Goal: Task Accomplishment & Management: Use online tool/utility

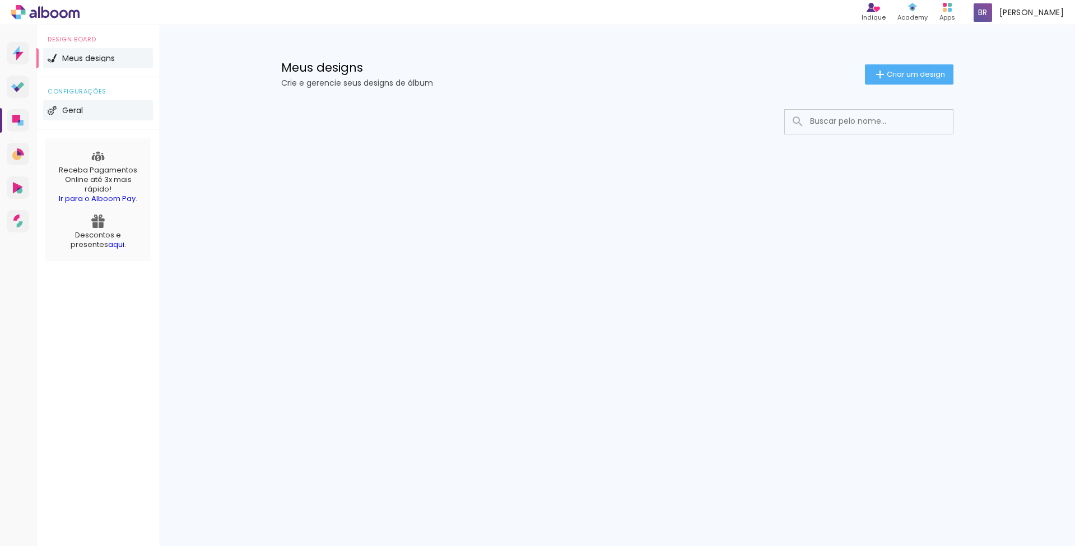
click at [80, 108] on span "Geral" at bounding box center [72, 110] width 21 height 8
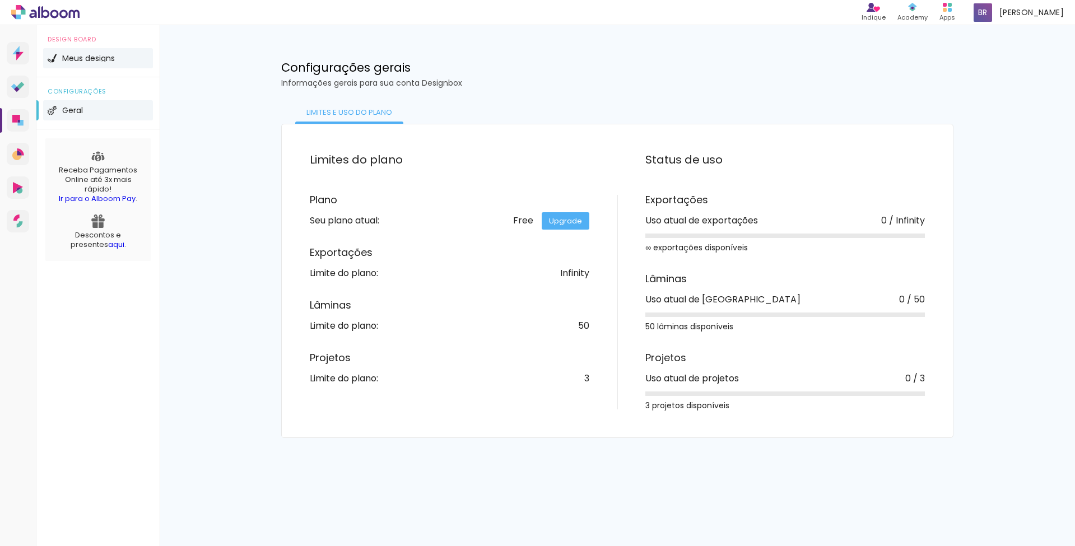
click at [101, 59] on span "Meus designs" at bounding box center [88, 58] width 53 height 8
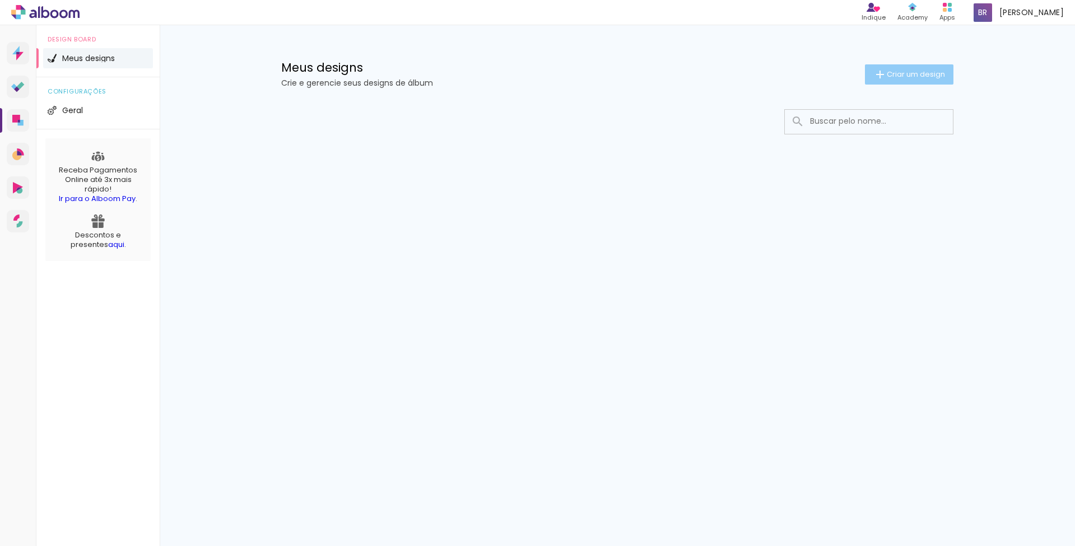
click at [891, 66] on paper-button "Criar um design" at bounding box center [909, 74] width 88 height 20
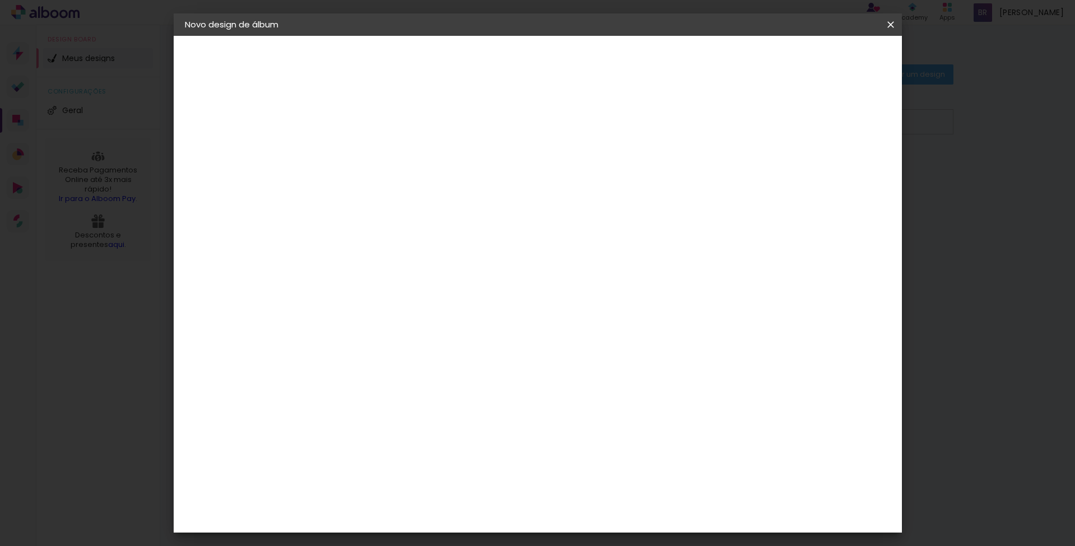
click at [368, 152] on input at bounding box center [368, 150] width 0 height 17
type input "Júlia"
type paper-input "Júlia"
click at [0, 0] on slot "Avançar" at bounding box center [0, 0] width 0 height 0
click at [379, 187] on div at bounding box center [396, 186] width 113 height 1
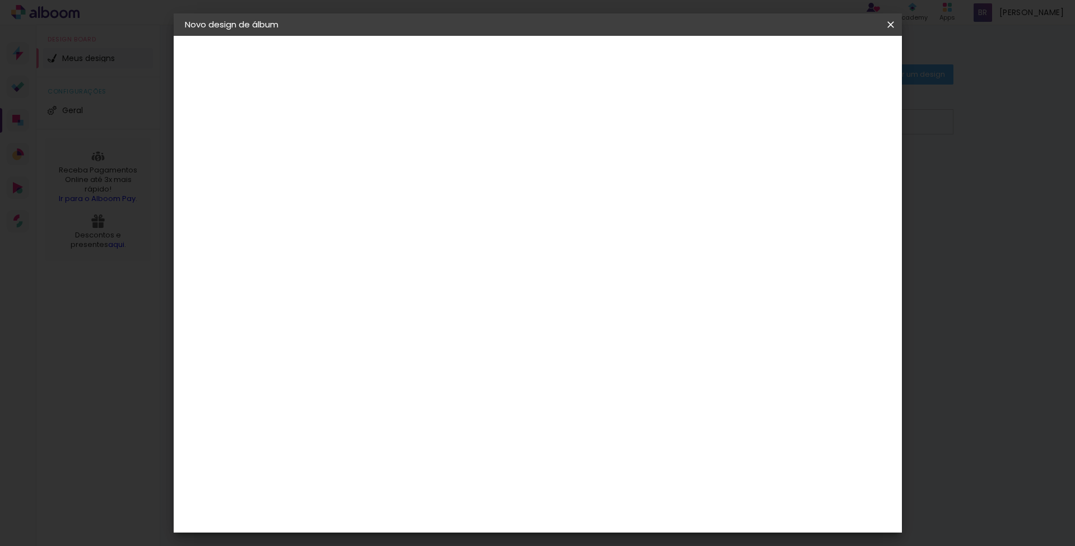
type input "di"
type paper-input "di"
click at [435, 287] on paper-item "Digipix Pro" at bounding box center [385, 282] width 99 height 29
click at [0, 0] on slot "Avançar" at bounding box center [0, 0] width 0 height 0
click at [412, 187] on input "text" at bounding box center [390, 195] width 44 height 17
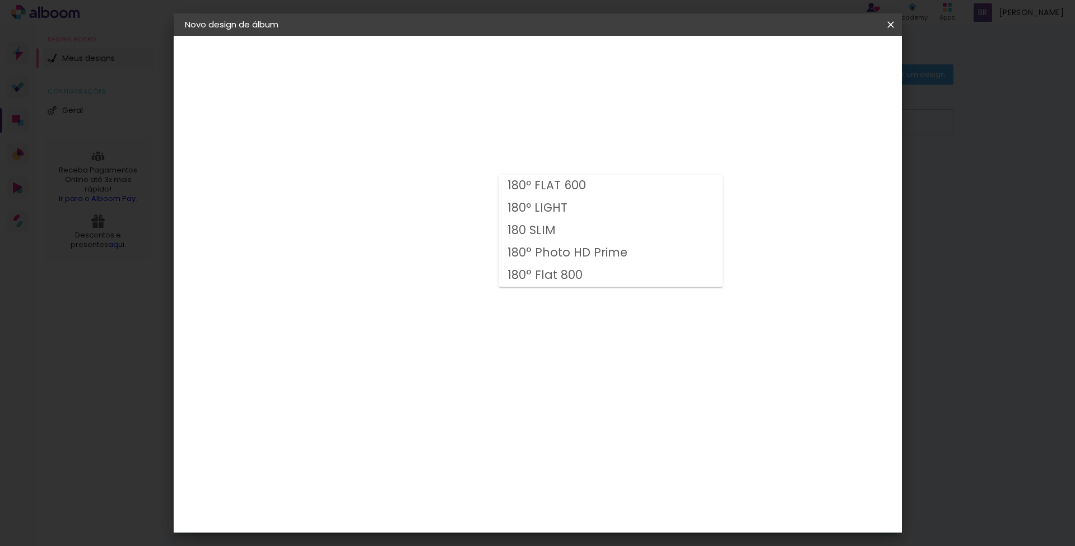
click at [0, 0] on slot "180º FLAT 600" at bounding box center [0, 0] width 0 height 0
type input "180º FLAT 600"
click at [485, 473] on span "30 × 30 cm" at bounding box center [464, 484] width 41 height 23
click at [551, 66] on paper-button "Avançar" at bounding box center [523, 59] width 55 height 19
click at [757, 119] on div at bounding box center [752, 121] width 10 height 10
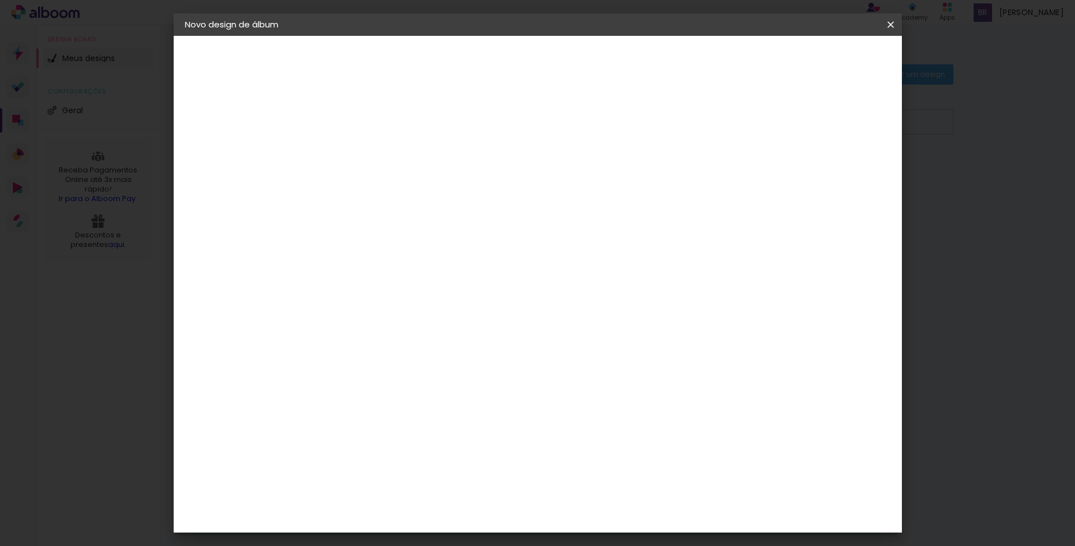
type paper-checkbox "on"
click at [821, 61] on span "Iniciar design" at bounding box center [795, 59] width 51 height 8
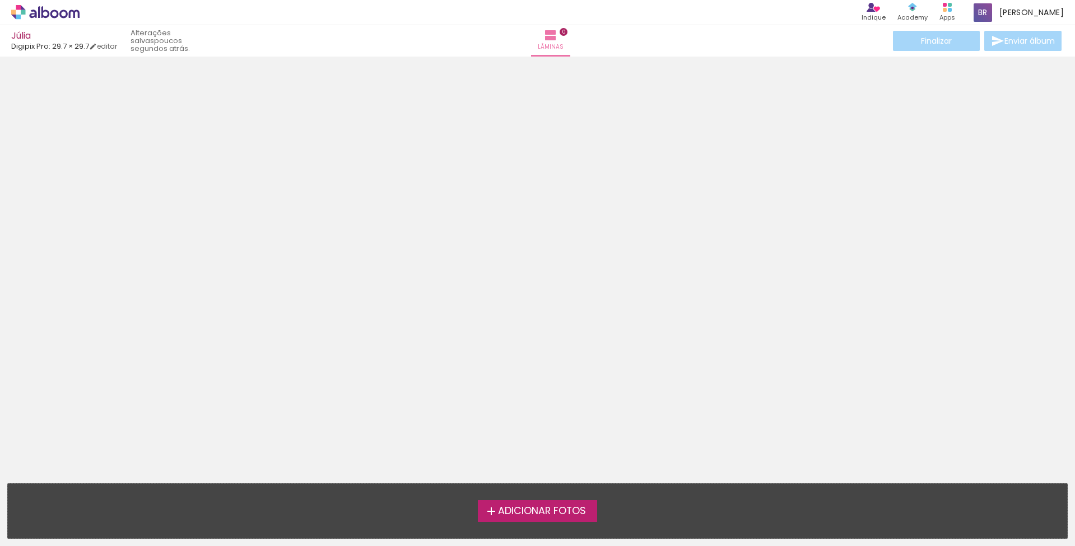
click at [538, 510] on span "Adicionar Fotos" at bounding box center [542, 511] width 88 height 10
click at [0, 0] on input "file" at bounding box center [0, 0] width 0 height 0
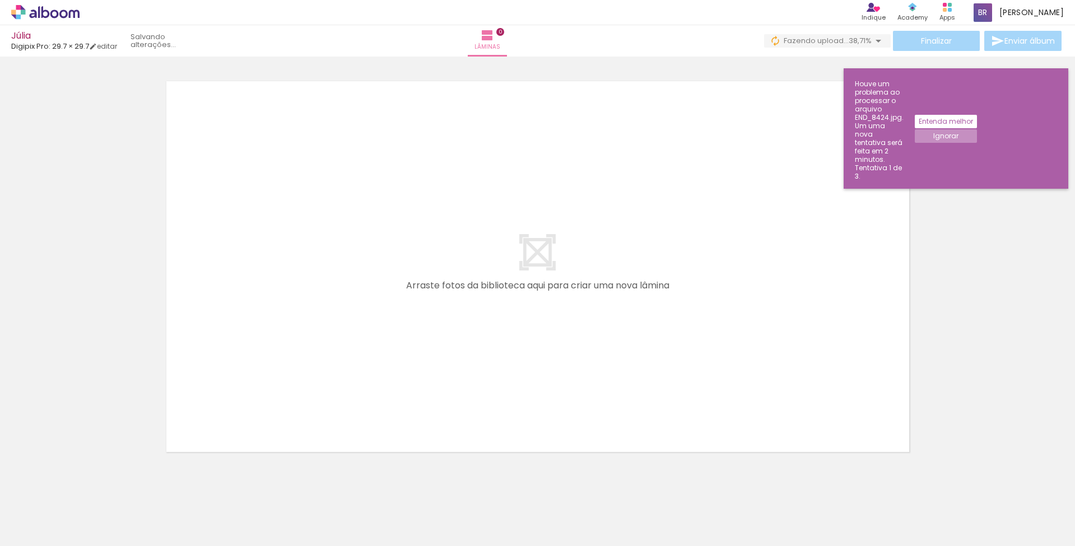
click at [0, 0] on slot "Ignorar" at bounding box center [0, 0] width 0 height 0
click at [0, 0] on slot "Entenda melhor" at bounding box center [0, 0] width 0 height 0
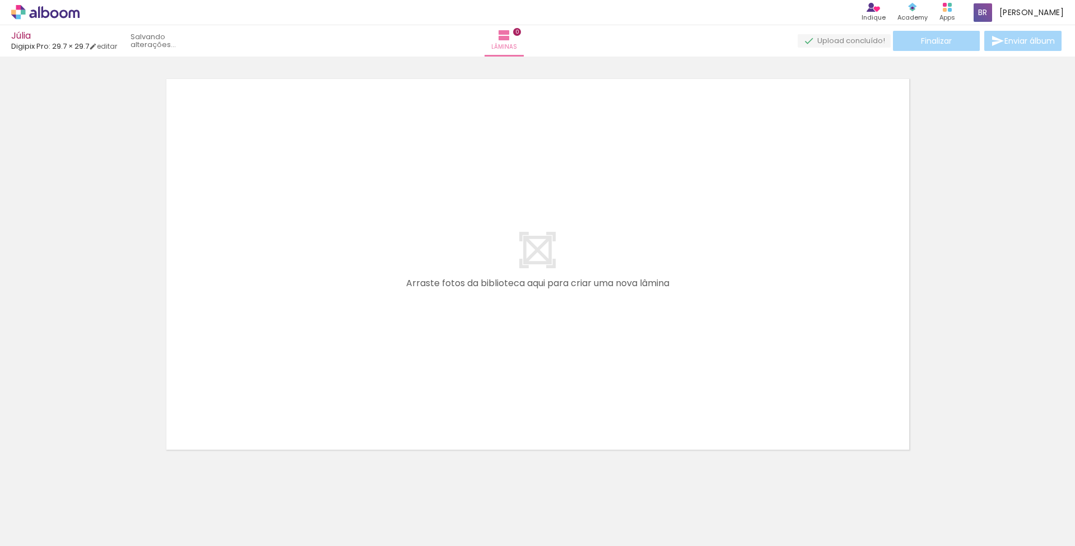
click at [0, 0] on iron-icon at bounding box center [0, 0] width 0 height 0
click at [74, 487] on iron-horizontal-list at bounding box center [80, 511] width 22 height 70
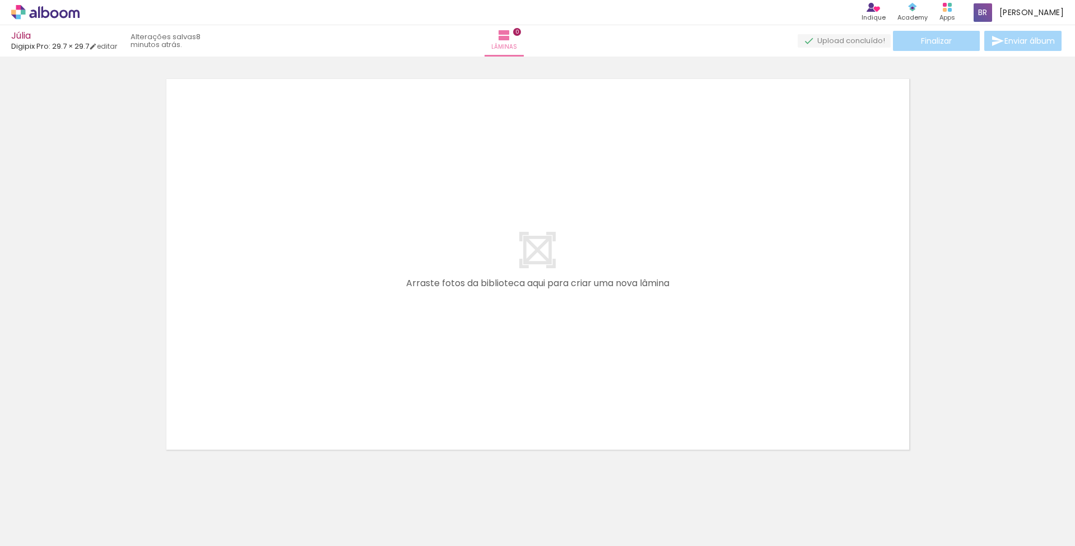
scroll to position [0, 0]
click at [145, 487] on iron-icon at bounding box center [151, 486] width 12 height 12
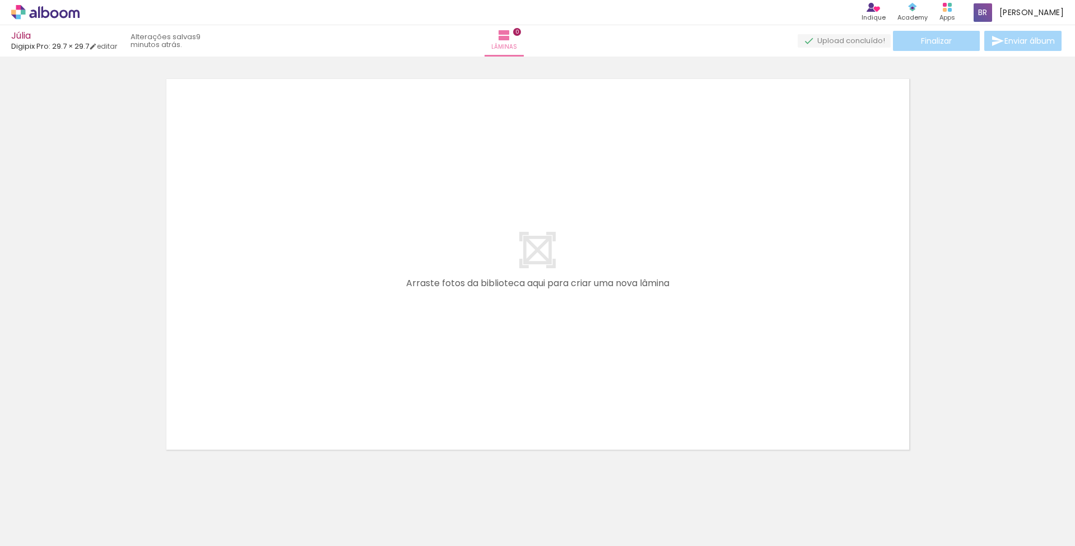
click at [145, 487] on iron-icon at bounding box center [151, 486] width 12 height 12
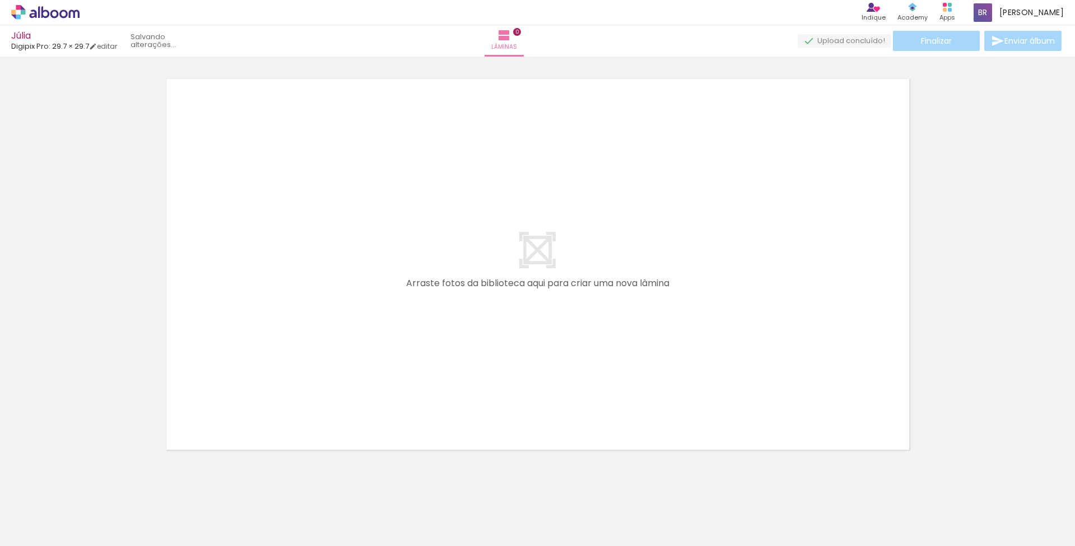
click at [145, 487] on iron-icon at bounding box center [151, 486] width 12 height 12
click at [0, 0] on iron-icon at bounding box center [0, 0] width 0 height 0
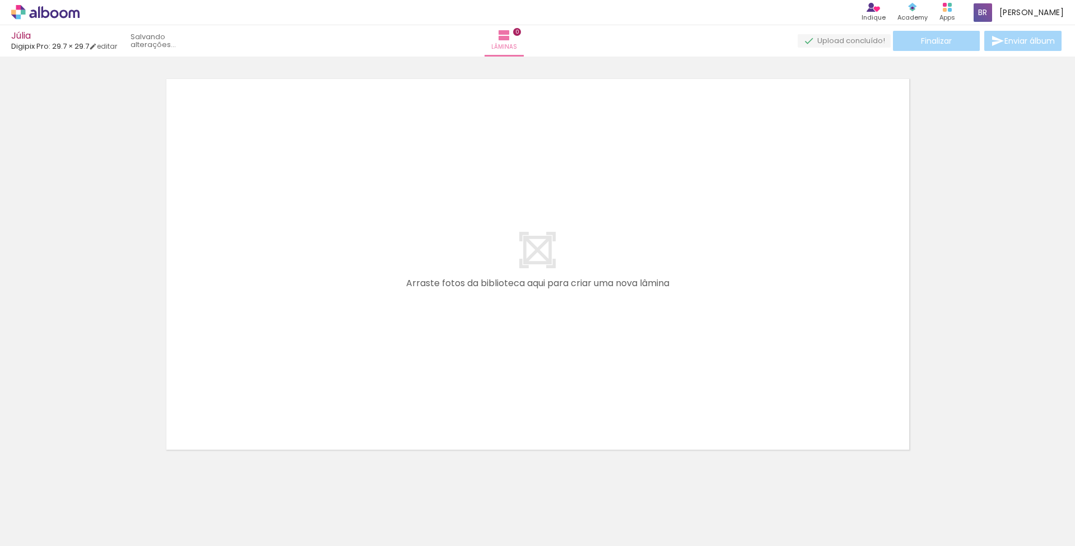
click at [145, 487] on iron-icon at bounding box center [151, 486] width 12 height 12
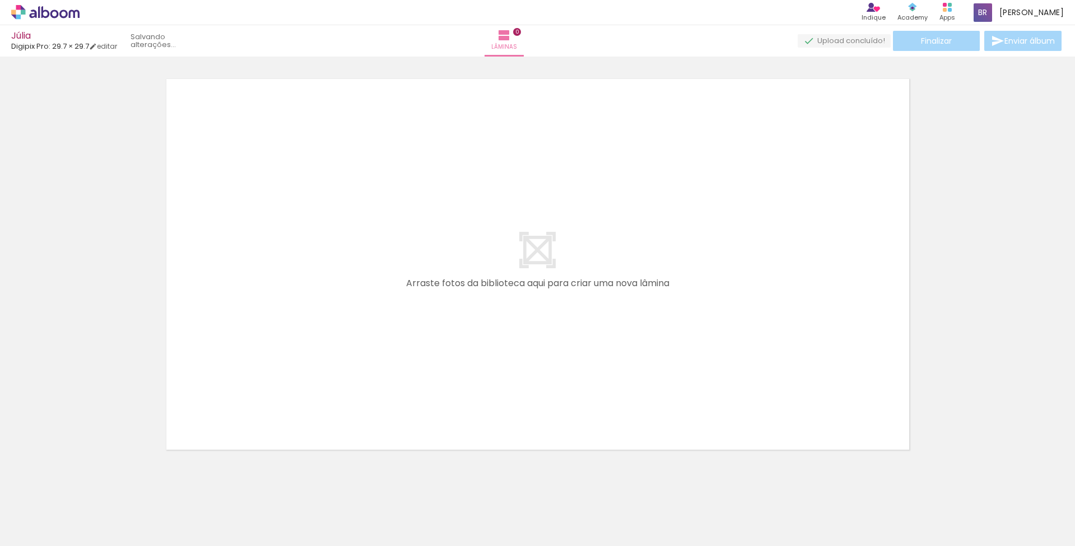
click at [145, 487] on iron-icon at bounding box center [151, 486] width 12 height 12
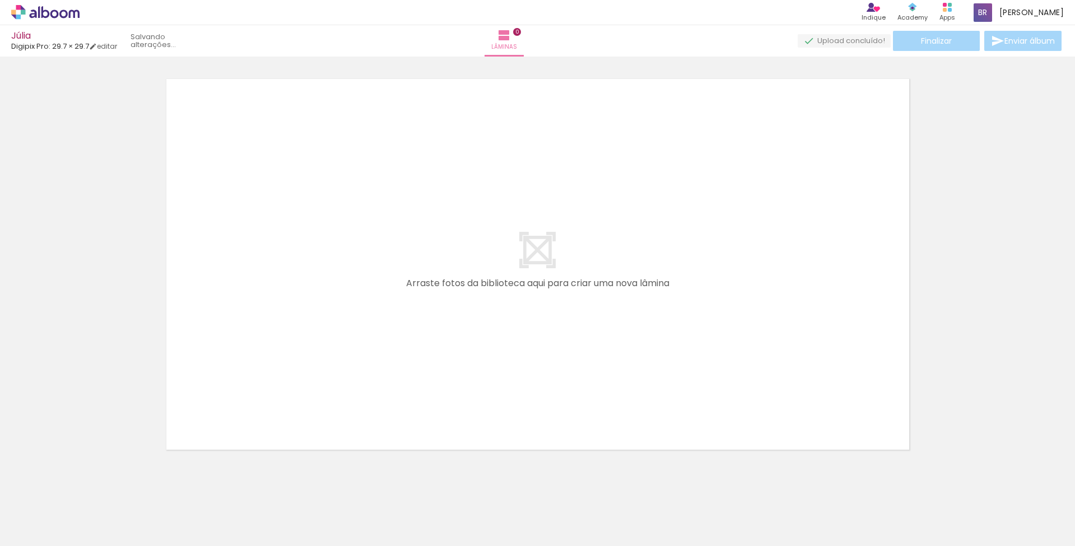
click at [0, 0] on iron-icon at bounding box center [0, 0] width 0 height 0
click at [91, 487] on iron-icon at bounding box center [88, 486] width 12 height 12
click at [91, 487] on iron-horizontal-list at bounding box center [80, 511] width 22 height 70
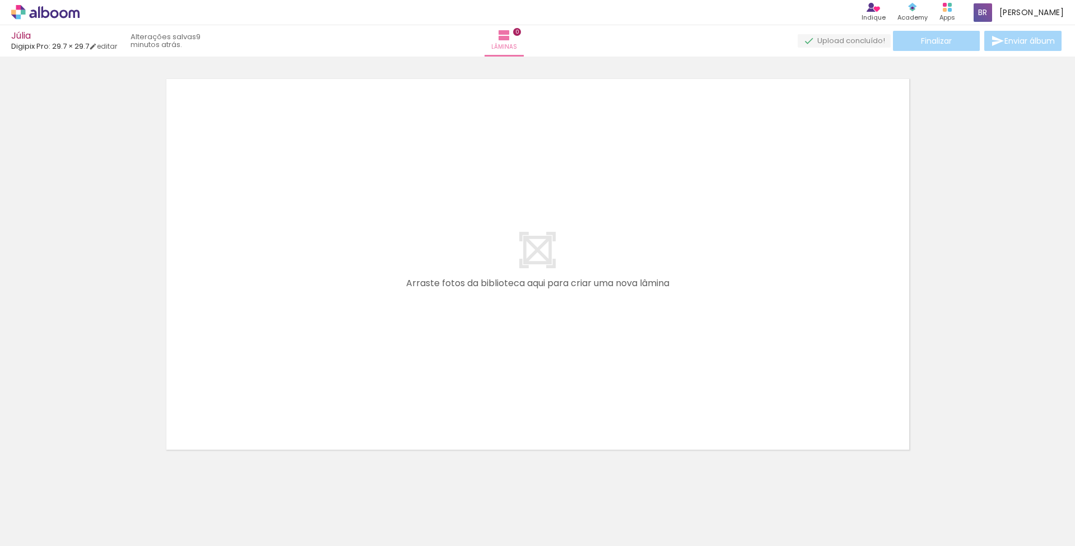
click at [92, 511] on iron-horizontal-list at bounding box center [80, 511] width 22 height 70
click at [92, 514] on iron-horizontal-list at bounding box center [80, 511] width 22 height 70
click at [52, 511] on input "Todas as fotos" at bounding box center [31, 512] width 43 height 10
click at [92, 511] on iron-horizontal-list at bounding box center [80, 511] width 22 height 70
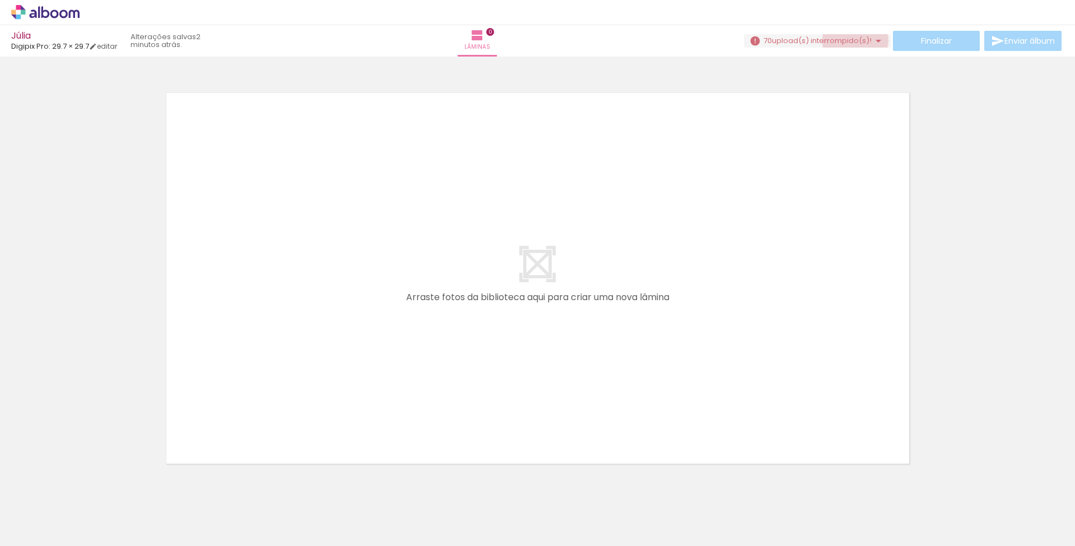
click at [850, 40] on span "upload(s) interrompido(s)!" at bounding box center [822, 40] width 100 height 11
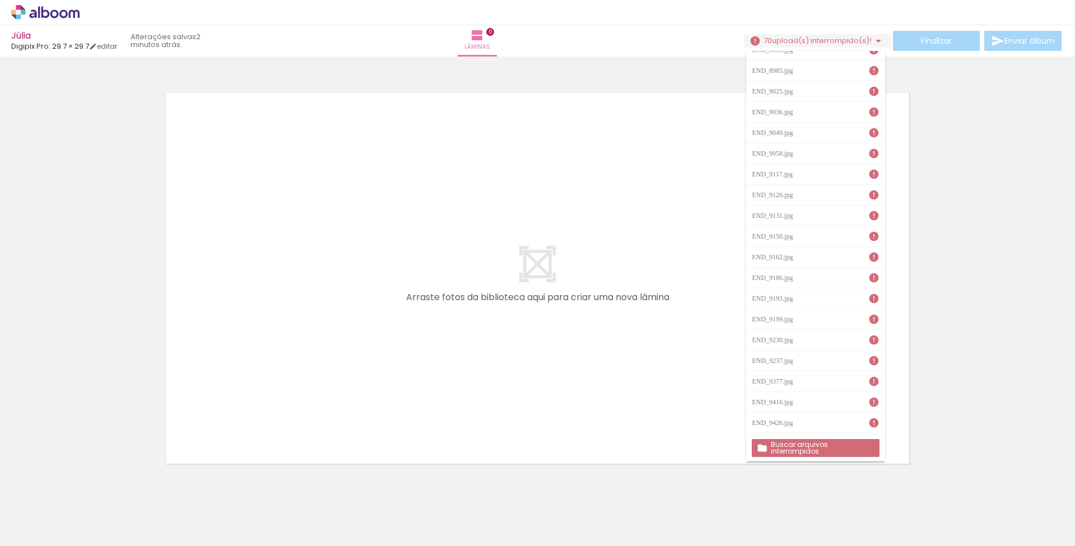
scroll to position [1067, 0]
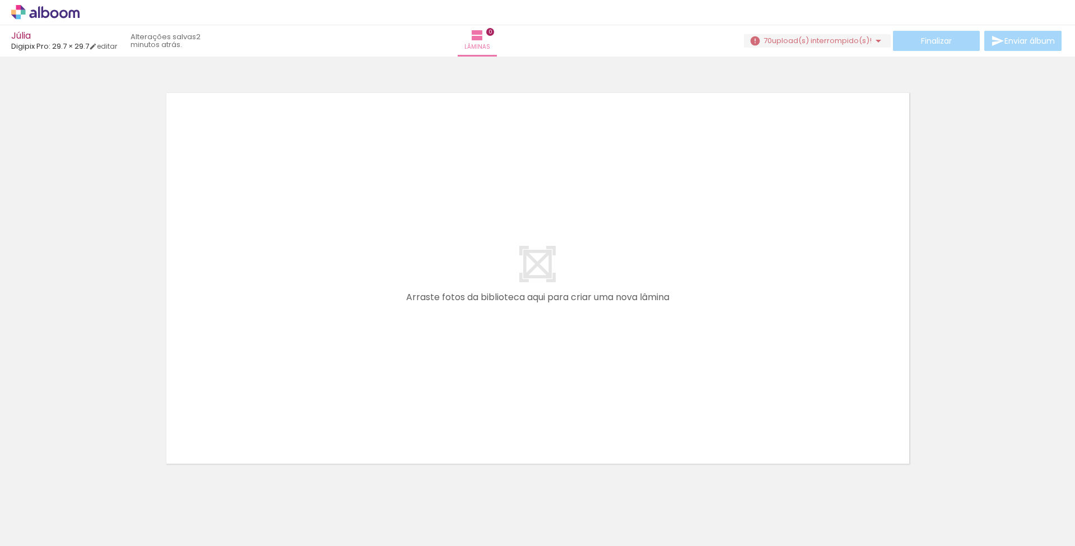
click at [553, 299] on quentale-layouter at bounding box center [537, 278] width 751 height 379
click at [128, 500] on div at bounding box center [112, 508] width 55 height 55
click at [94, 487] on iron-icon at bounding box center [88, 486] width 12 height 12
click at [93, 488] on iron-icon at bounding box center [88, 486] width 12 height 12
click at [90, 485] on iron-icon at bounding box center [88, 486] width 12 height 12
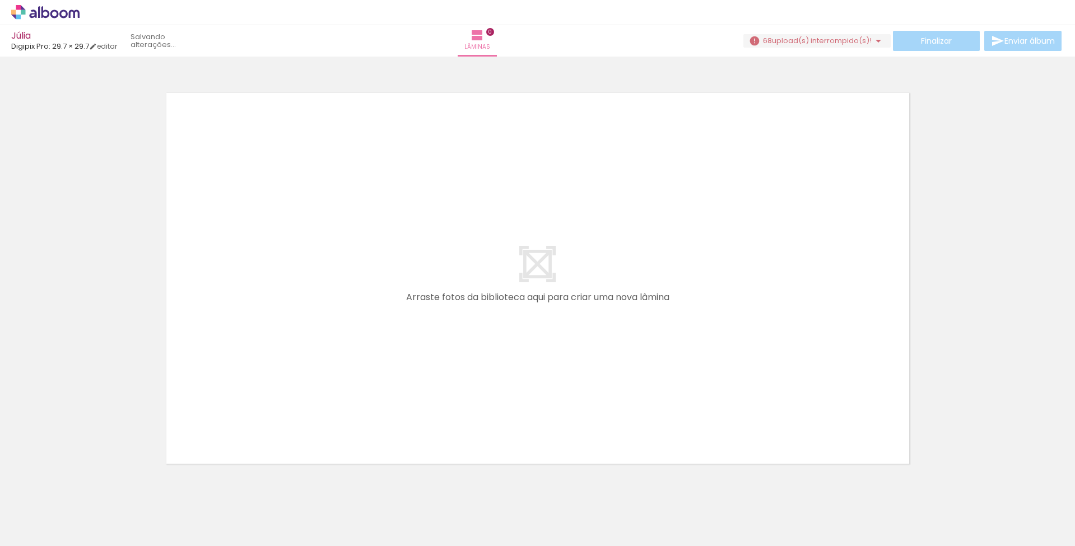
click at [90, 485] on iron-icon at bounding box center [88, 486] width 12 height 12
click at [0, 0] on iron-icon at bounding box center [0, 0] width 0 height 0
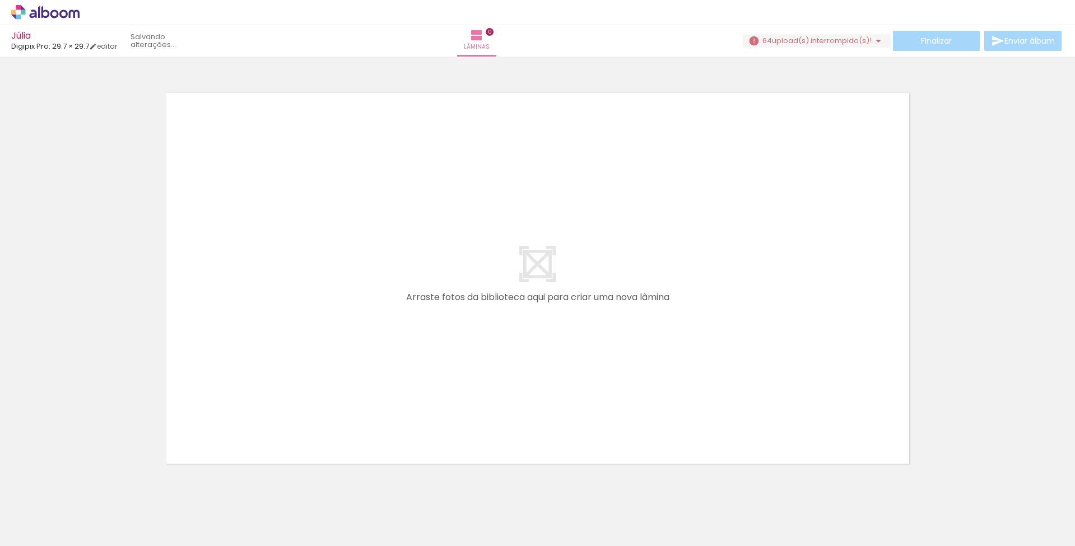
click at [90, 485] on iron-icon at bounding box center [88, 486] width 12 height 12
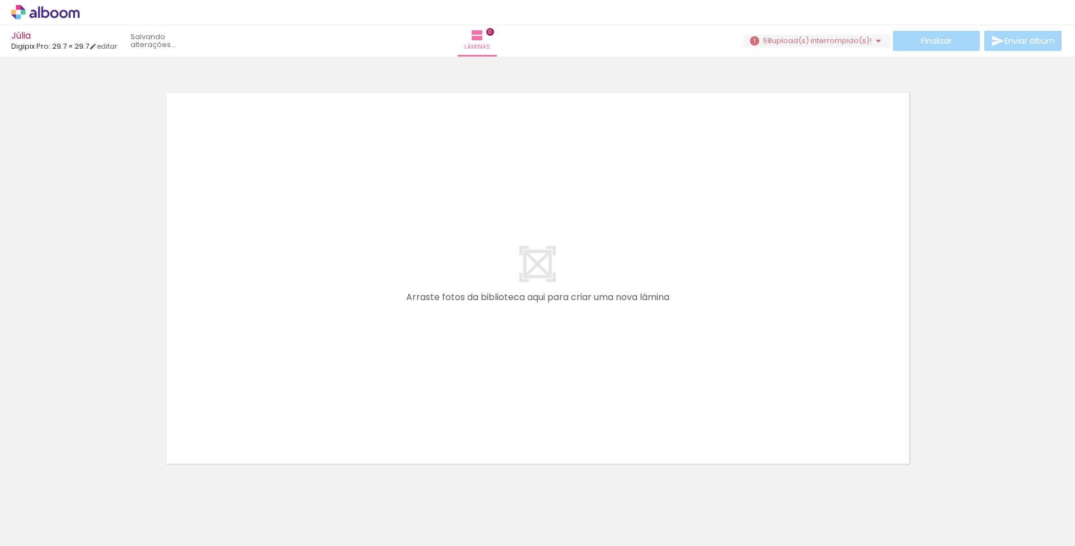
click at [90, 485] on iron-icon at bounding box center [88, 486] width 12 height 12
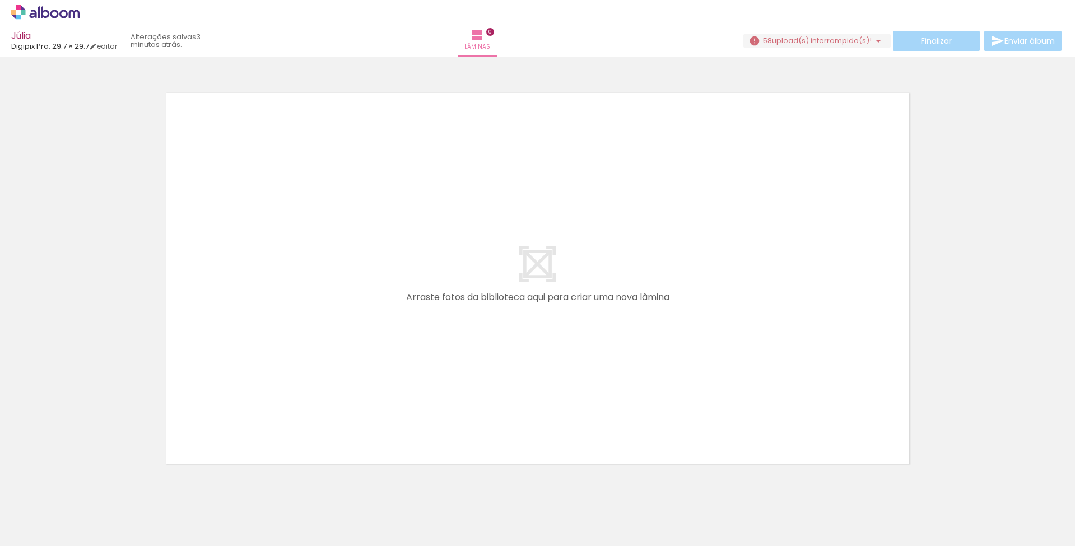
click at [90, 485] on iron-icon at bounding box center [88, 486] width 12 height 12
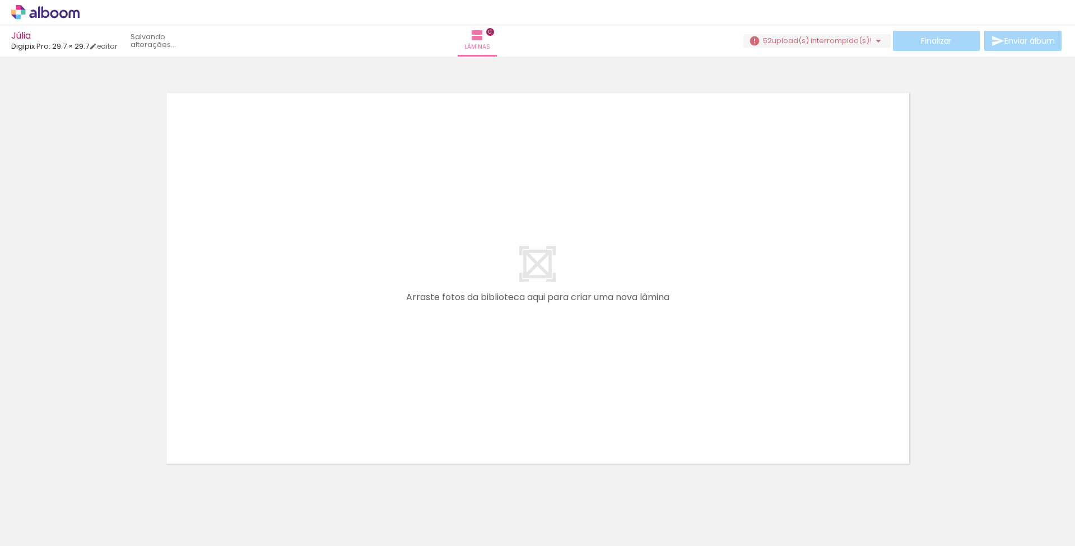
click at [90, 485] on iron-icon at bounding box center [88, 486] width 12 height 12
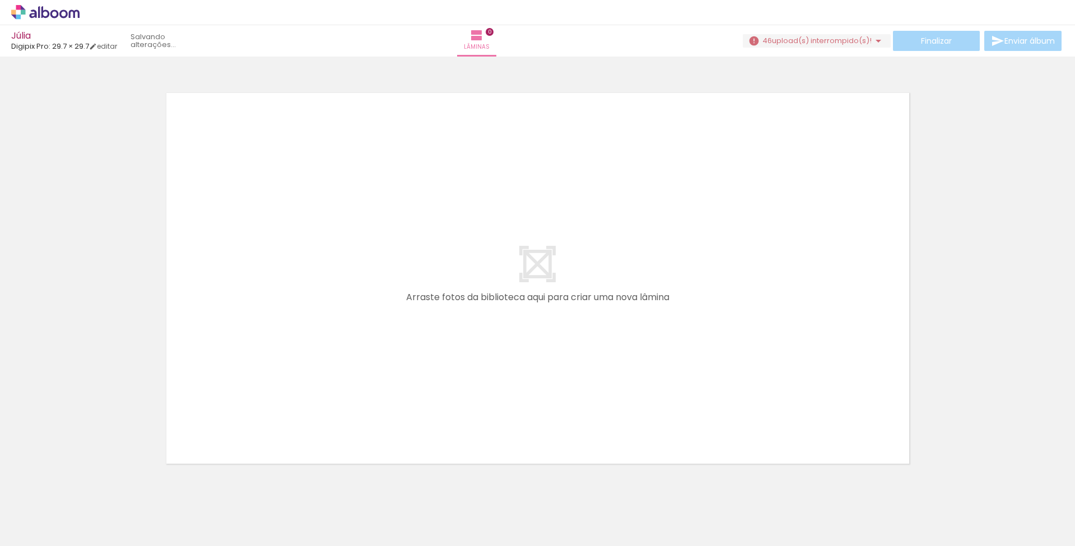
click at [90, 485] on iron-icon at bounding box center [88, 486] width 12 height 12
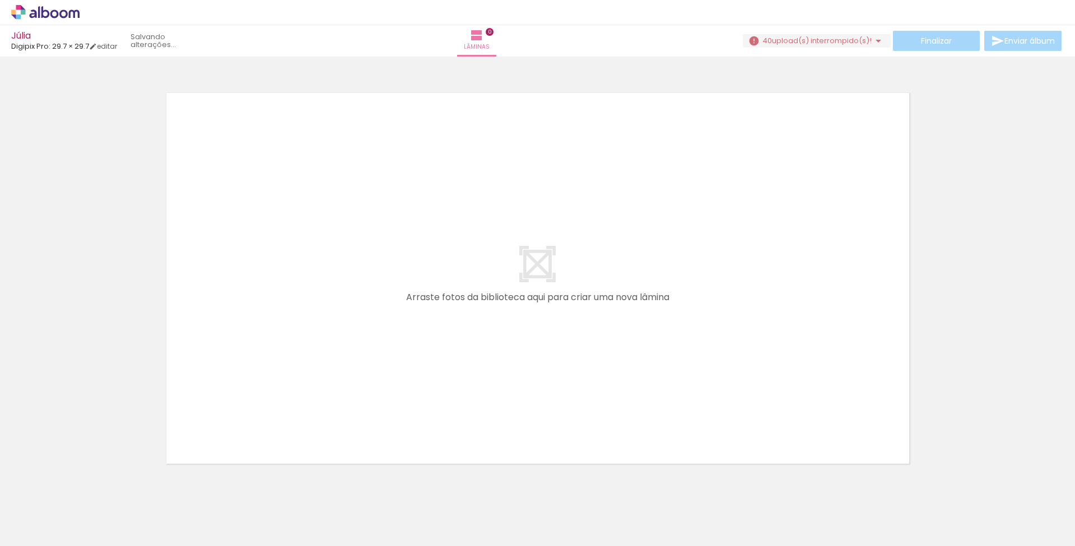
click at [90, 485] on iron-icon at bounding box center [88, 486] width 12 height 12
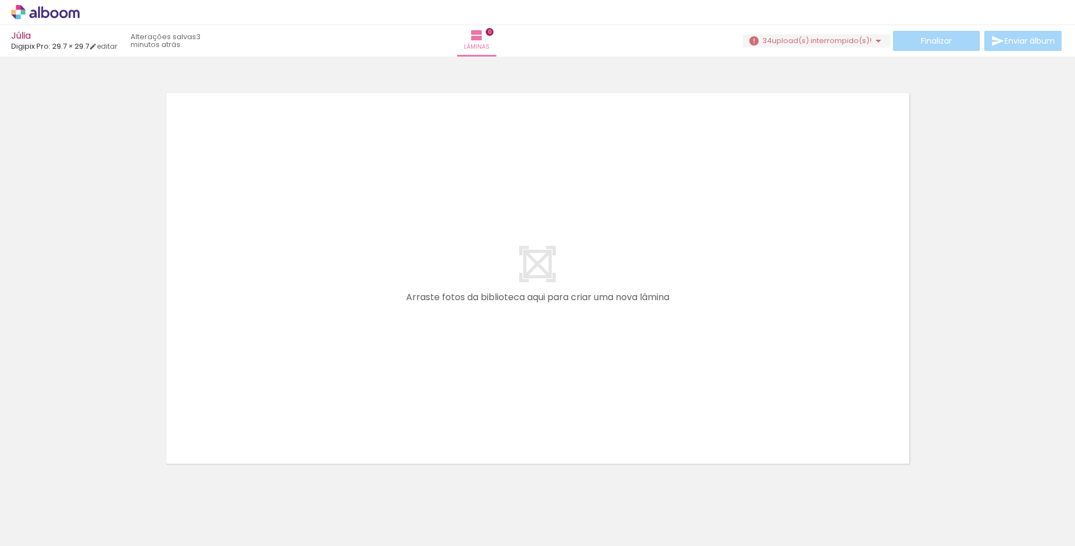
click at [90, 485] on iron-icon at bounding box center [88, 486] width 12 height 12
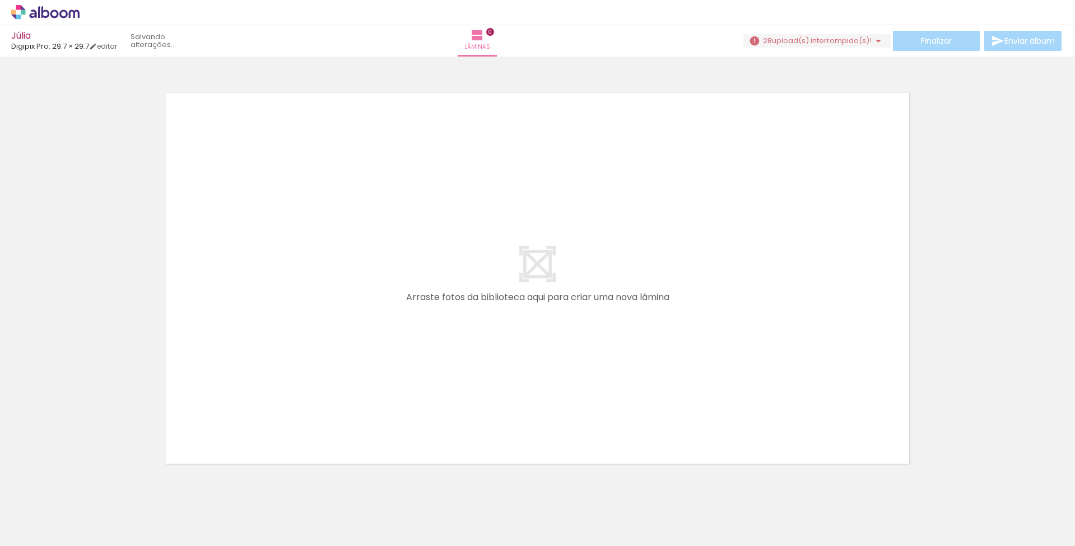
click at [90, 485] on iron-icon at bounding box center [88, 486] width 12 height 12
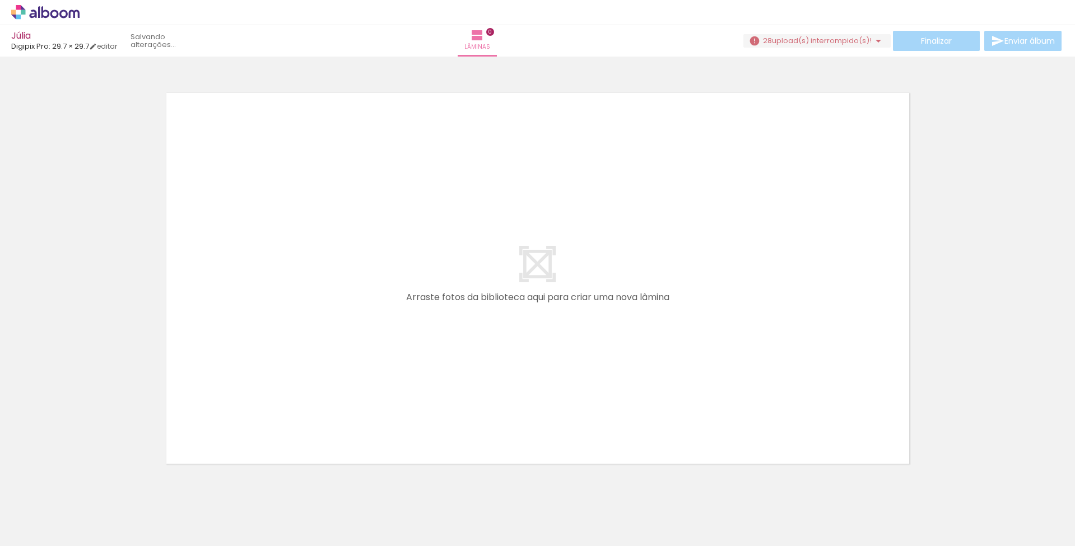
click at [90, 485] on iron-icon at bounding box center [88, 486] width 12 height 12
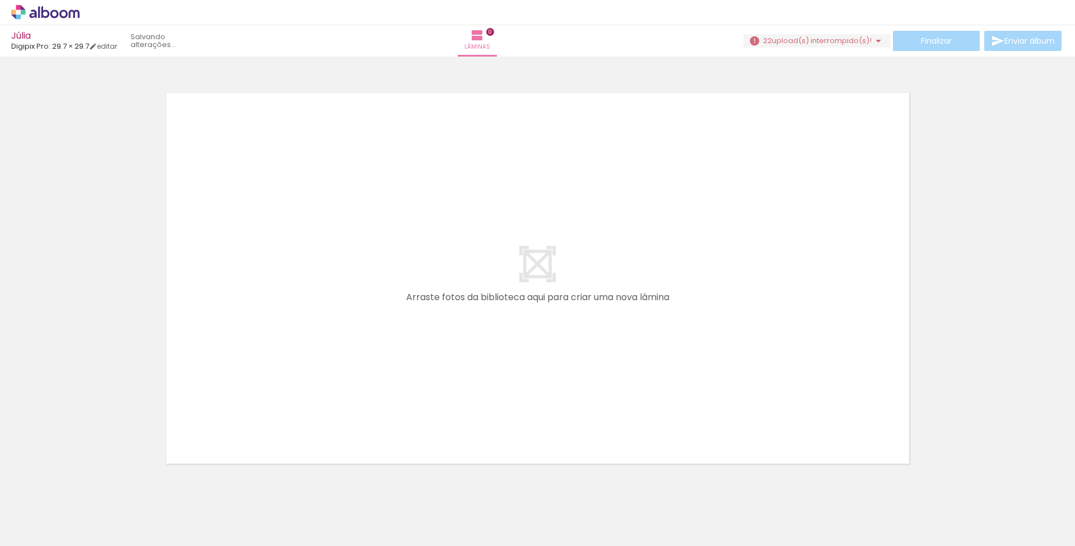
click at [90, 485] on iron-icon at bounding box center [88, 486] width 12 height 12
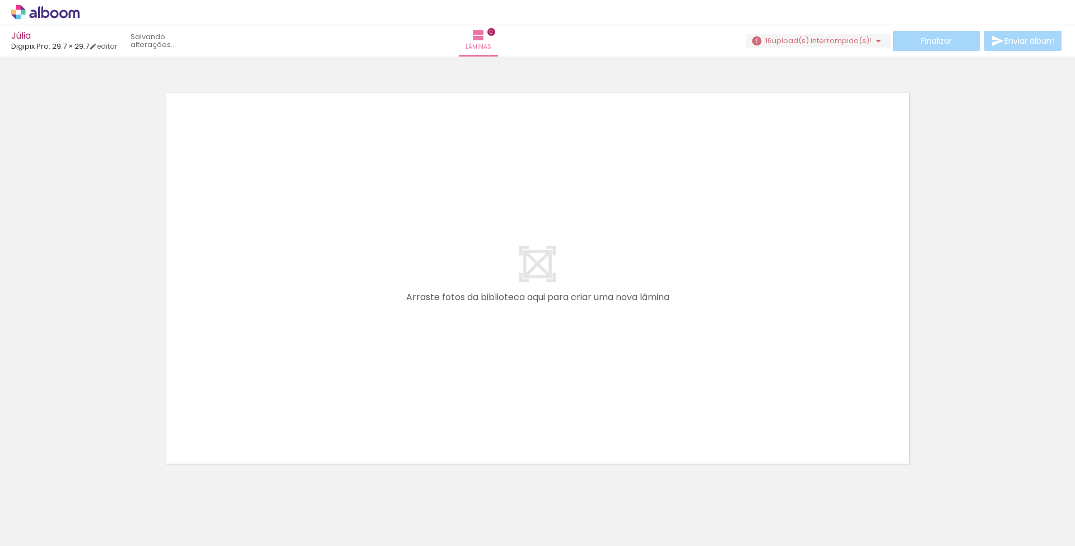
click at [90, 485] on iron-icon at bounding box center [88, 486] width 12 height 12
click at [0, 0] on iron-icon at bounding box center [0, 0] width 0 height 0
click at [90, 485] on iron-icon at bounding box center [88, 486] width 12 height 12
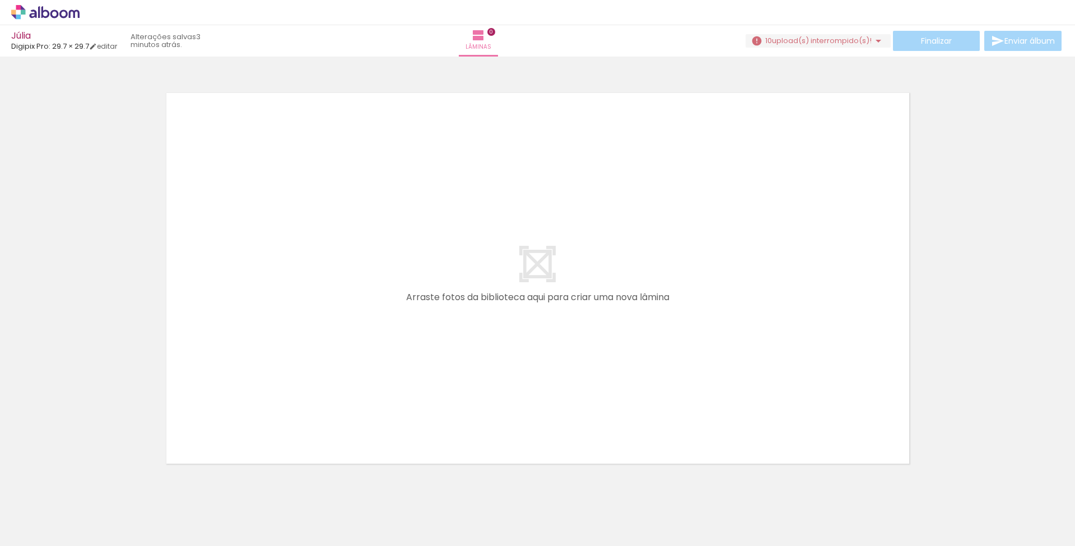
click at [90, 485] on iron-icon at bounding box center [88, 486] width 12 height 12
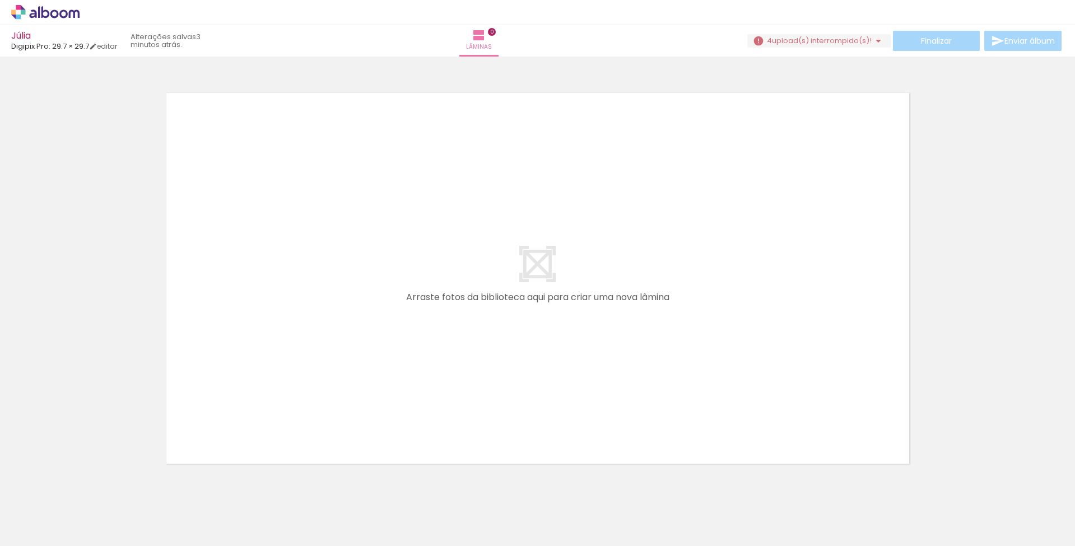
click at [90, 485] on iron-icon at bounding box center [88, 486] width 12 height 12
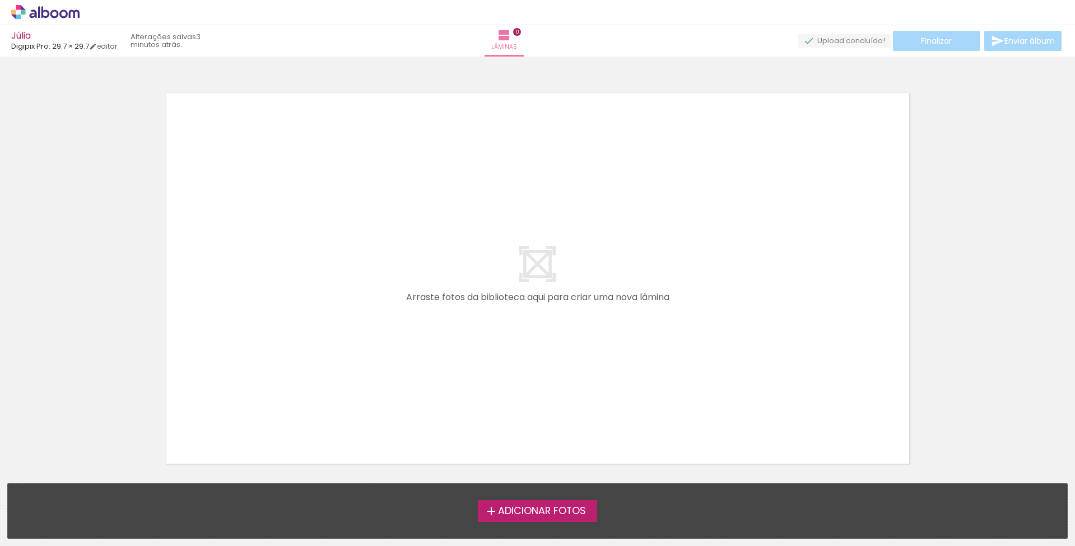
click at [539, 512] on span "Adicionar Fotos" at bounding box center [542, 511] width 88 height 10
click at [0, 0] on input "file" at bounding box center [0, 0] width 0 height 0
click at [514, 506] on span "Adicionar Fotos" at bounding box center [542, 511] width 88 height 10
click at [0, 0] on input "file" at bounding box center [0, 0] width 0 height 0
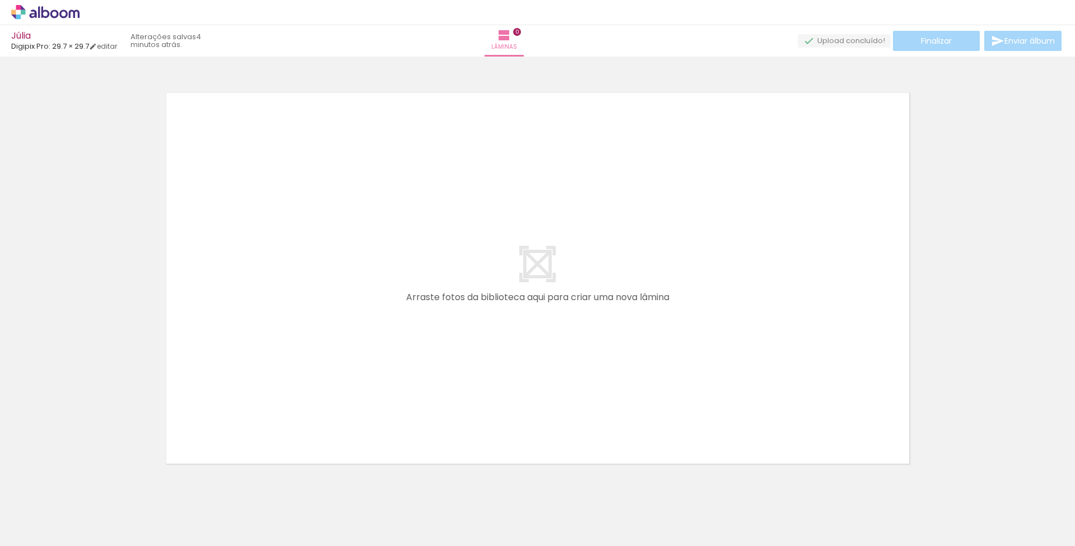
scroll to position [0, 858]
drag, startPoint x: 220, startPoint y: 542, endPoint x: 411, endPoint y: 542, distance: 191.0
click at [92, 542] on iron-horizontal-list at bounding box center [80, 511] width 22 height 70
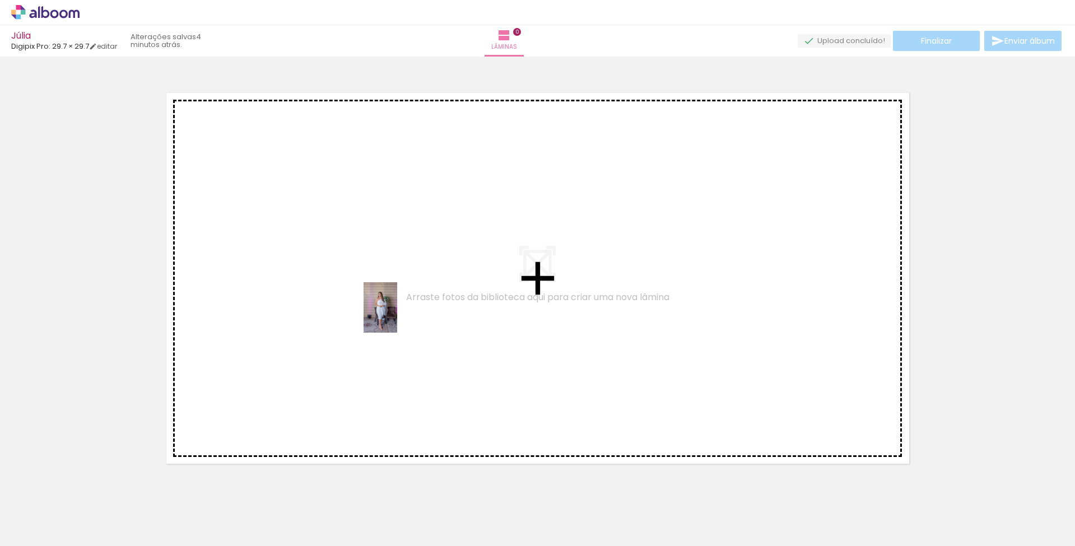
drag, startPoint x: 557, startPoint y: 488, endPoint x: 397, endPoint y: 316, distance: 234.6
click at [397, 316] on quentale-workspace at bounding box center [537, 273] width 1075 height 546
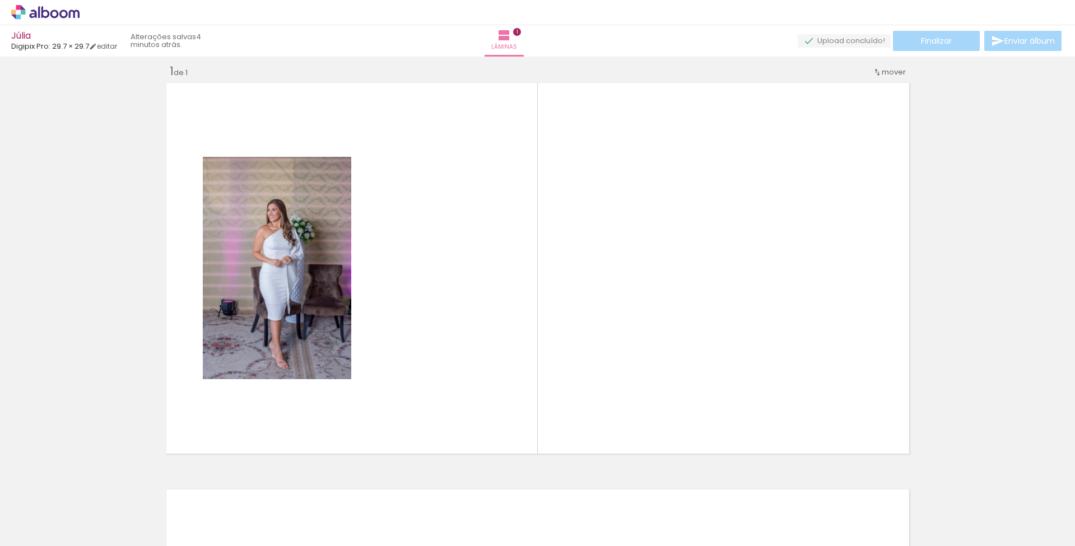
scroll to position [12, 0]
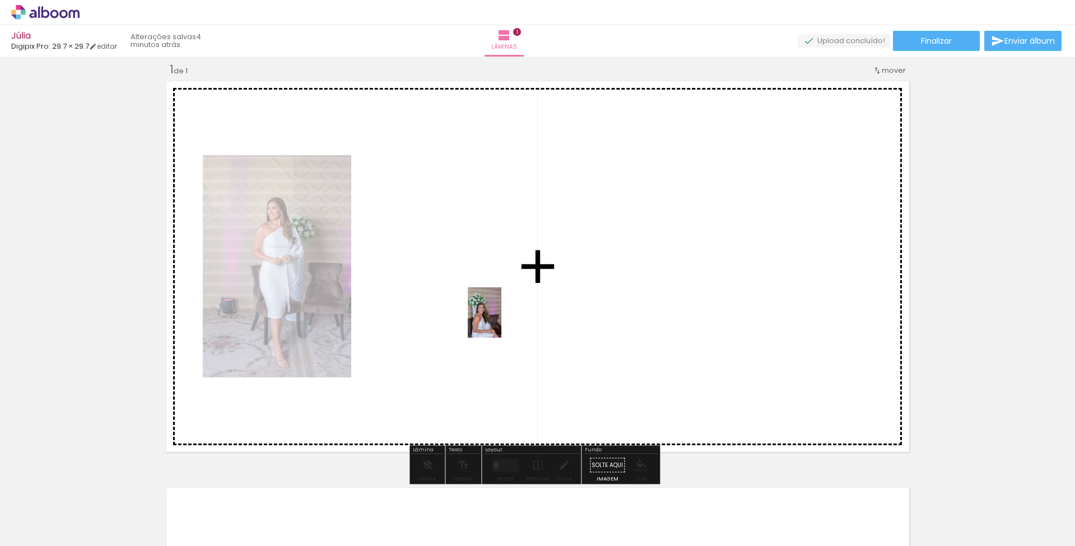
drag, startPoint x: 624, startPoint y: 513, endPoint x: 488, endPoint y: 305, distance: 248.1
click at [488, 305] on quentale-workspace at bounding box center [537, 273] width 1075 height 546
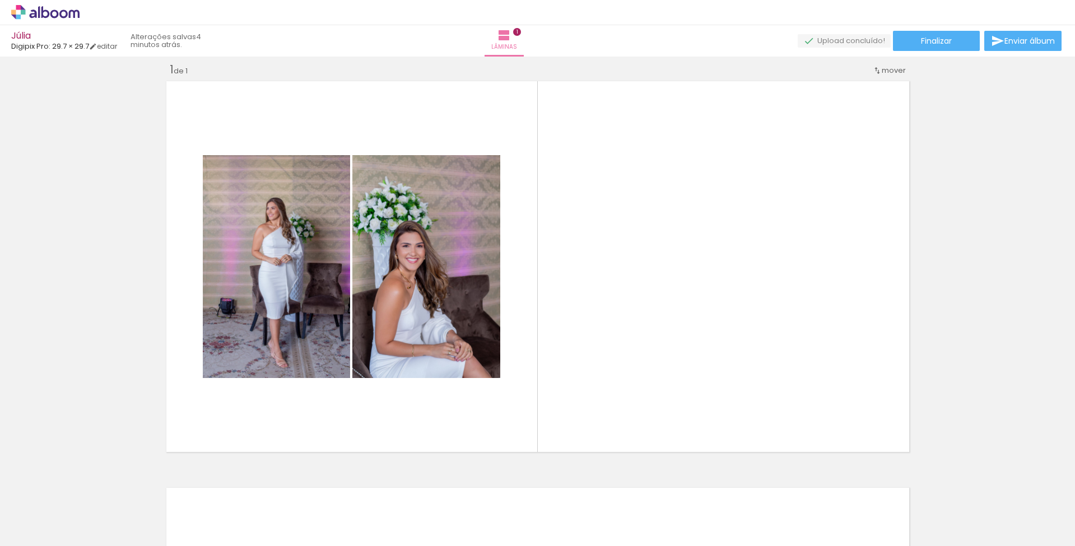
scroll to position [0, 899]
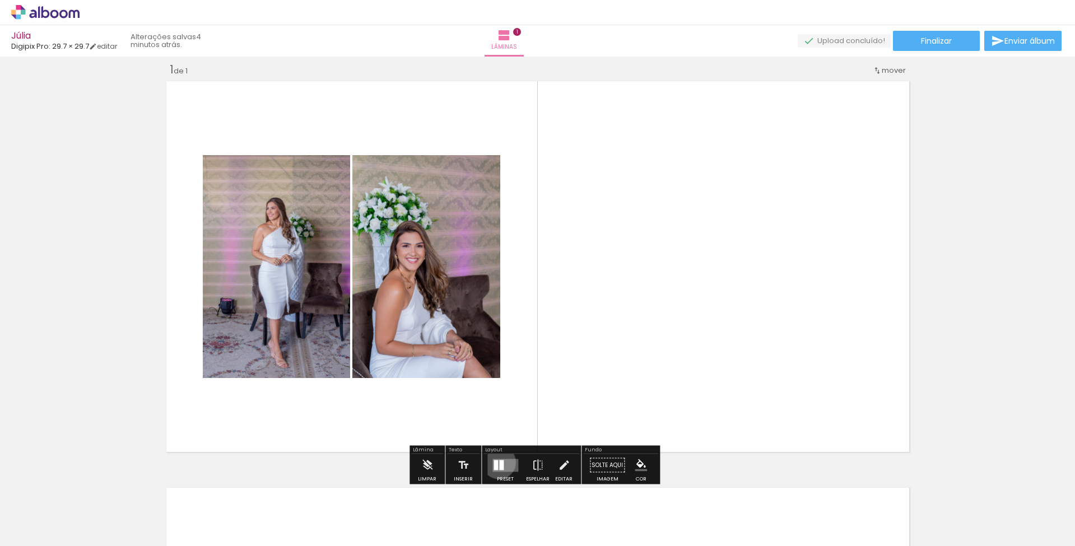
click at [496, 462] on quentale-layouter at bounding box center [505, 465] width 26 height 13
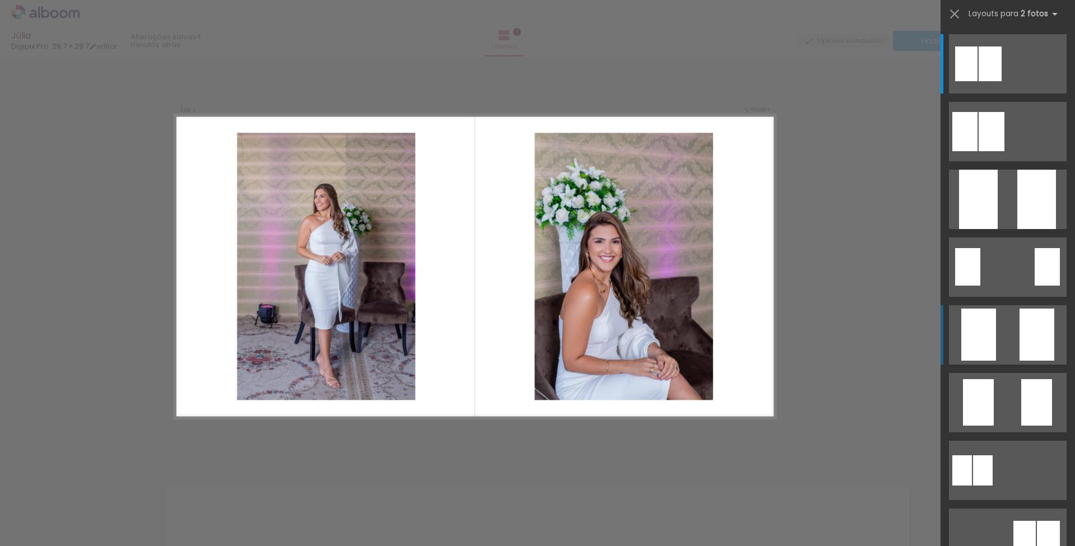
click at [1011, 94] on quentale-layouter at bounding box center [1008, 63] width 118 height 59
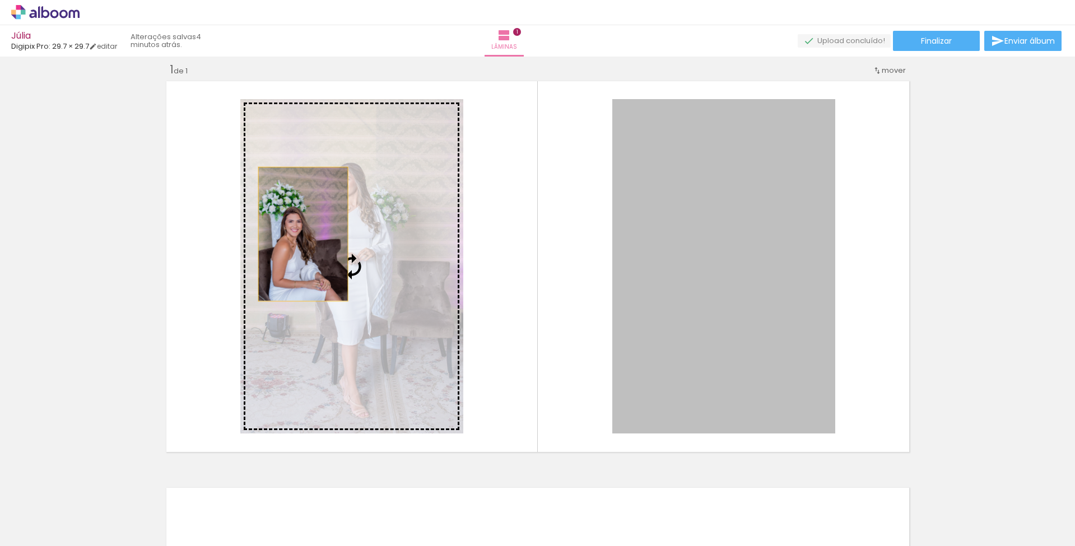
drag, startPoint x: 710, startPoint y: 269, endPoint x: 299, endPoint y: 234, distance: 412.6
click at [0, 0] on slot at bounding box center [0, 0] width 0 height 0
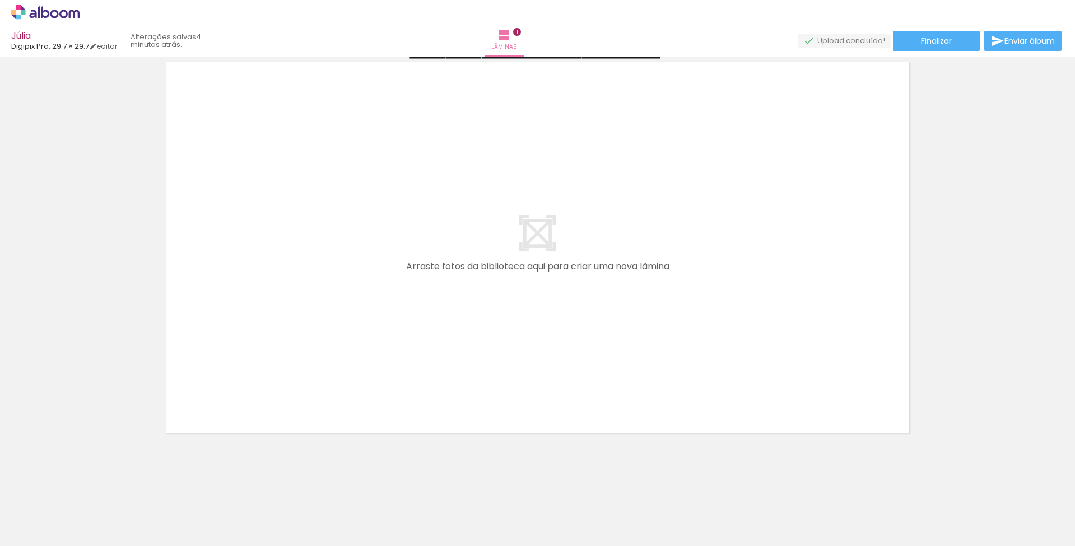
scroll to position [437, 0]
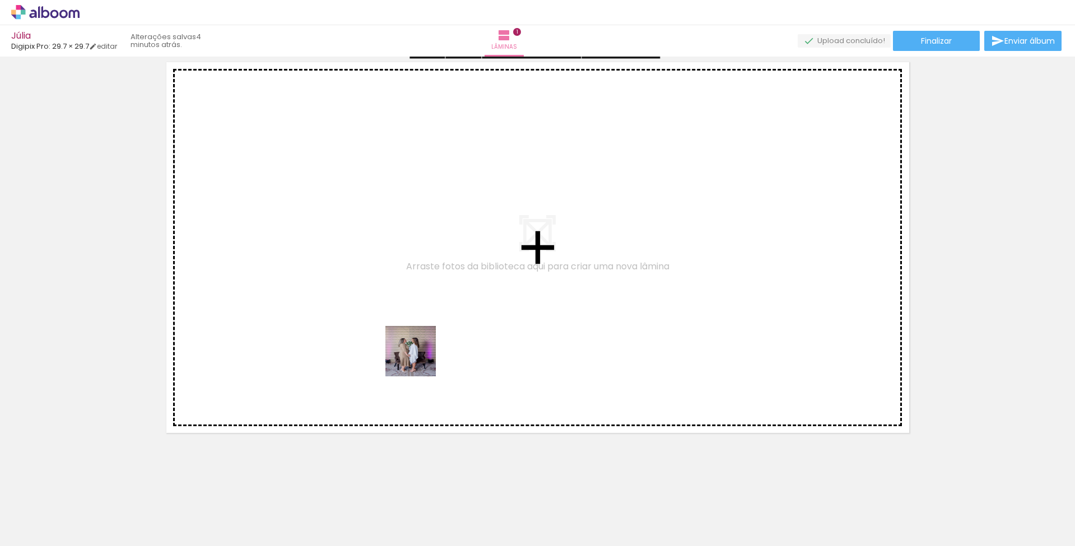
drag, startPoint x: 435, startPoint y: 475, endPoint x: 379, endPoint y: 263, distance: 219.0
click at [379, 263] on quentale-workspace at bounding box center [537, 273] width 1075 height 546
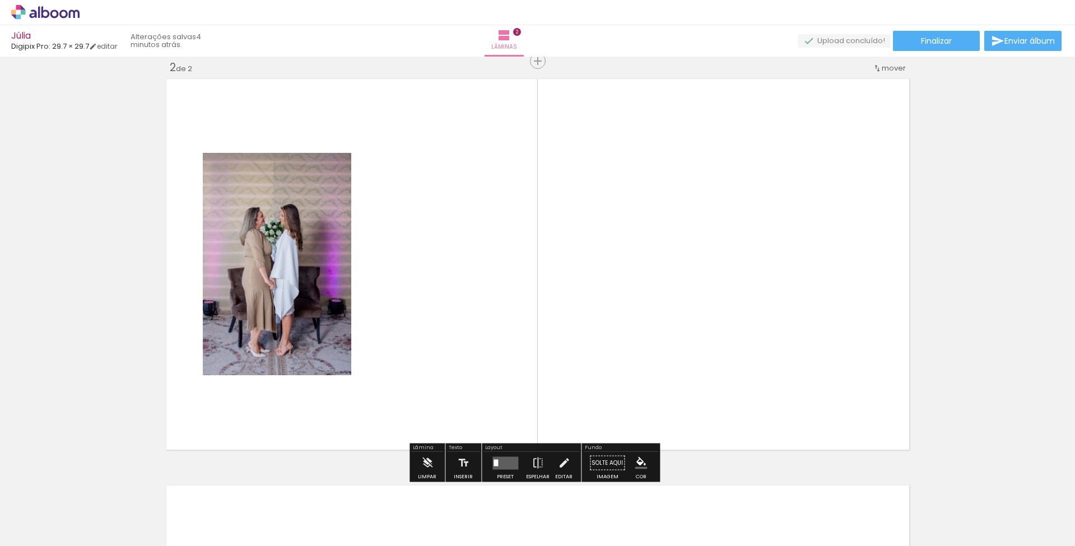
scroll to position [418, 0]
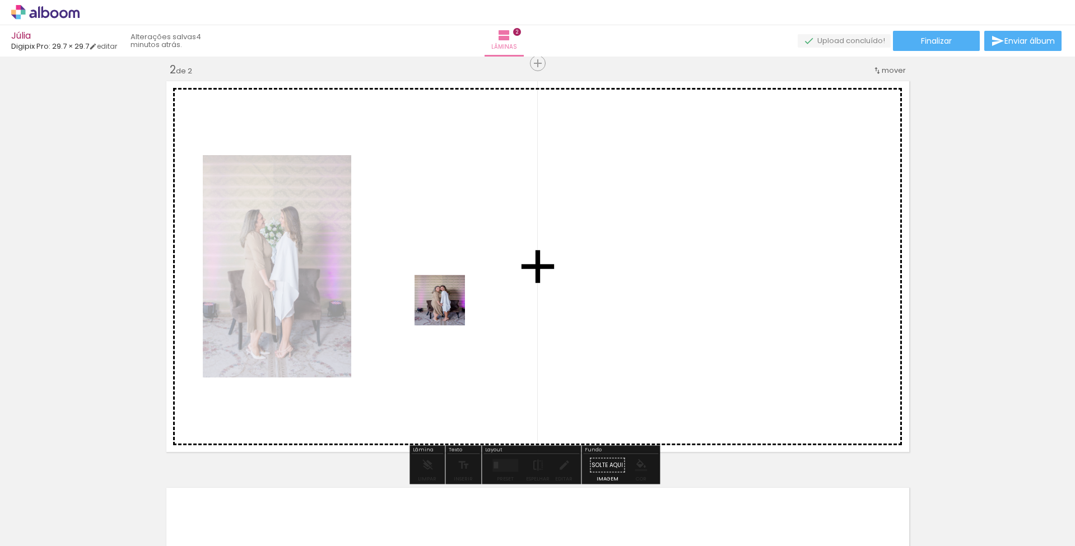
drag, startPoint x: 497, startPoint y: 518, endPoint x: 446, endPoint y: 295, distance: 228.5
click at [446, 295] on quentale-workspace at bounding box center [537, 273] width 1075 height 546
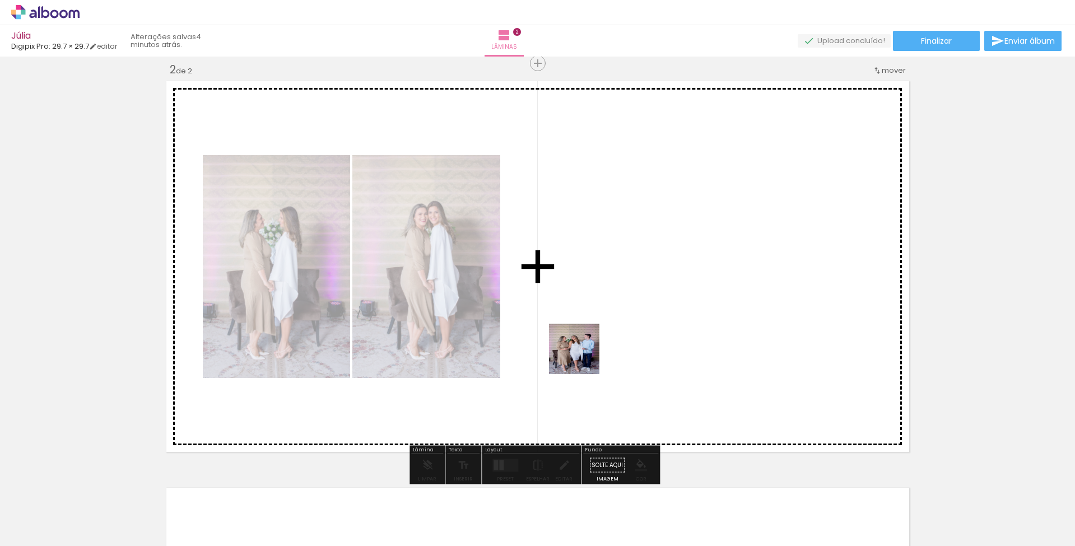
drag, startPoint x: 556, startPoint y: 515, endPoint x: 589, endPoint y: 282, distance: 234.8
click at [589, 282] on quentale-workspace at bounding box center [537, 273] width 1075 height 546
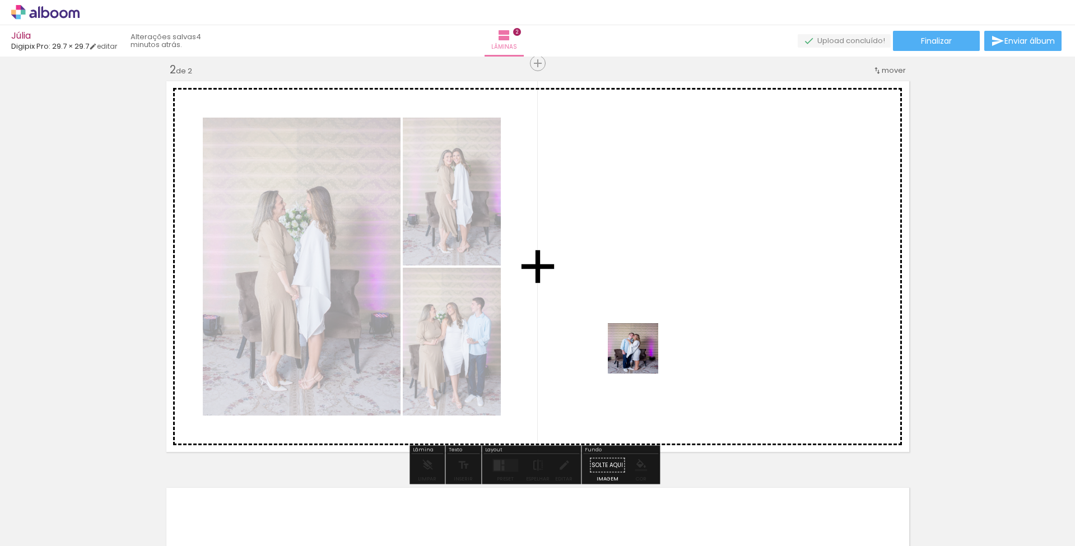
drag, startPoint x: 612, startPoint y: 509, endPoint x: 653, endPoint y: 304, distance: 209.7
click at [653, 304] on quentale-workspace at bounding box center [537, 273] width 1075 height 546
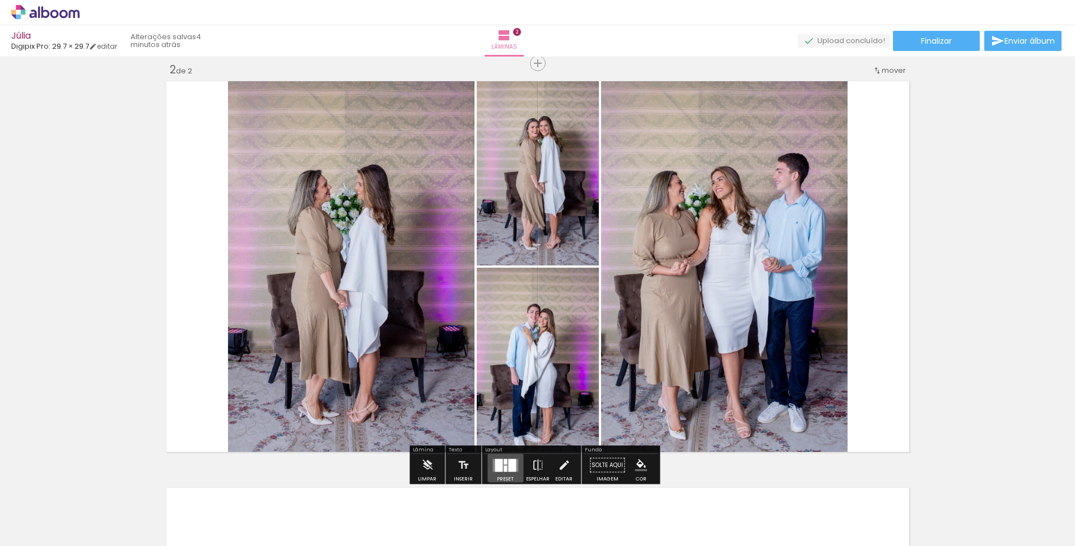
click at [508, 463] on div at bounding box center [512, 465] width 8 height 13
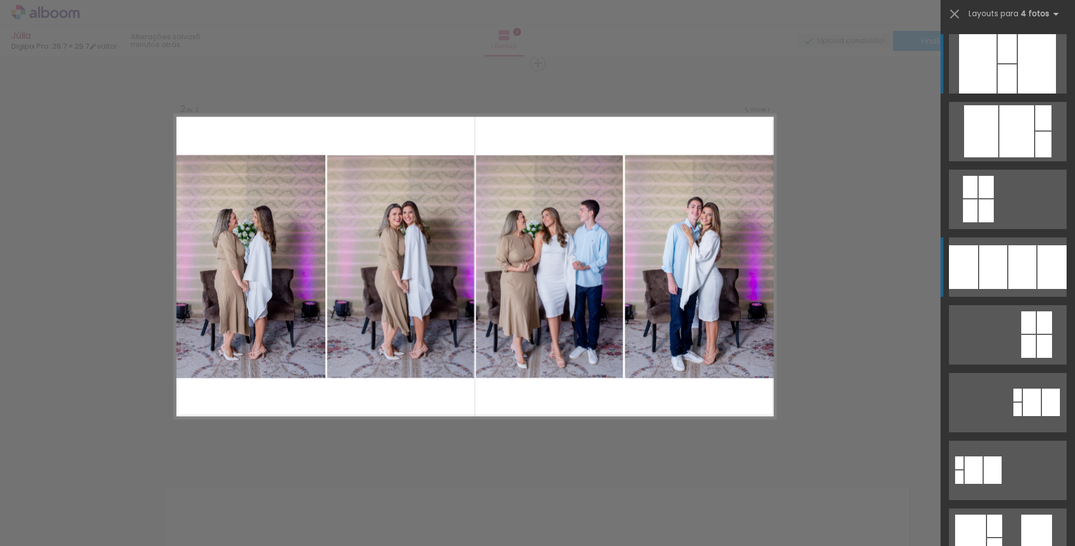
click at [1018, 94] on div at bounding box center [1037, 63] width 38 height 59
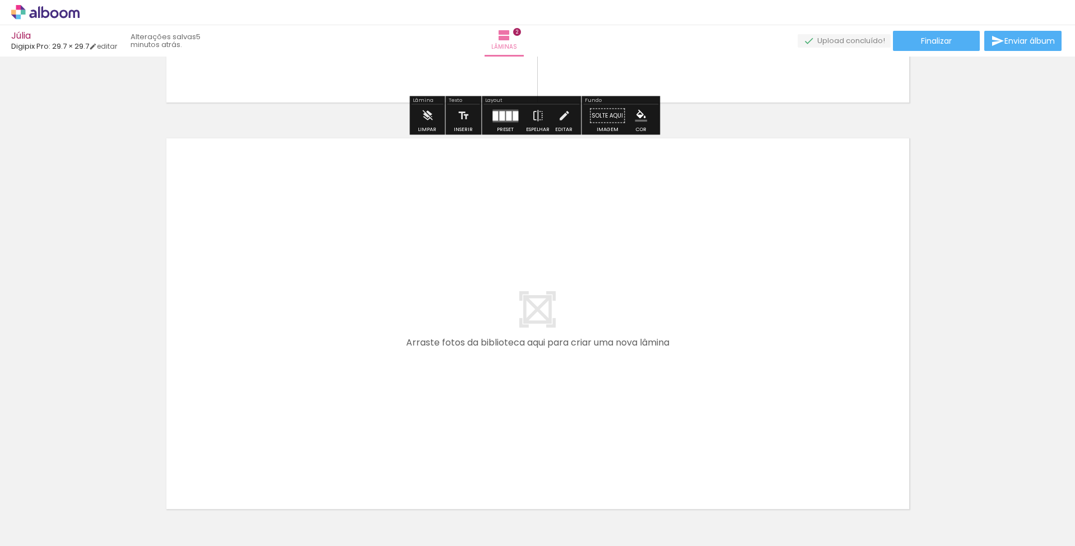
scroll to position [778, 0]
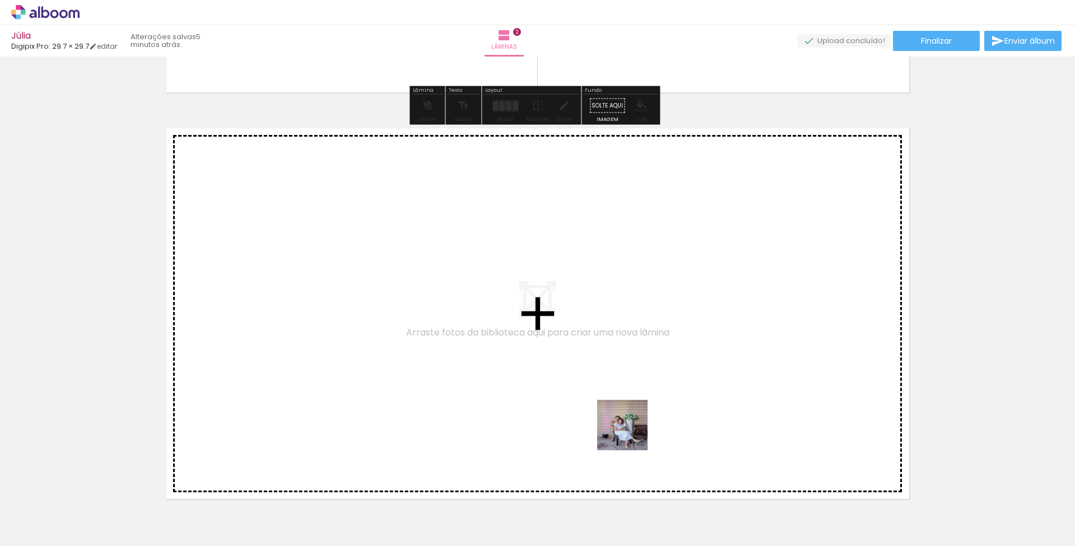
drag, startPoint x: 663, startPoint y: 478, endPoint x: 555, endPoint y: 362, distance: 158.1
click at [555, 362] on quentale-workspace at bounding box center [537, 273] width 1075 height 546
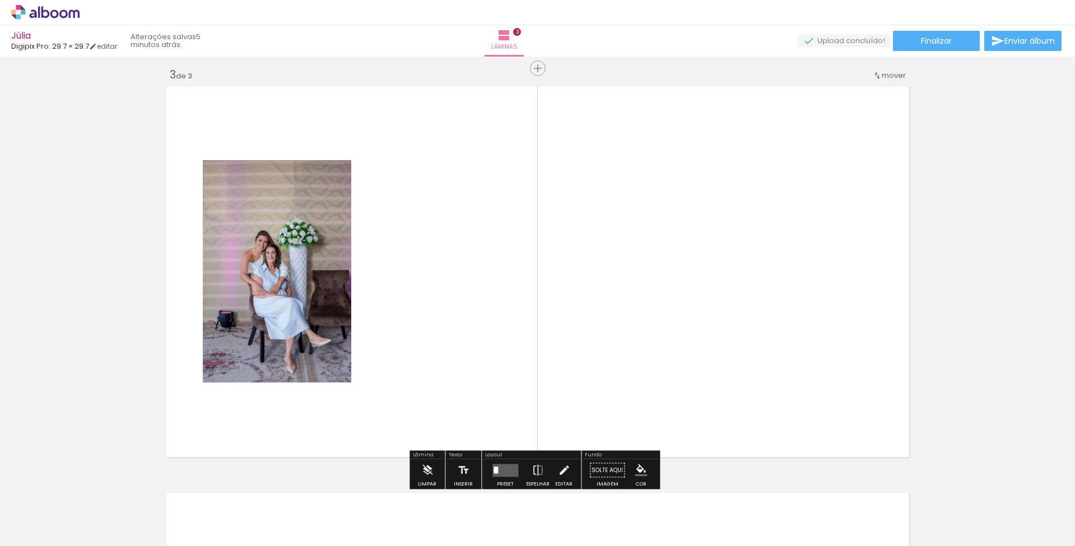
scroll to position [825, 0]
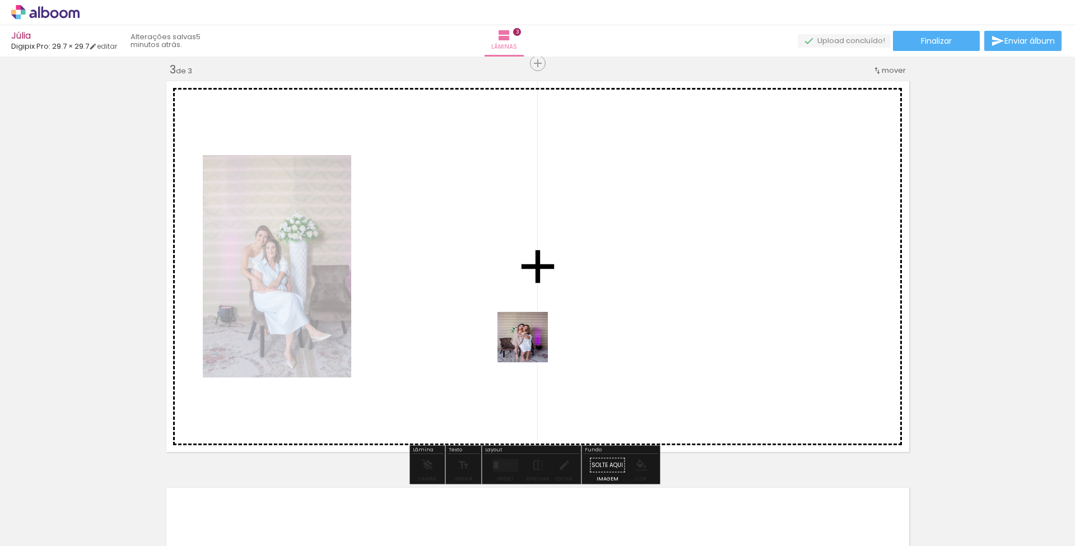
drag, startPoint x: 738, startPoint y: 516, endPoint x: 507, endPoint y: 329, distance: 297.4
click at [507, 329] on quentale-workspace at bounding box center [537, 273] width 1075 height 546
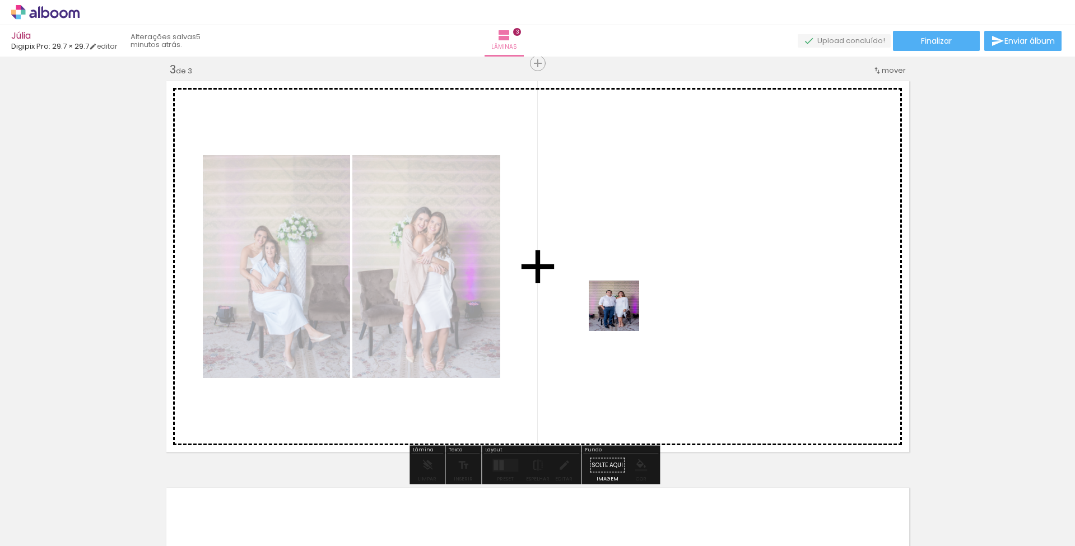
drag, startPoint x: 797, startPoint y: 511, endPoint x: 622, endPoint y: 314, distance: 263.0
click at [622, 314] on quentale-workspace at bounding box center [537, 273] width 1075 height 546
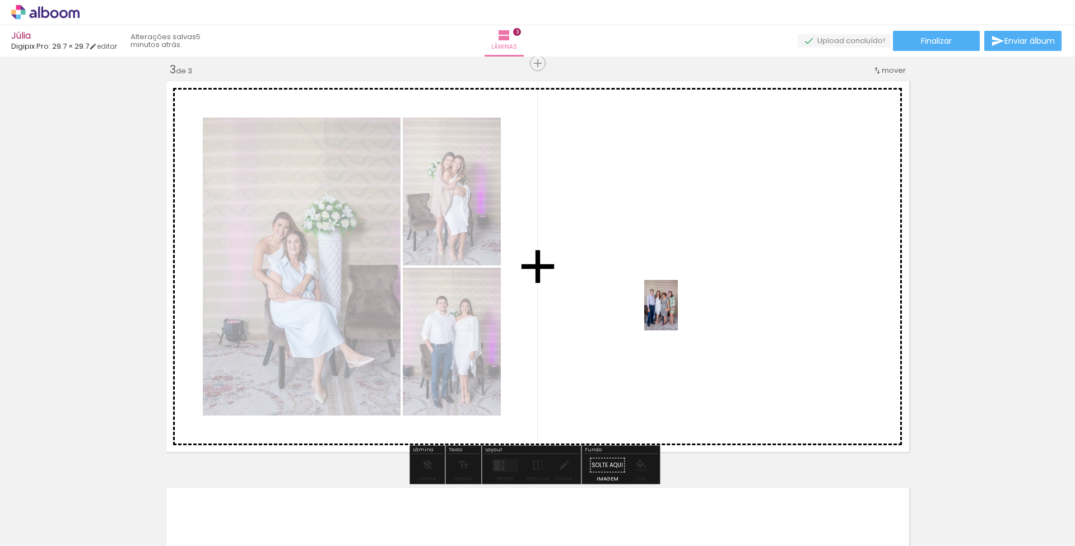
drag, startPoint x: 872, startPoint y: 517, endPoint x: 673, endPoint y: 311, distance: 286.8
click at [676, 313] on quentale-workspace at bounding box center [537, 273] width 1075 height 546
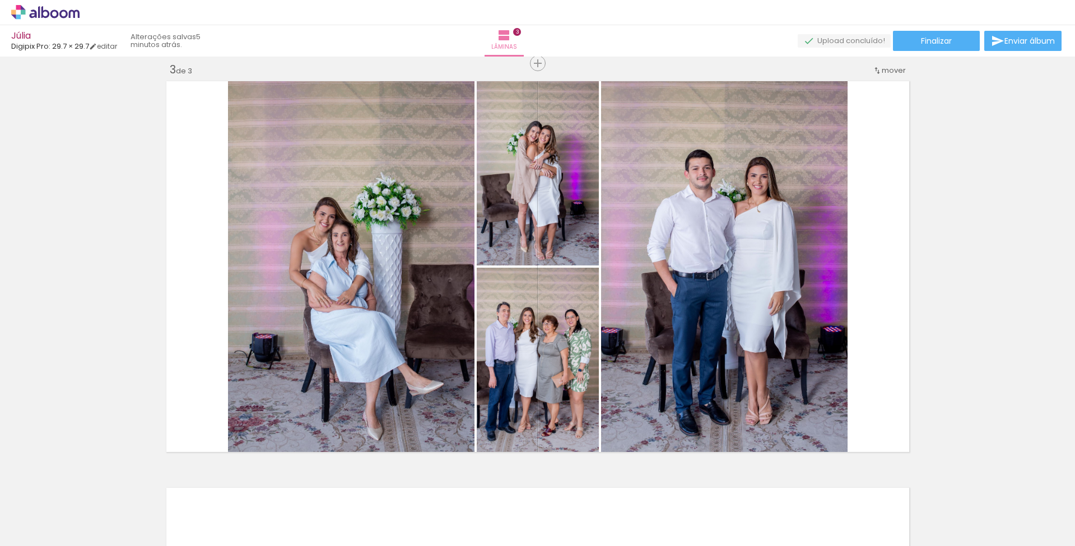
scroll to position [0, 751]
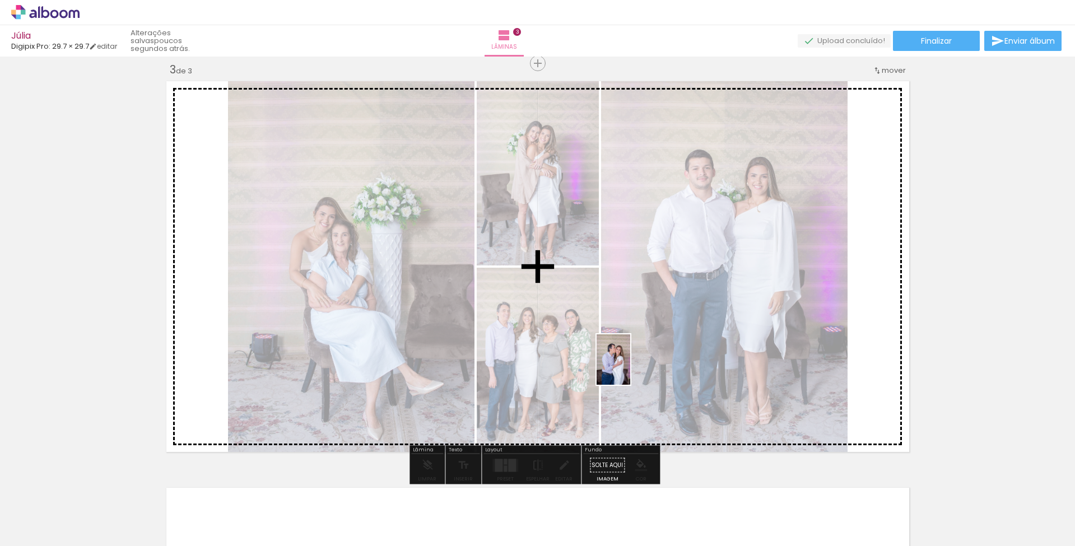
drag, startPoint x: 619, startPoint y: 518, endPoint x: 630, endPoint y: 367, distance: 150.5
click at [630, 367] on quentale-workspace at bounding box center [537, 273] width 1075 height 546
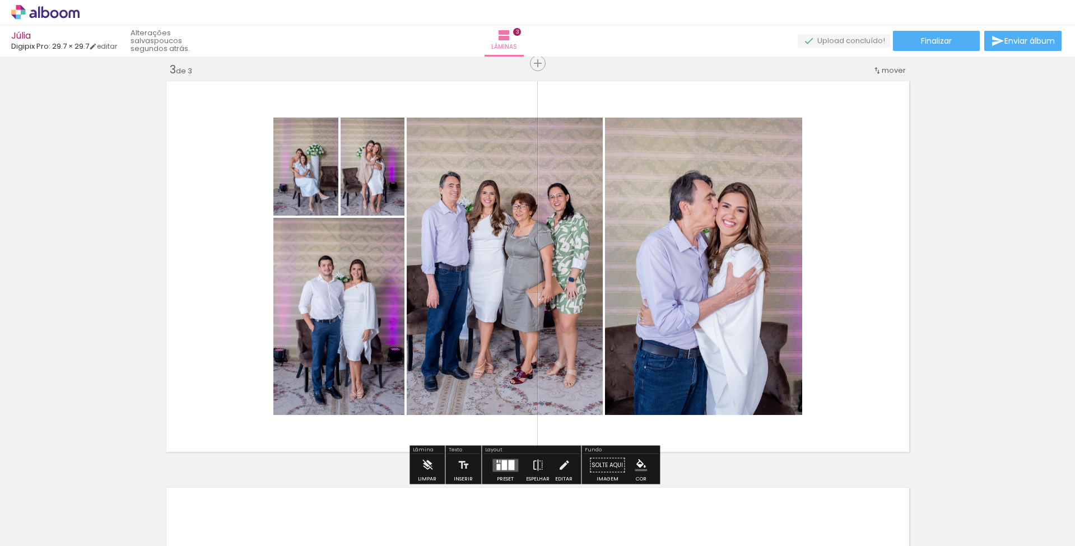
click at [505, 464] on quentale-layouter at bounding box center [505, 465] width 26 height 13
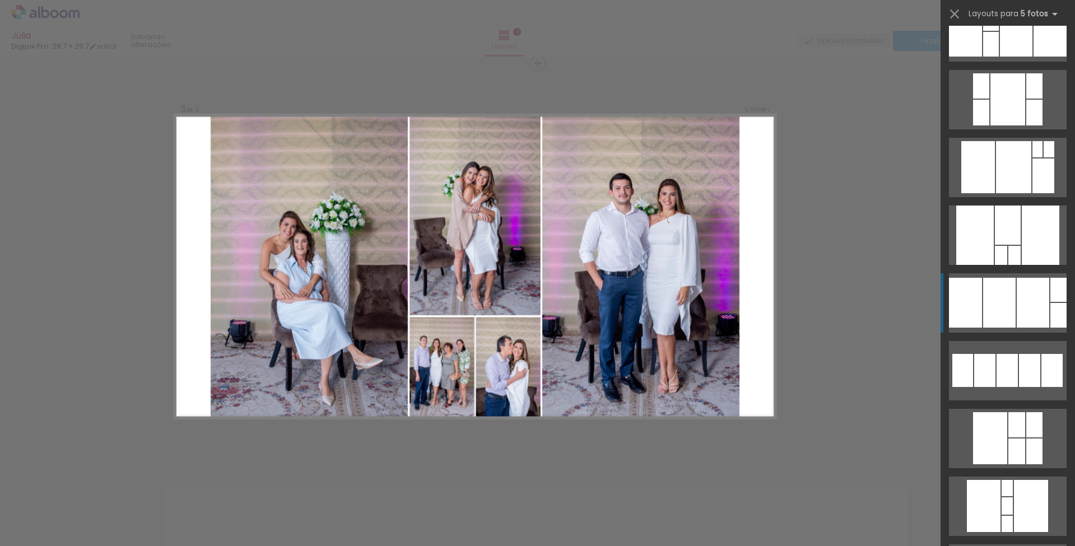
scroll to position [242, 0]
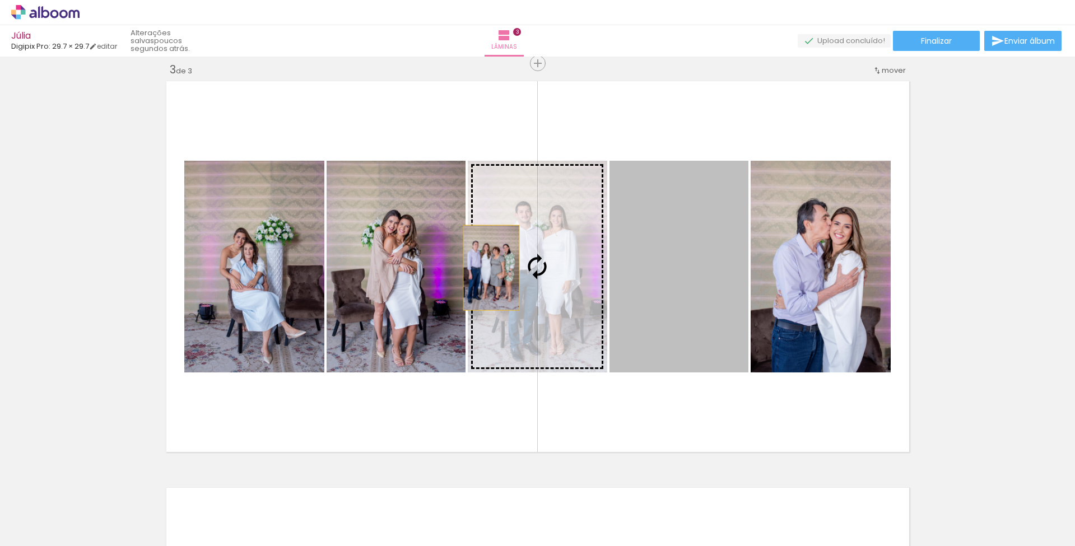
drag, startPoint x: 640, startPoint y: 272, endPoint x: 487, endPoint y: 268, distance: 153.5
click at [0, 0] on slot at bounding box center [0, 0] width 0 height 0
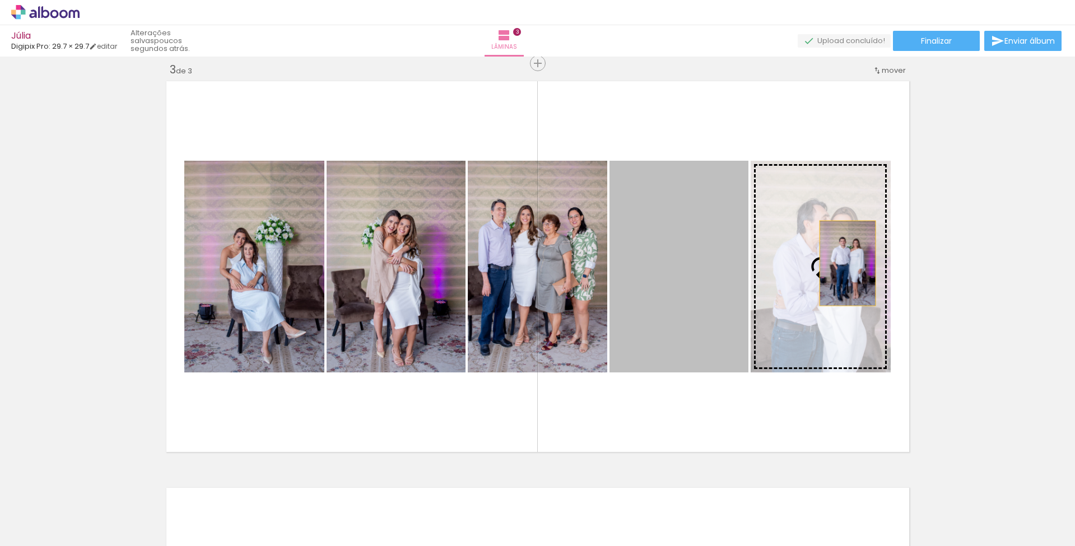
drag, startPoint x: 696, startPoint y: 263, endPoint x: 856, endPoint y: 263, distance: 160.7
click at [0, 0] on slot at bounding box center [0, 0] width 0 height 0
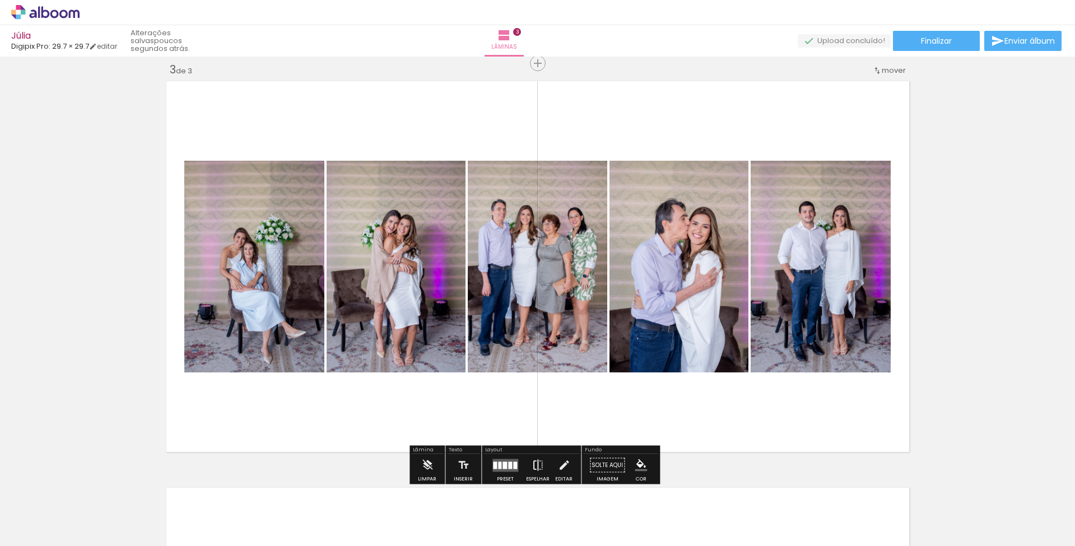
click at [536, 466] on iron-icon at bounding box center [538, 465] width 12 height 22
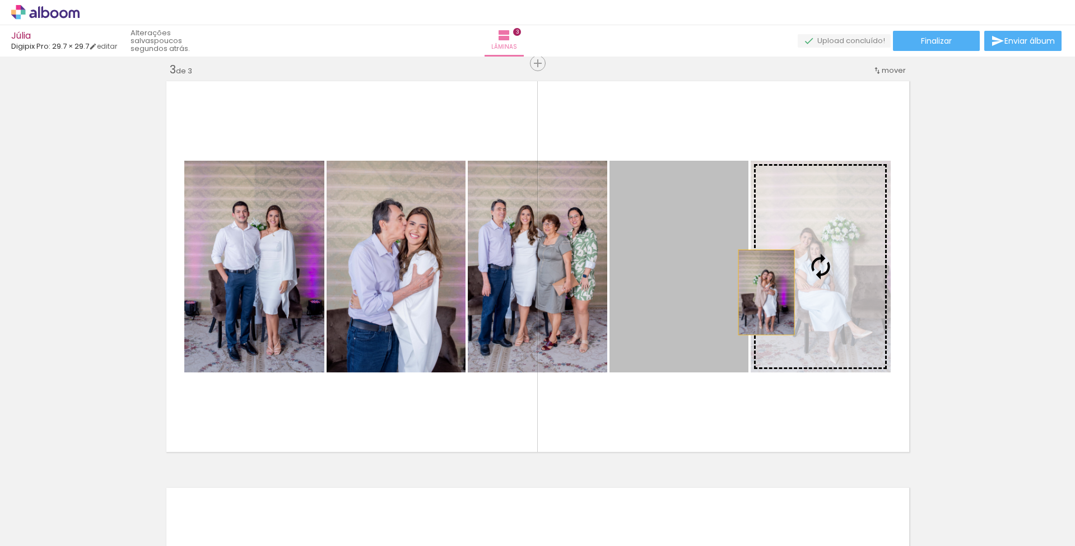
drag, startPoint x: 697, startPoint y: 292, endPoint x: 812, endPoint y: 292, distance: 114.3
click at [0, 0] on slot at bounding box center [0, 0] width 0 height 0
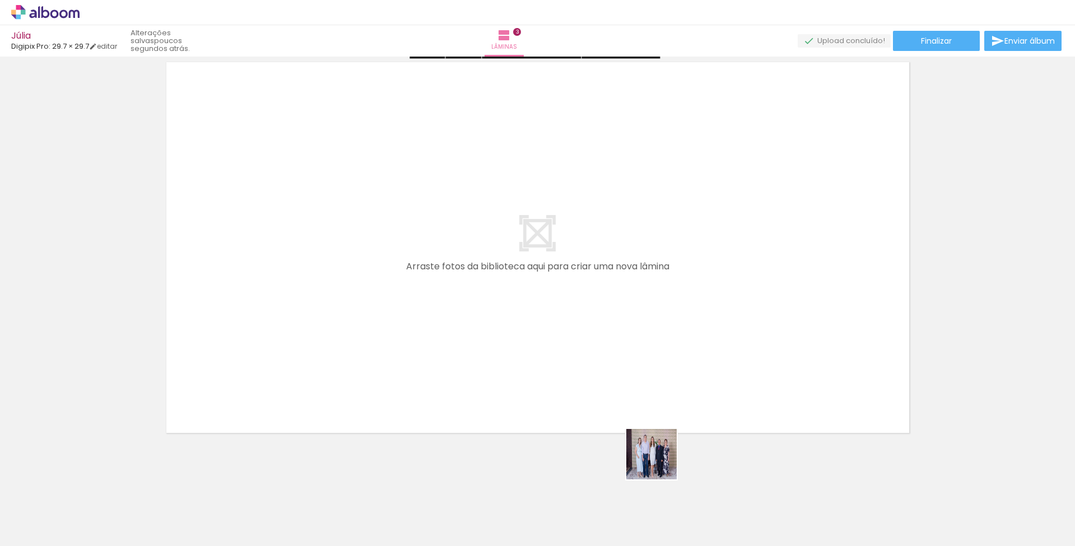
drag, startPoint x: 660, startPoint y: 463, endPoint x: 567, endPoint y: 352, distance: 144.7
click at [567, 352] on quentale-workspace at bounding box center [537, 273] width 1075 height 546
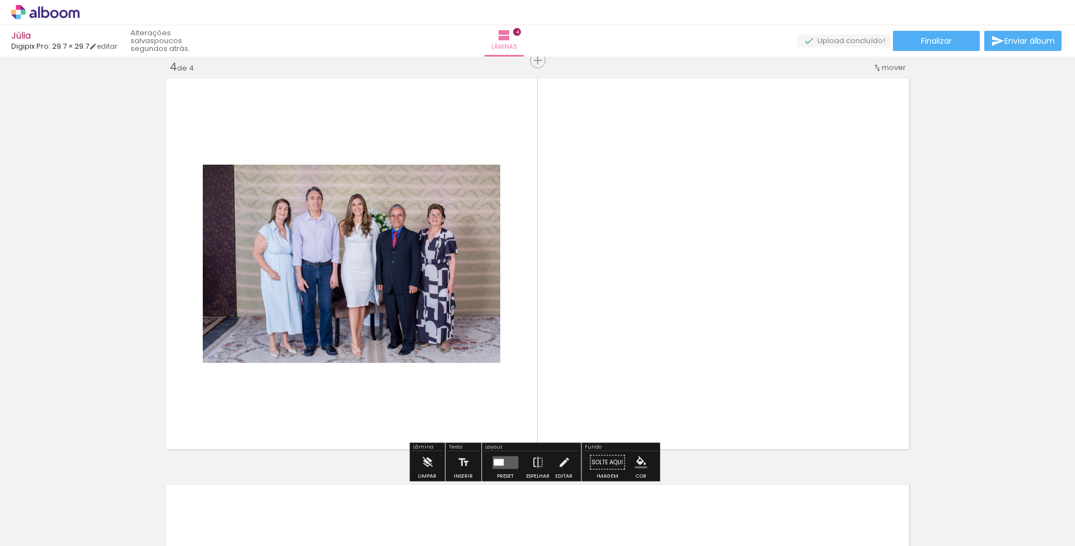
scroll to position [1232, 0]
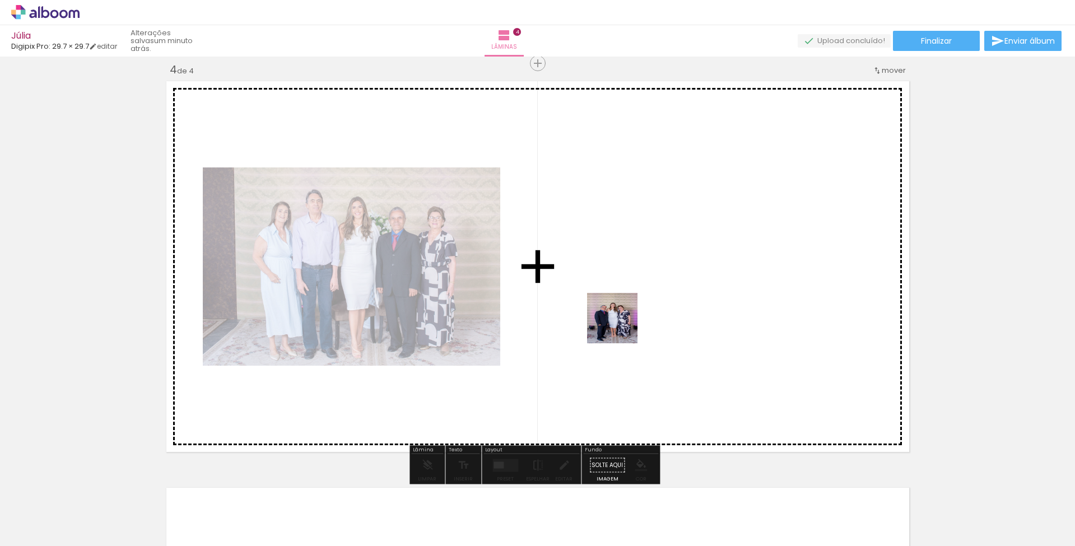
drag, startPoint x: 706, startPoint y: 429, endPoint x: 619, endPoint y: 324, distance: 135.7
click at [619, 324] on quentale-workspace at bounding box center [537, 273] width 1075 height 546
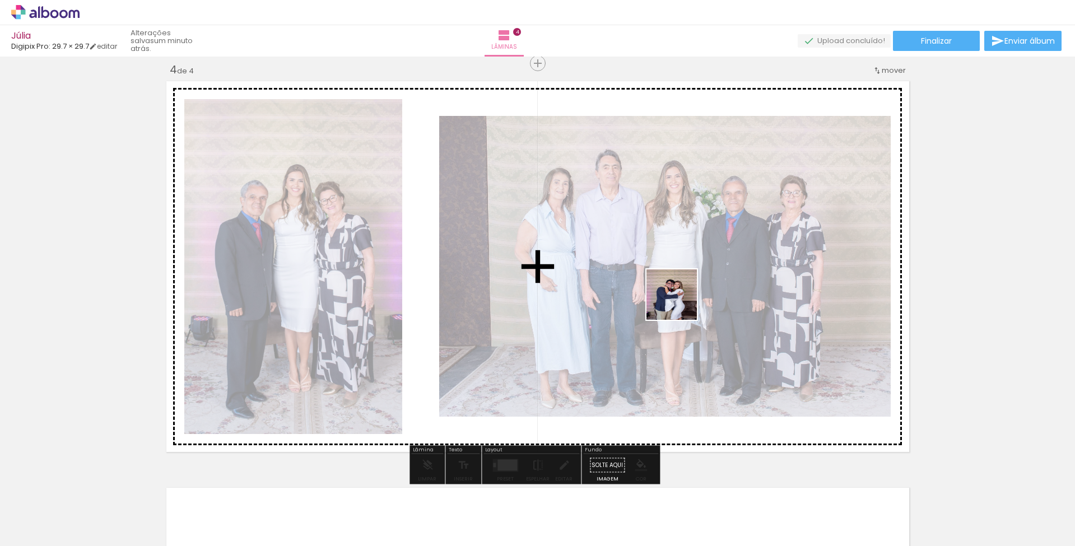
drag, startPoint x: 810, startPoint y: 514, endPoint x: 680, endPoint y: 302, distance: 247.9
click at [680, 302] on quentale-workspace at bounding box center [537, 273] width 1075 height 546
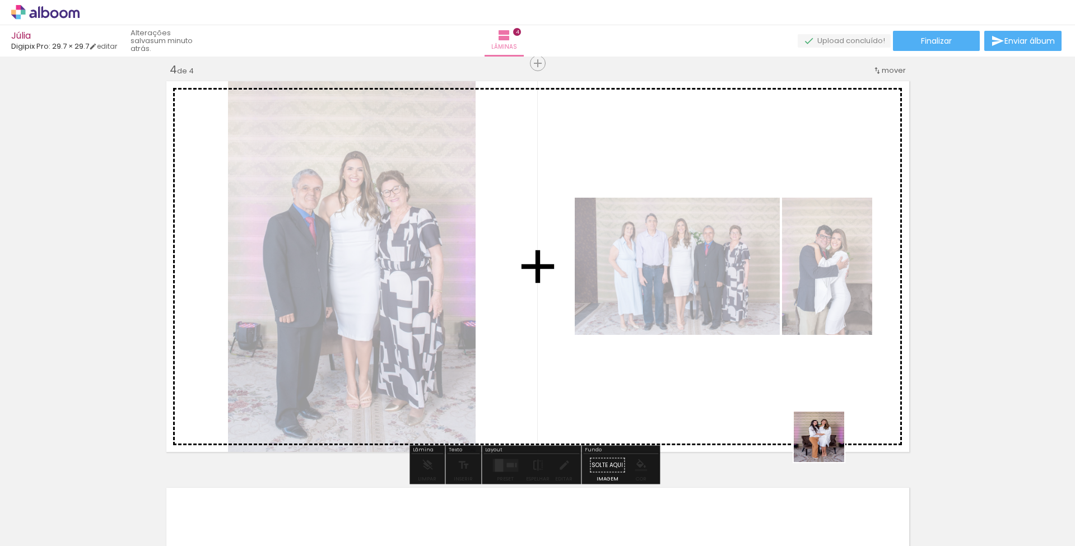
drag, startPoint x: 869, startPoint y: 515, endPoint x: 635, endPoint y: 283, distance: 329.5
click at [635, 283] on quentale-workspace at bounding box center [537, 273] width 1075 height 546
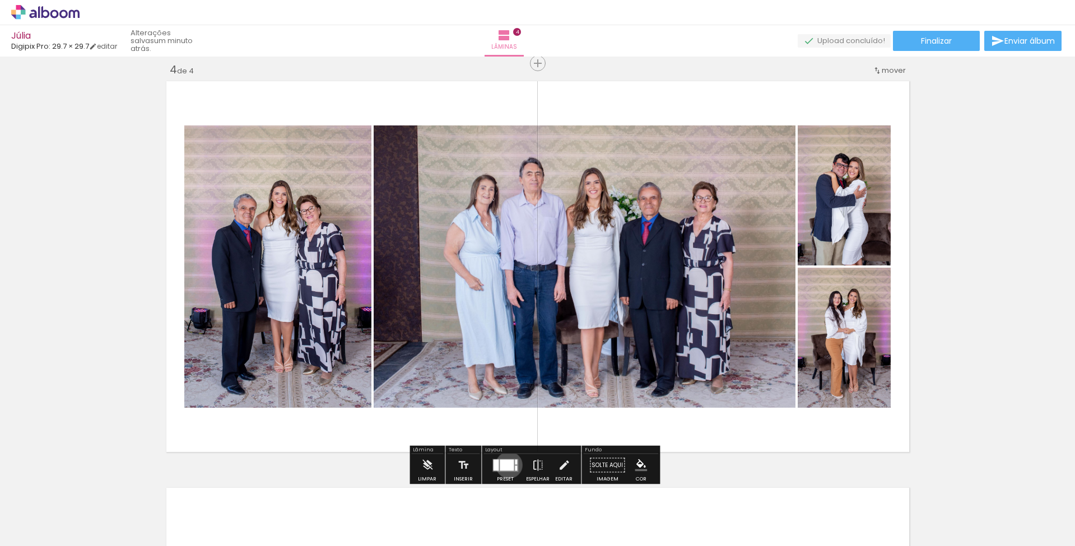
click at [506, 465] on div at bounding box center [507, 464] width 14 height 11
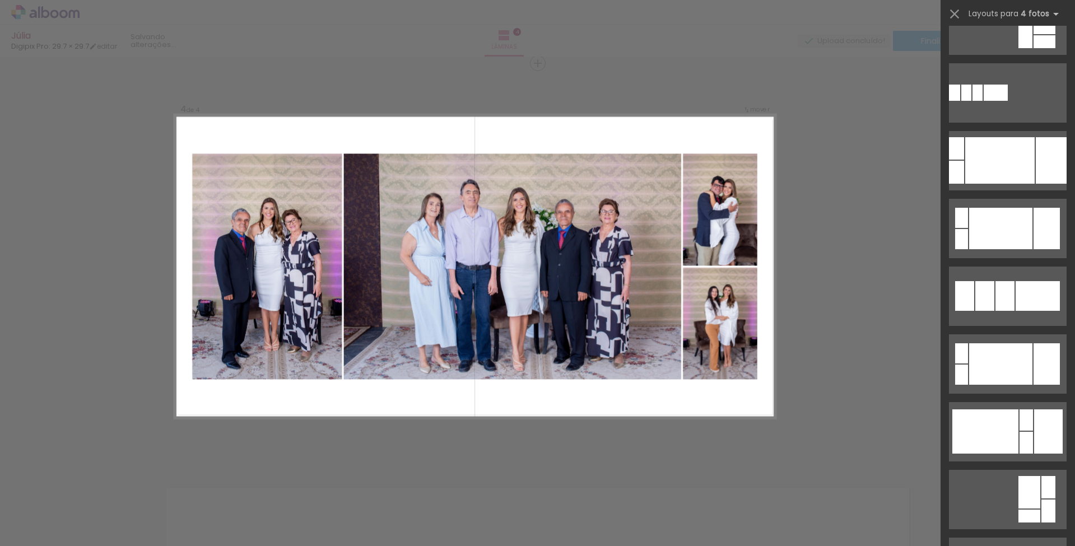
scroll to position [0, 0]
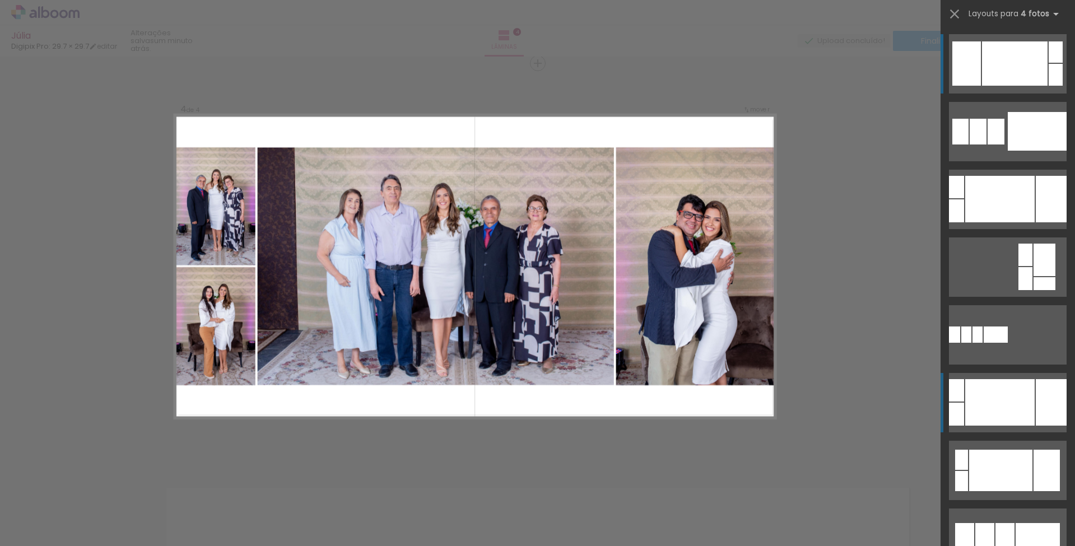
click at [1023, 86] on div at bounding box center [1015, 63] width 66 height 44
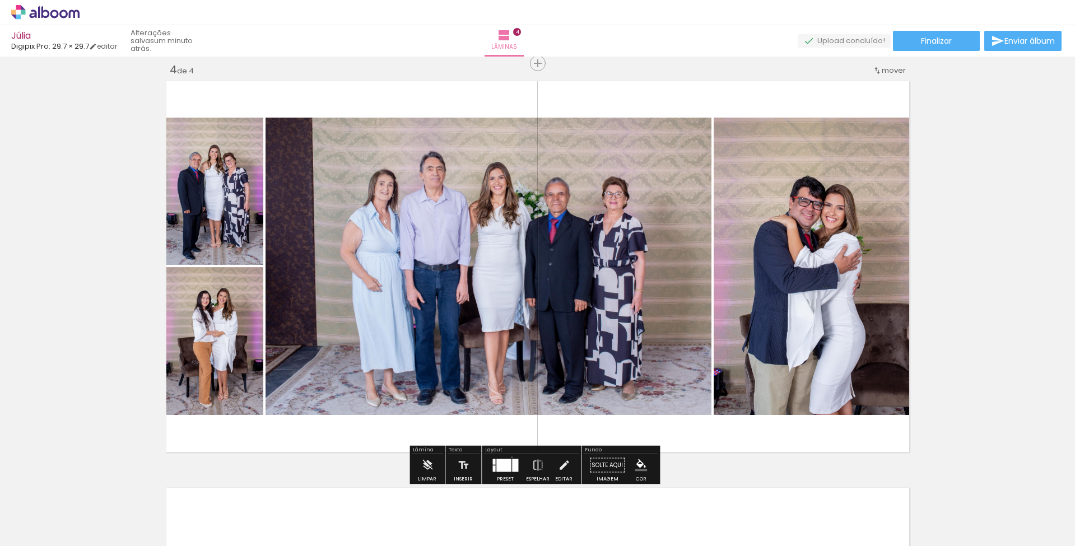
click at [509, 457] on div at bounding box center [505, 465] width 30 height 22
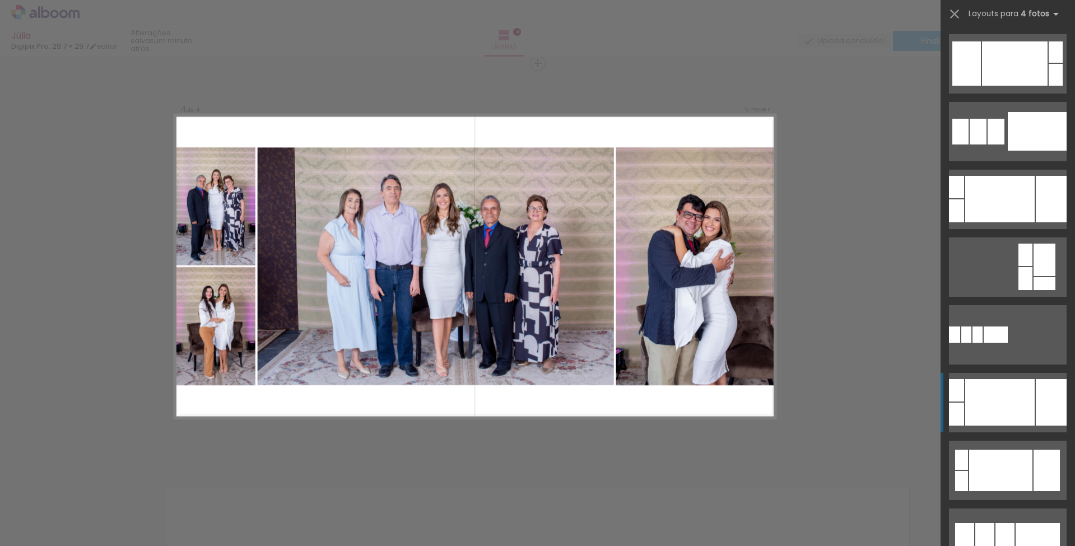
click at [998, 94] on quentale-layouter at bounding box center [1008, 63] width 118 height 59
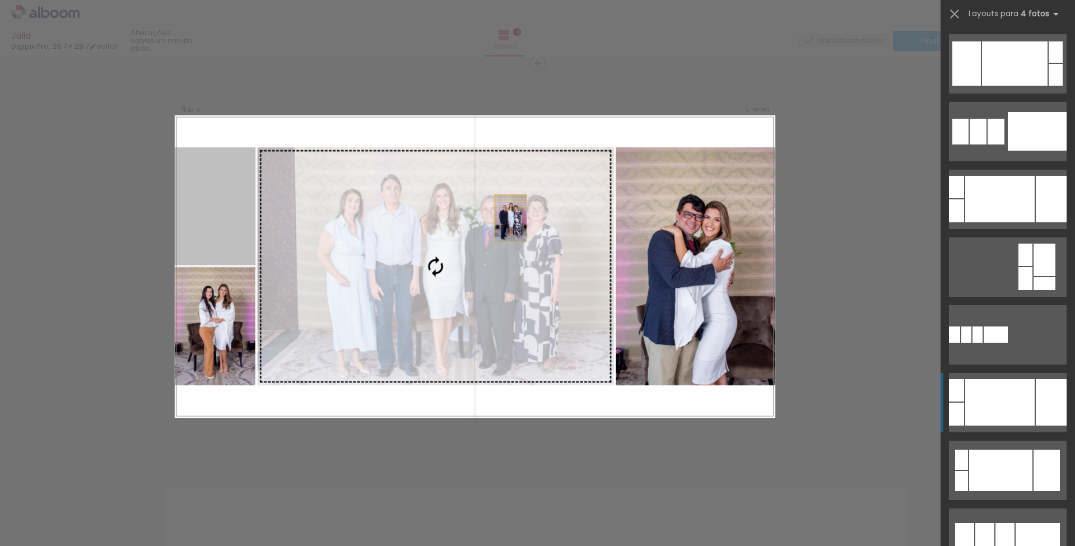
scroll to position [339, 0]
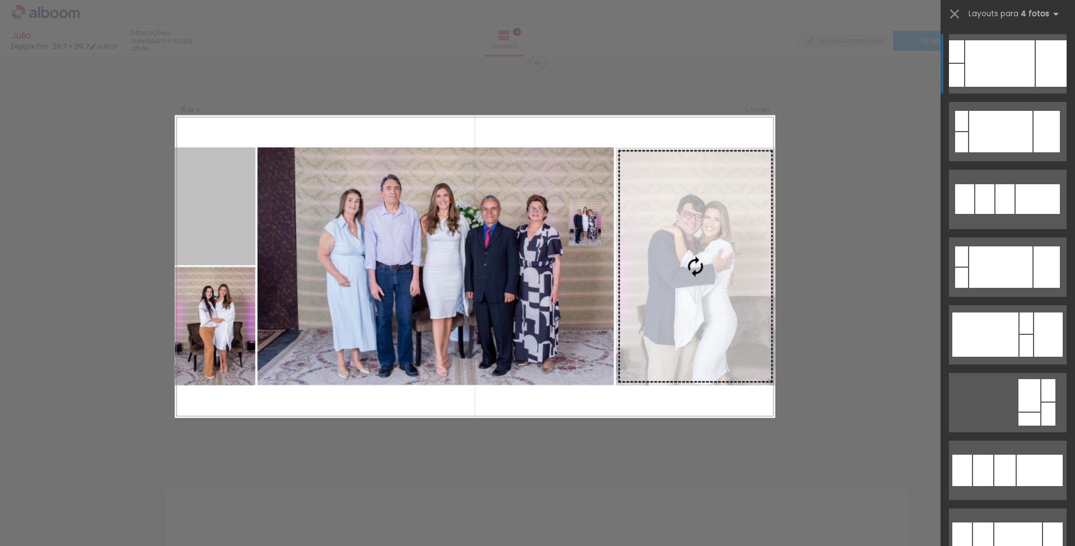
drag, startPoint x: 204, startPoint y: 202, endPoint x: 673, endPoint y: 226, distance: 469.4
click at [0, 0] on slot at bounding box center [0, 0] width 0 height 0
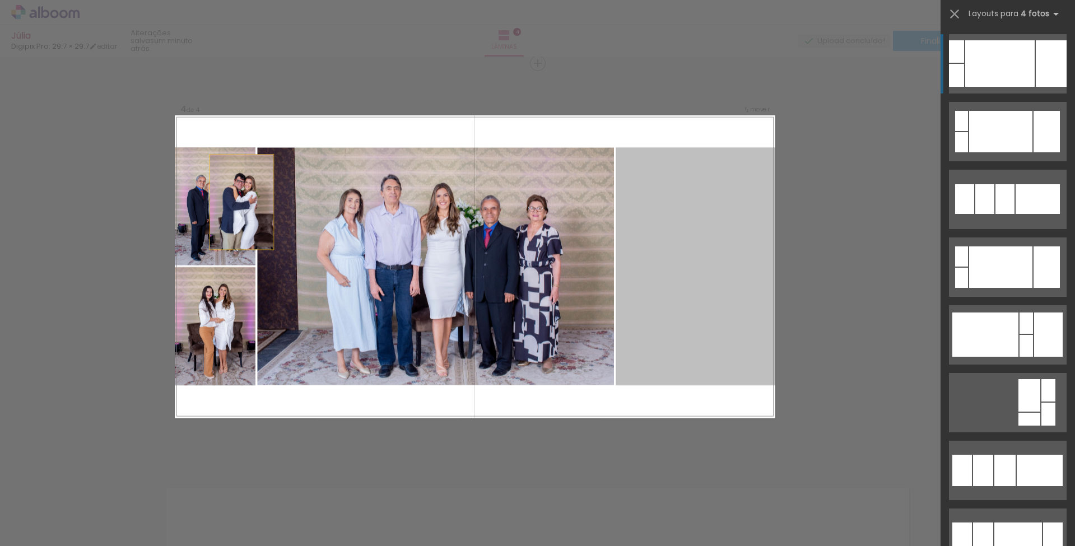
drag, startPoint x: 702, startPoint y: 263, endPoint x: 124, endPoint y: 187, distance: 582.9
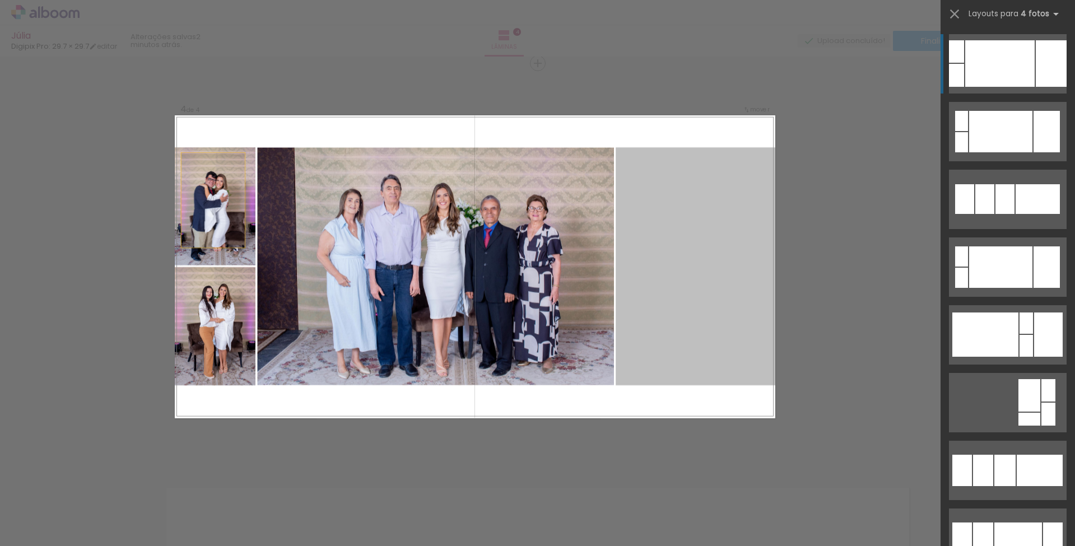
drag, startPoint x: 692, startPoint y: 254, endPoint x: 85, endPoint y: 185, distance: 611.0
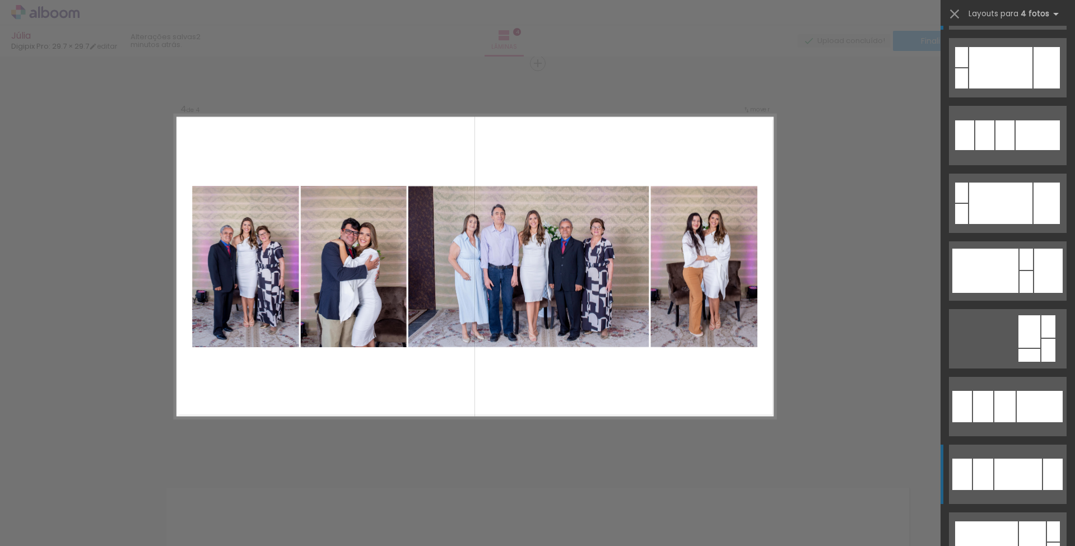
scroll to position [404, 0]
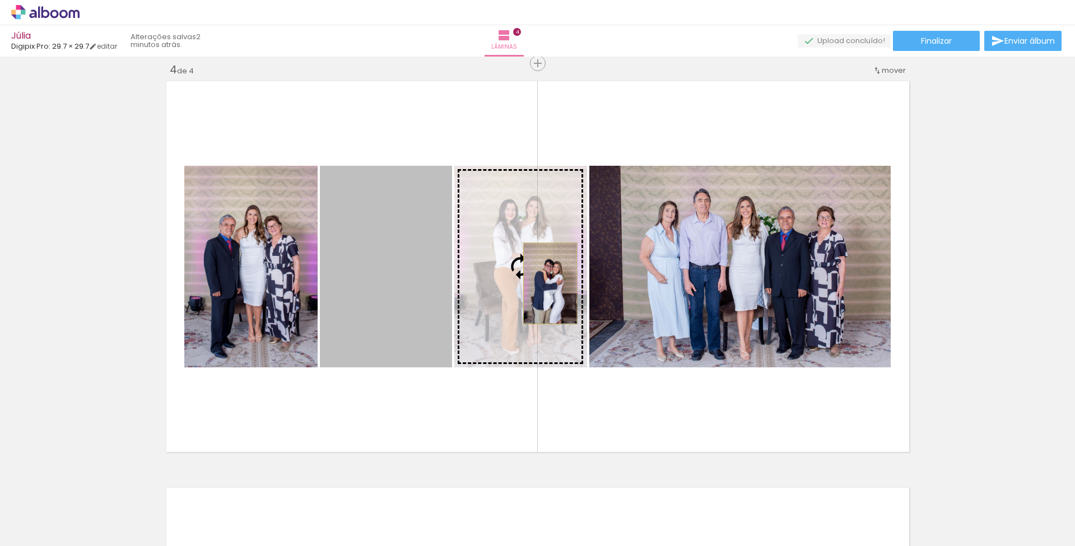
drag, startPoint x: 412, startPoint y: 294, endPoint x: 546, endPoint y: 283, distance: 133.7
click at [0, 0] on slot at bounding box center [0, 0] width 0 height 0
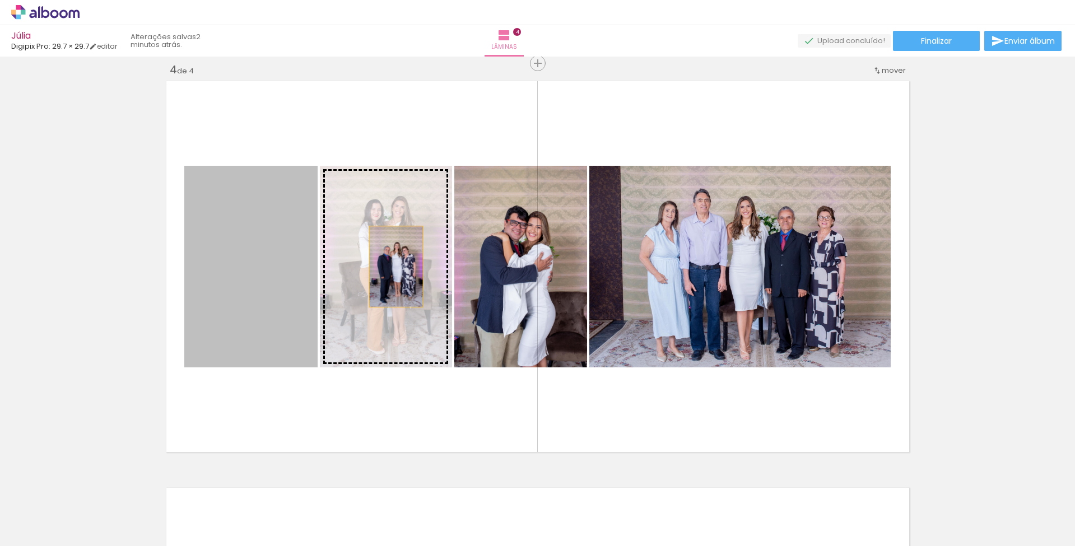
drag, startPoint x: 277, startPoint y: 257, endPoint x: 468, endPoint y: 267, distance: 190.7
click at [0, 0] on slot at bounding box center [0, 0] width 0 height 0
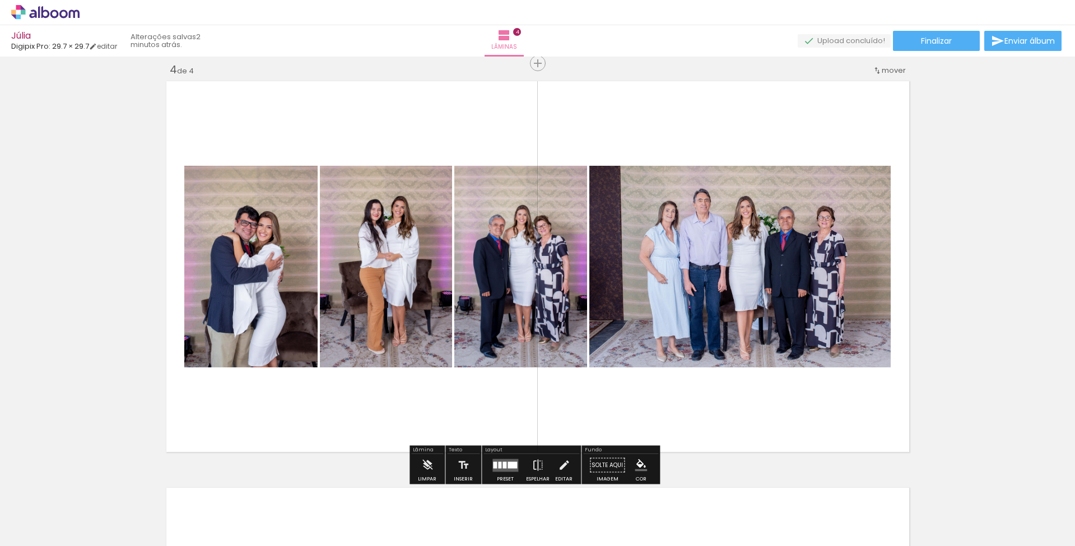
scroll to position [1236, 0]
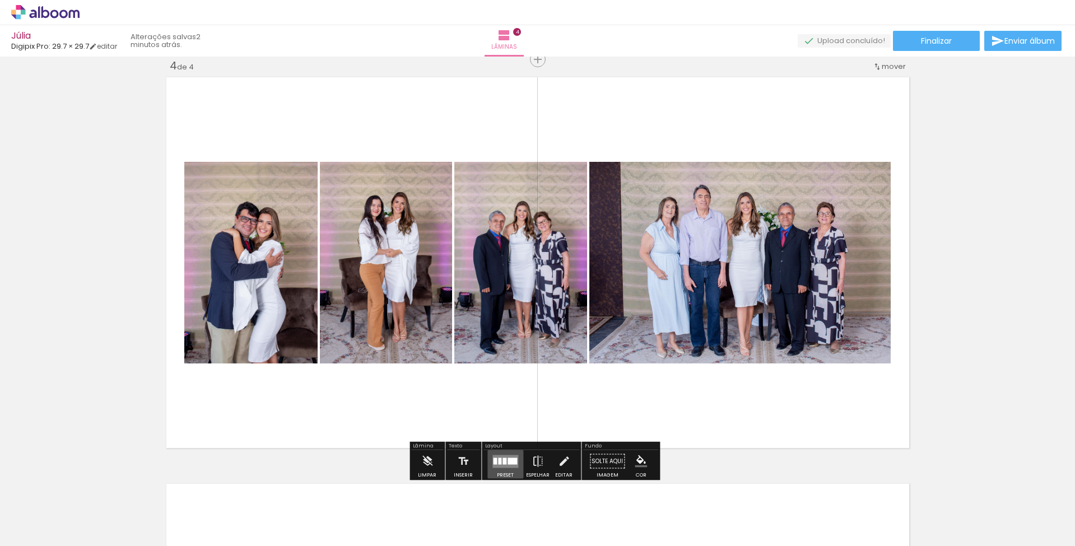
click at [502, 459] on div at bounding box center [504, 461] width 4 height 7
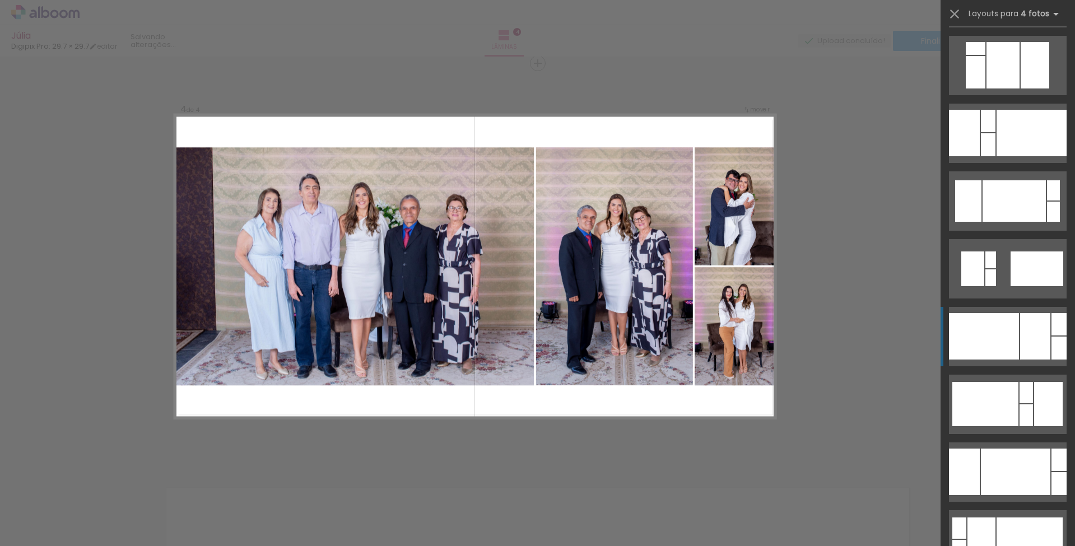
scroll to position [2034, 0]
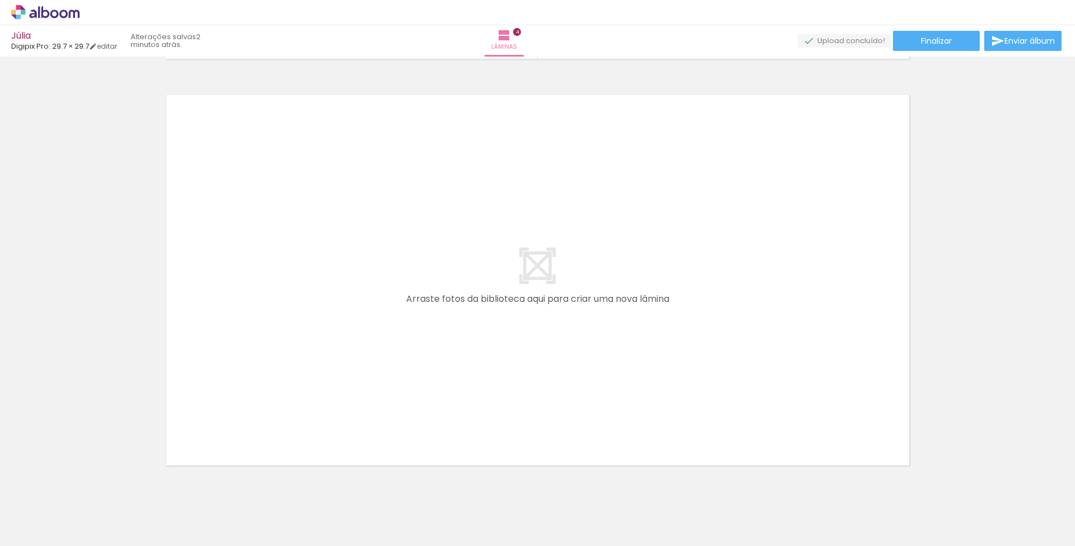
scroll to position [0, 1290]
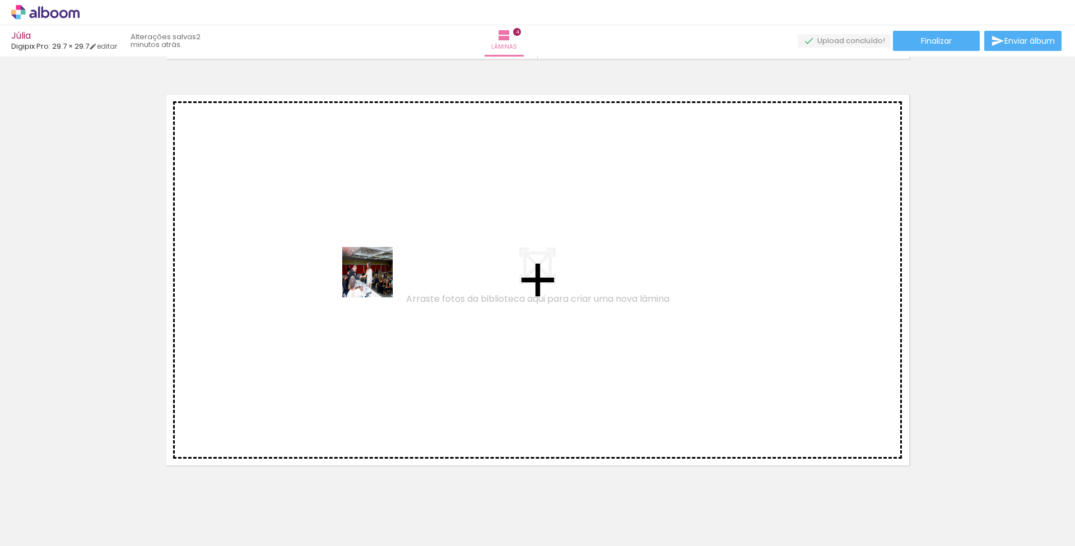
drag, startPoint x: 395, startPoint y: 509, endPoint x: 372, endPoint y: 265, distance: 244.2
click at [372, 265] on quentale-workspace at bounding box center [537, 273] width 1075 height 546
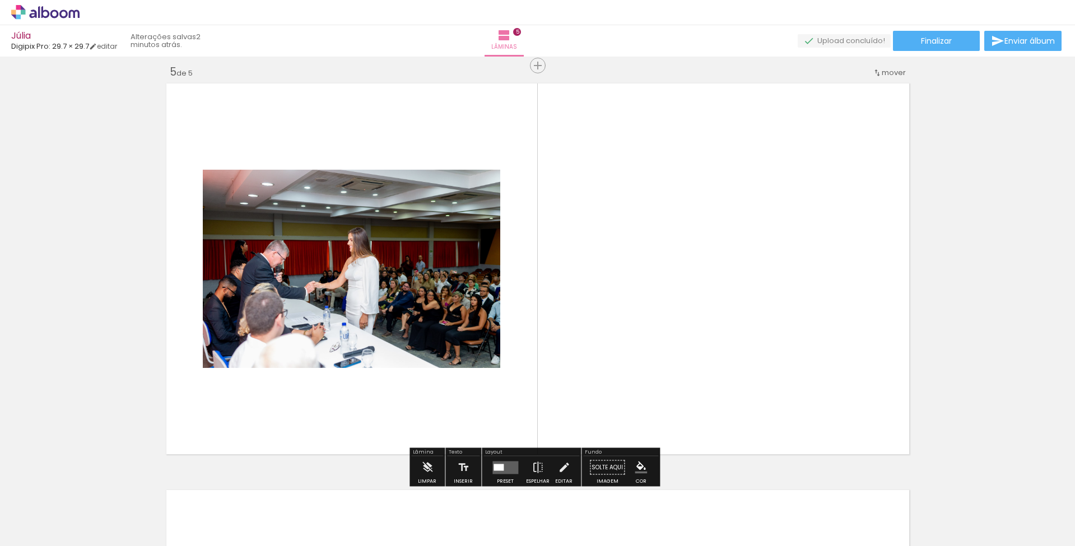
scroll to position [1638, 0]
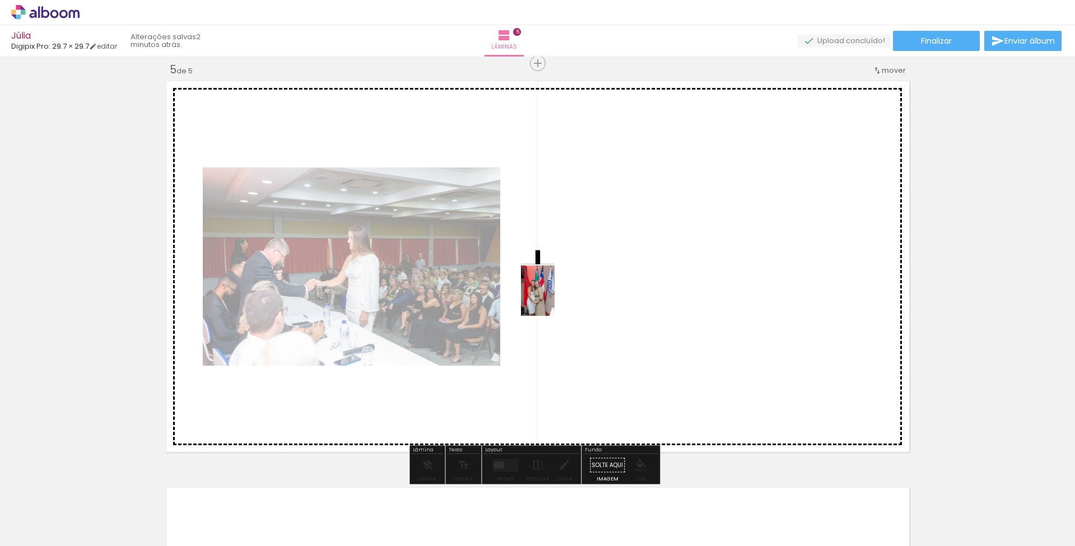
drag, startPoint x: 461, startPoint y: 510, endPoint x: 554, endPoint y: 299, distance: 230.9
click at [554, 299] on quentale-workspace at bounding box center [537, 273] width 1075 height 546
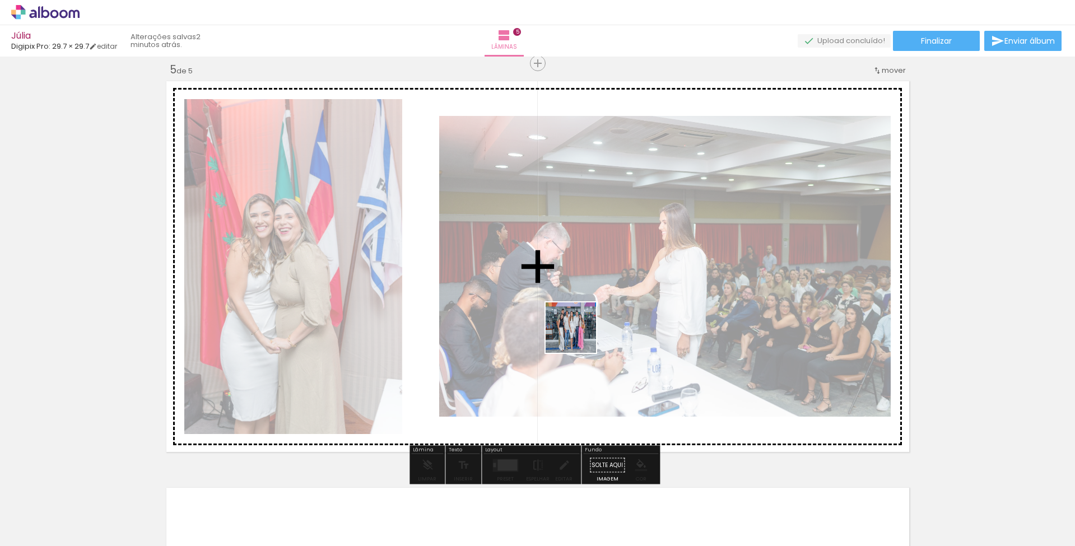
drag, startPoint x: 533, startPoint y: 519, endPoint x: 580, endPoint y: 329, distance: 195.2
click at [580, 329] on quentale-workspace at bounding box center [537, 273] width 1075 height 546
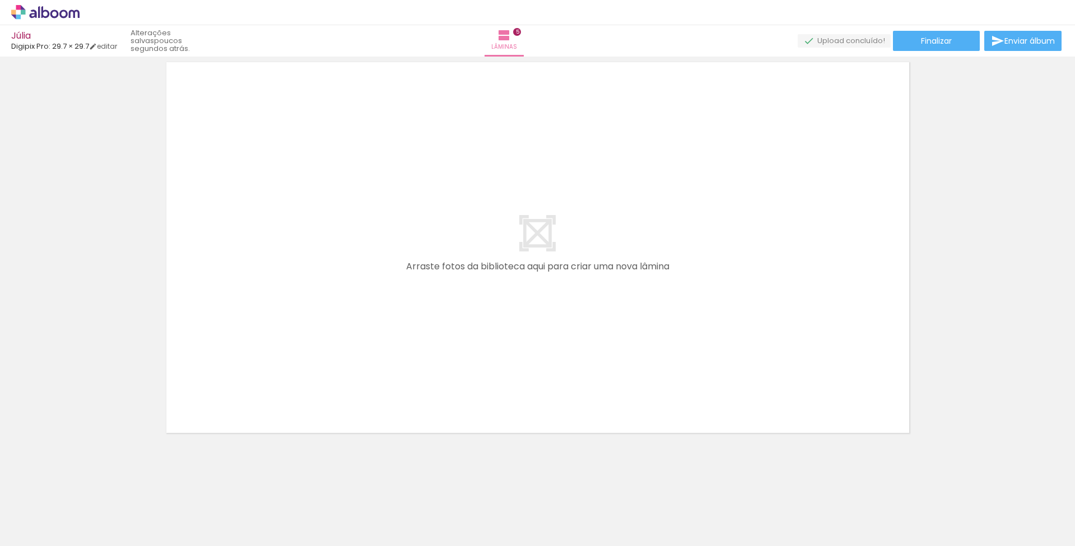
scroll to position [0, 0]
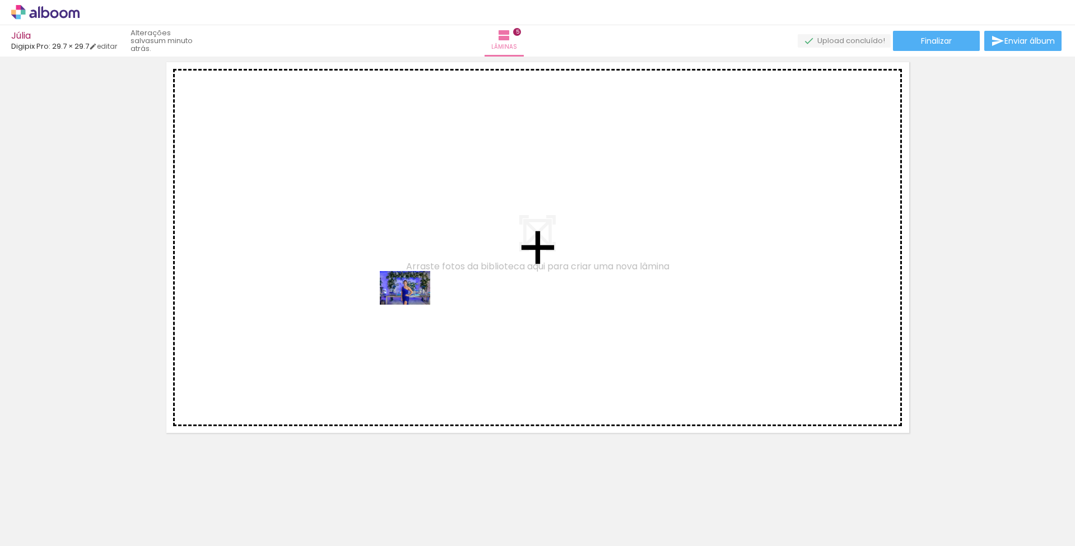
drag, startPoint x: 449, startPoint y: 510, endPoint x: 411, endPoint y: 296, distance: 217.9
click at [411, 296] on quentale-workspace at bounding box center [537, 273] width 1075 height 546
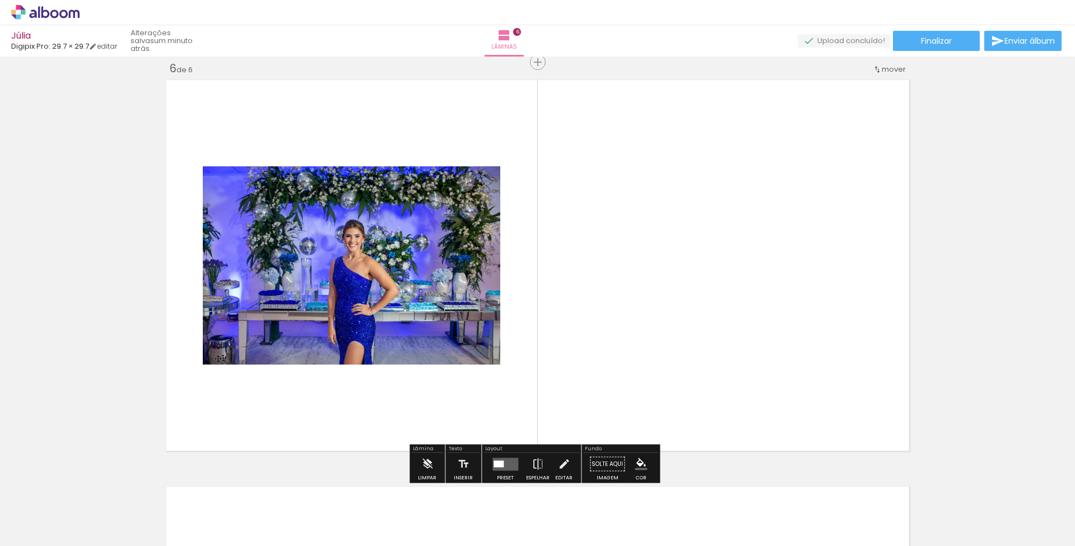
scroll to position [2045, 0]
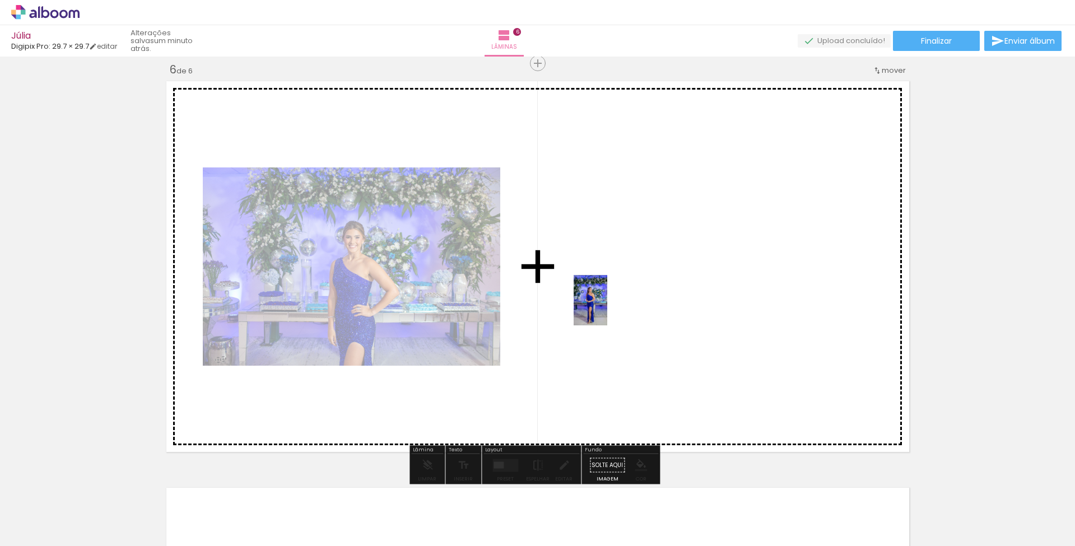
drag, startPoint x: 518, startPoint y: 512, endPoint x: 607, endPoint y: 309, distance: 222.7
click at [607, 309] on quentale-workspace at bounding box center [537, 273] width 1075 height 546
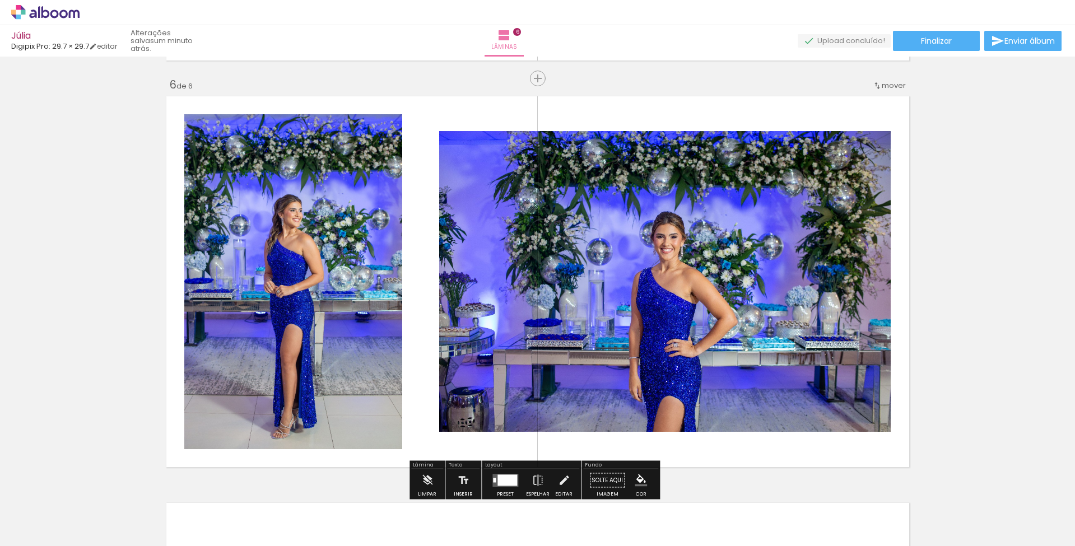
scroll to position [2028, 0]
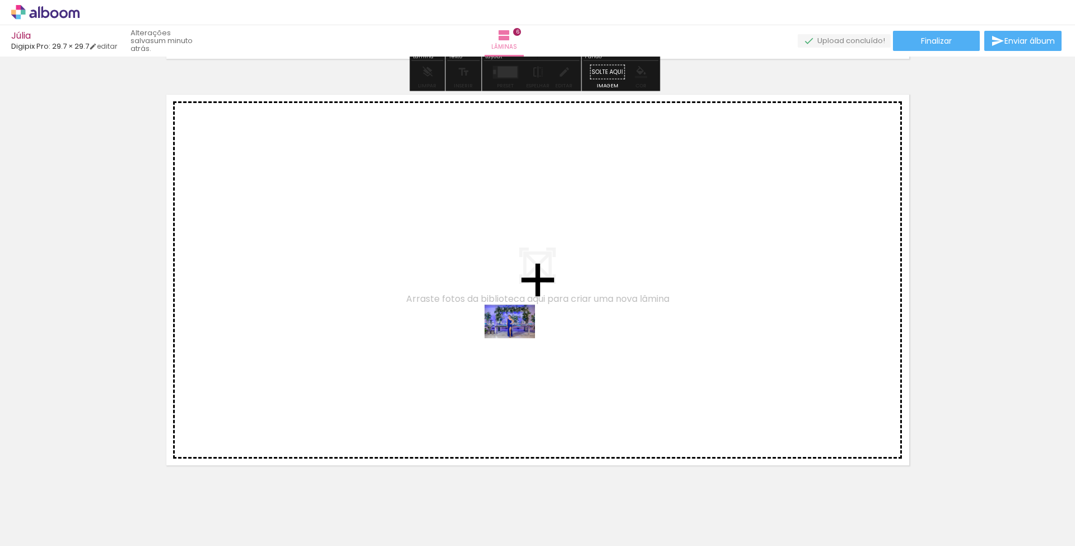
drag, startPoint x: 574, startPoint y: 510, endPoint x: 518, endPoint y: 338, distance: 180.8
click at [518, 338] on quentale-workspace at bounding box center [537, 273] width 1075 height 546
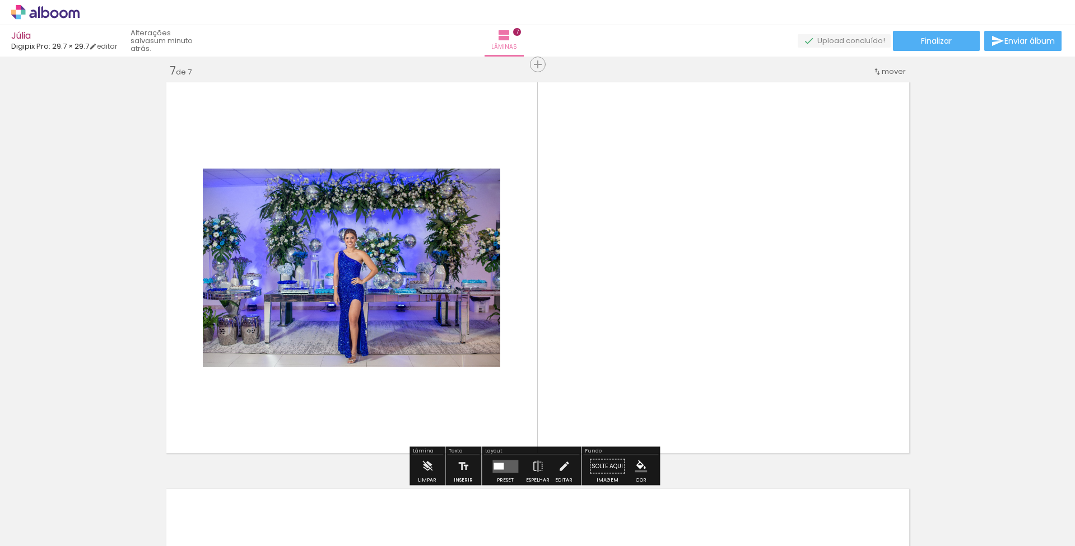
scroll to position [2452, 0]
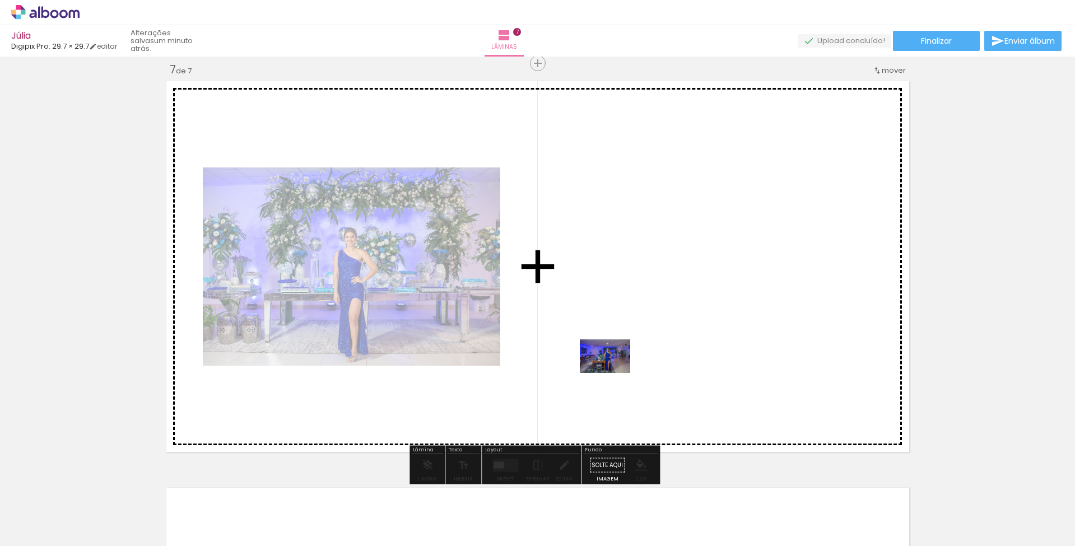
drag, startPoint x: 641, startPoint y: 514, endPoint x: 613, endPoint y: 373, distance: 143.3
click at [613, 373] on quentale-workspace at bounding box center [537, 273] width 1075 height 546
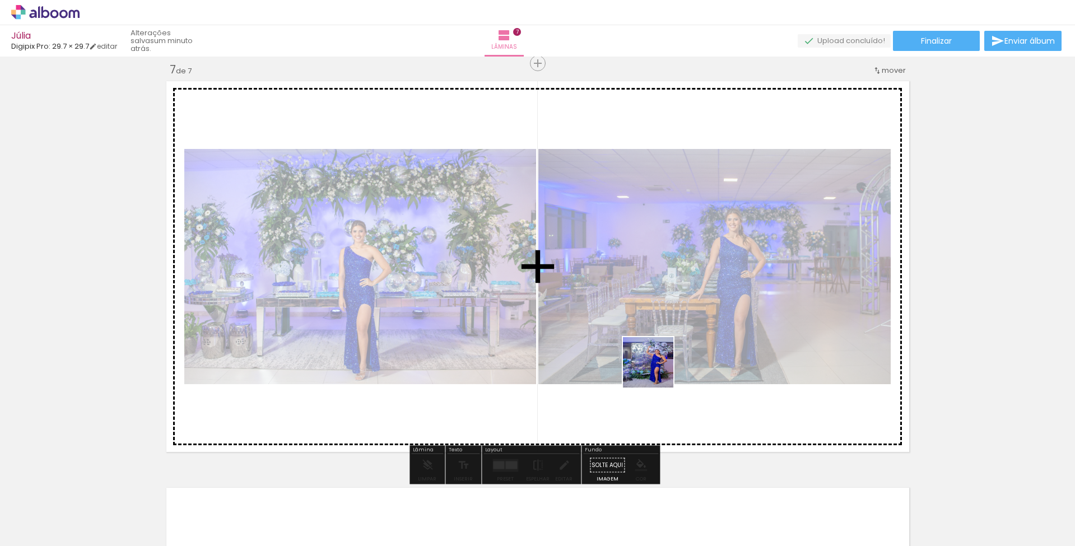
drag, startPoint x: 705, startPoint y: 507, endPoint x: 634, endPoint y: 339, distance: 182.8
click at [634, 339] on quentale-workspace at bounding box center [537, 273] width 1075 height 546
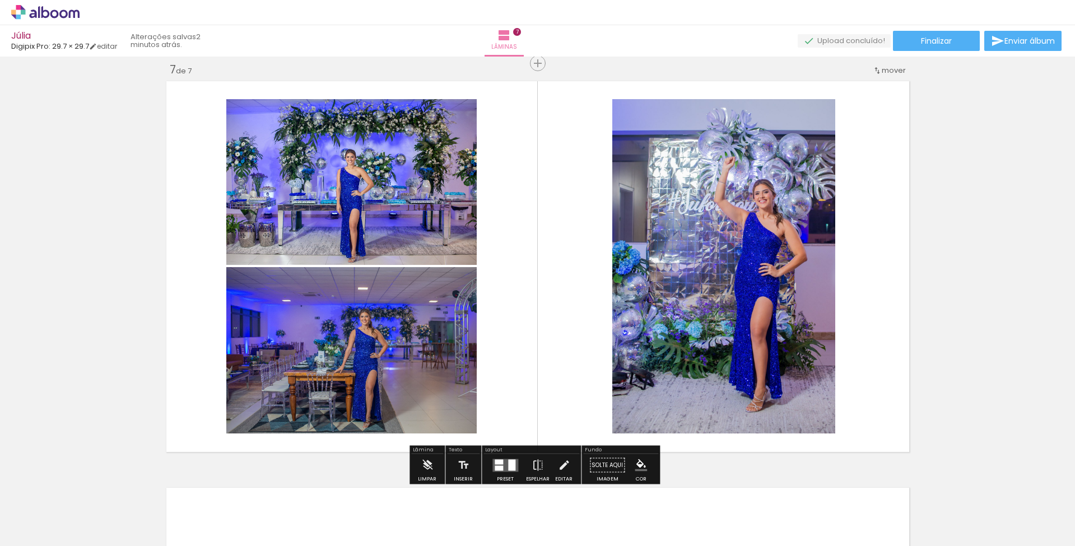
drag, startPoint x: 763, startPoint y: 511, endPoint x: 626, endPoint y: 321, distance: 233.8
click at [626, 321] on quentale-workspace at bounding box center [537, 273] width 1075 height 546
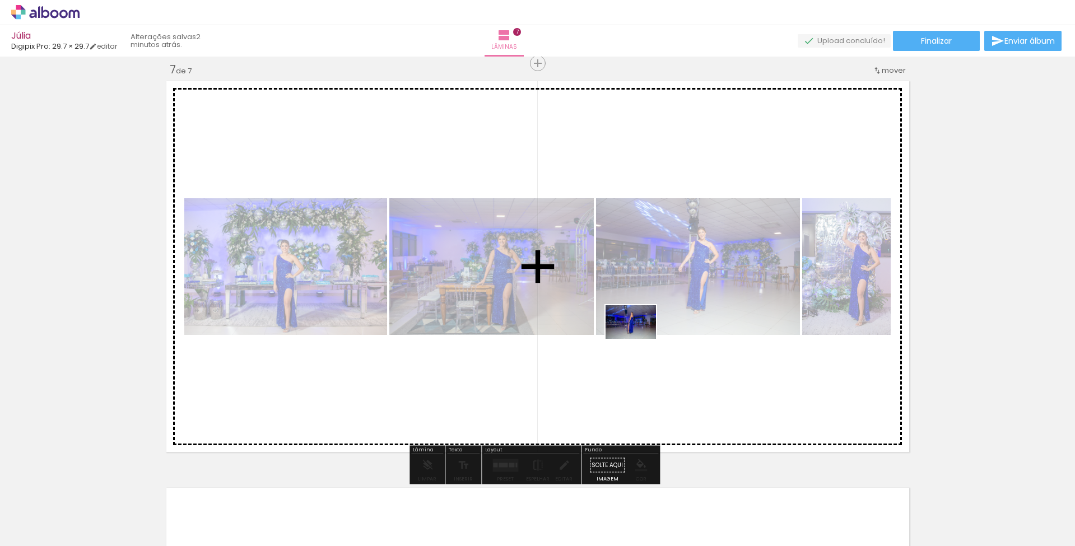
drag, startPoint x: 816, startPoint y: 505, endPoint x: 639, endPoint y: 339, distance: 242.9
click at [639, 339] on quentale-workspace at bounding box center [537, 273] width 1075 height 546
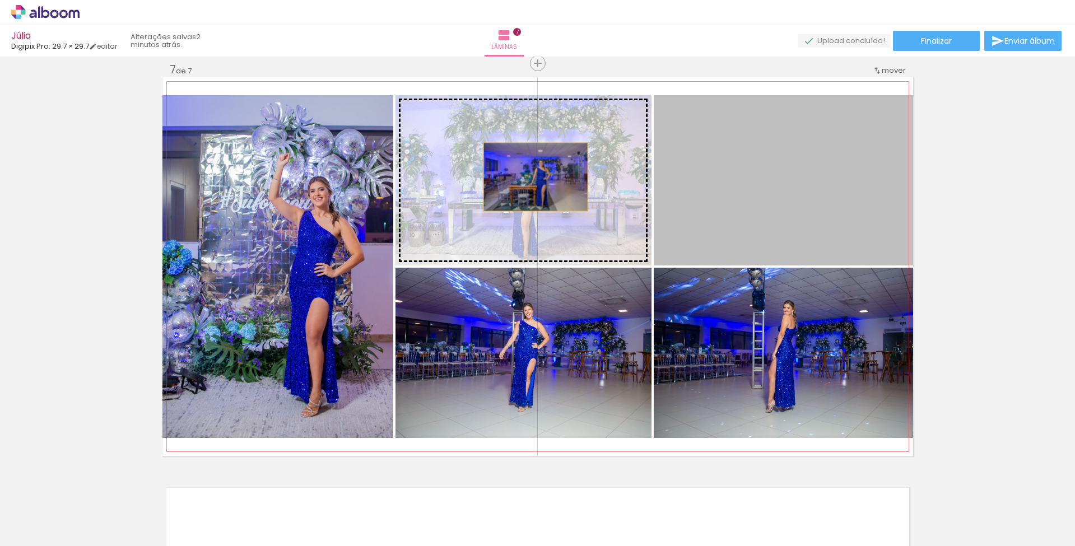
drag, startPoint x: 784, startPoint y: 214, endPoint x: 521, endPoint y: 179, distance: 265.0
click at [0, 0] on slot at bounding box center [0, 0] width 0 height 0
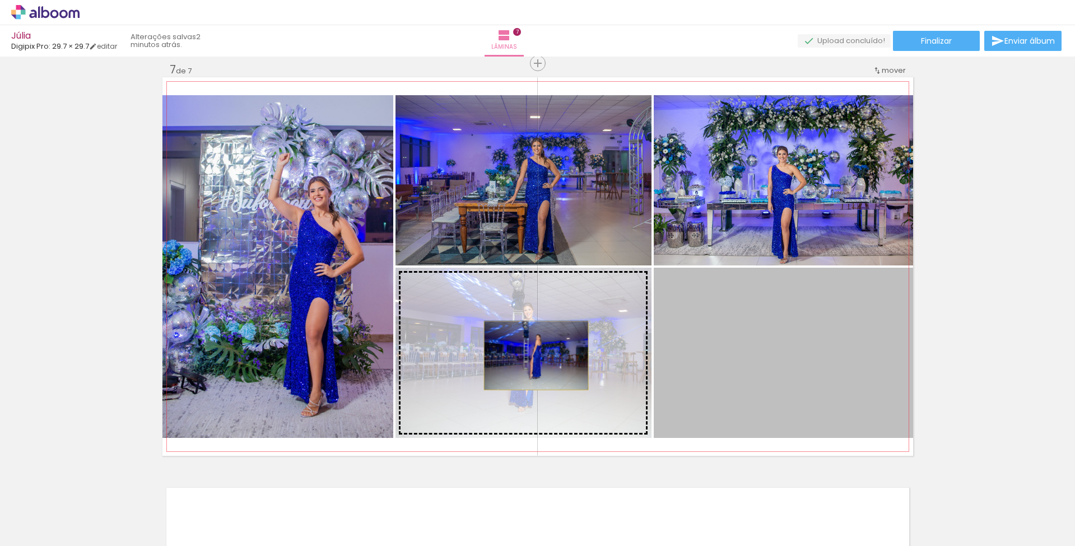
drag, startPoint x: 770, startPoint y: 376, endPoint x: 532, endPoint y: 356, distance: 239.5
click at [0, 0] on slot at bounding box center [0, 0] width 0 height 0
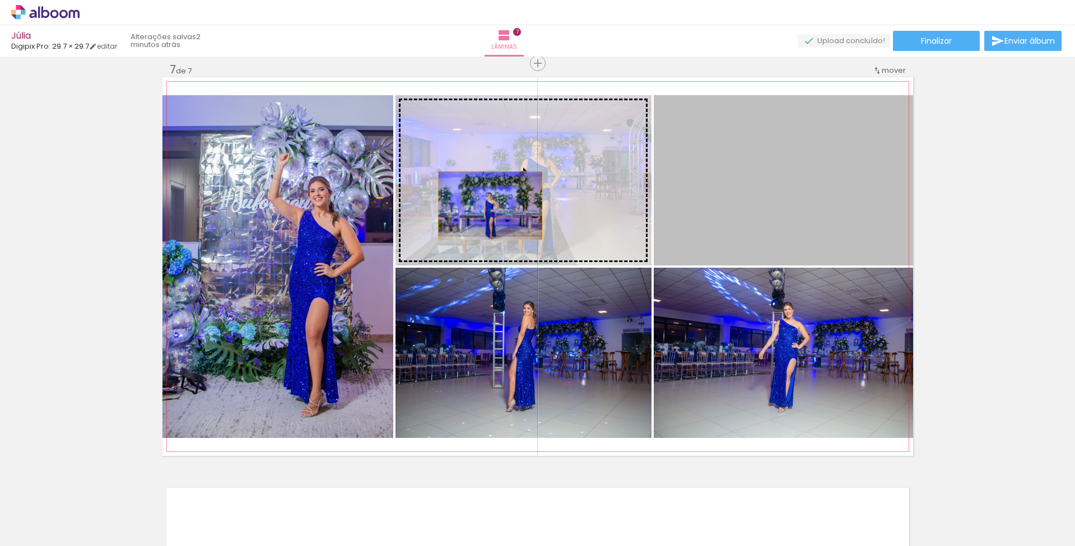
drag, startPoint x: 779, startPoint y: 201, endPoint x: 486, endPoint y: 206, distance: 293.5
click at [0, 0] on slot at bounding box center [0, 0] width 0 height 0
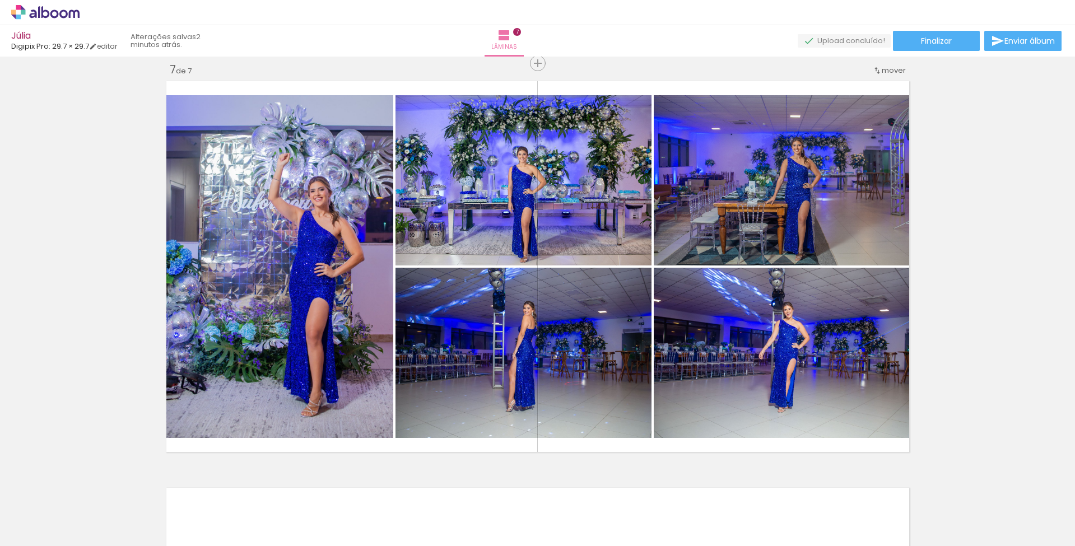
scroll to position [0, 1595]
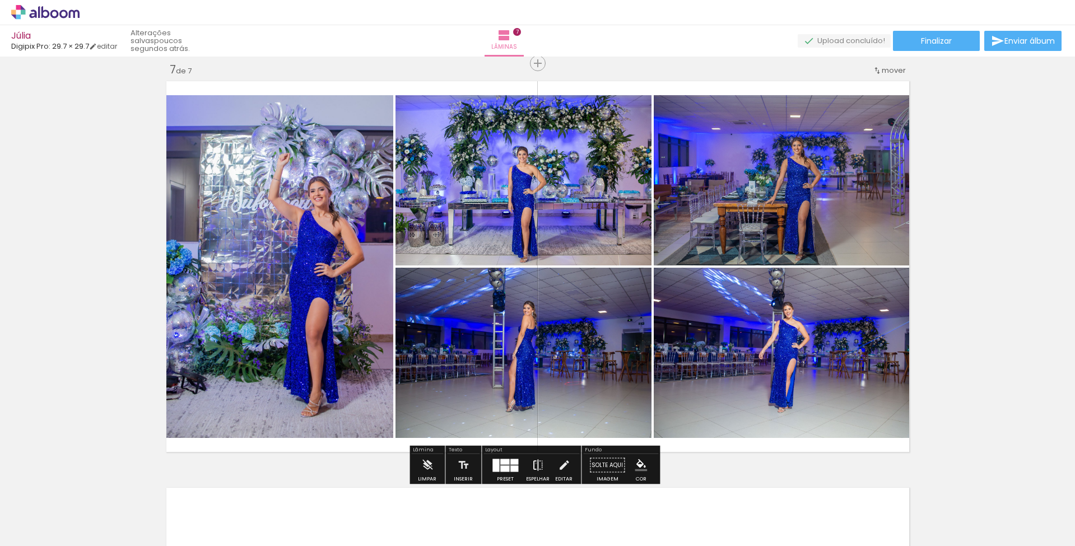
click at [533, 463] on iron-icon at bounding box center [538, 465] width 12 height 22
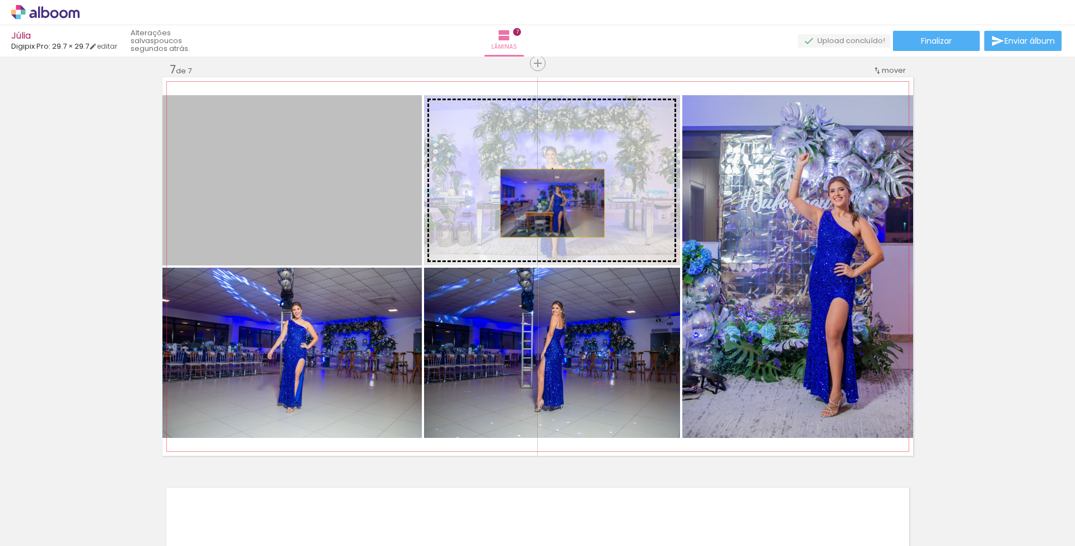
drag, startPoint x: 357, startPoint y: 217, endPoint x: 548, endPoint y: 203, distance: 191.5
click at [0, 0] on slot at bounding box center [0, 0] width 0 height 0
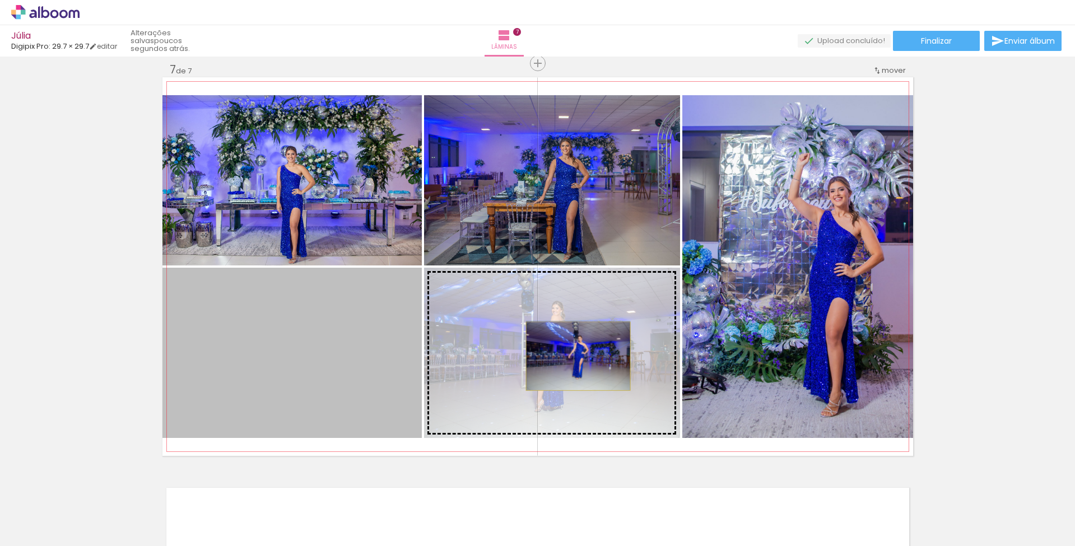
drag, startPoint x: 334, startPoint y: 359, endPoint x: 574, endPoint y: 356, distance: 239.7
click at [0, 0] on slot at bounding box center [0, 0] width 0 height 0
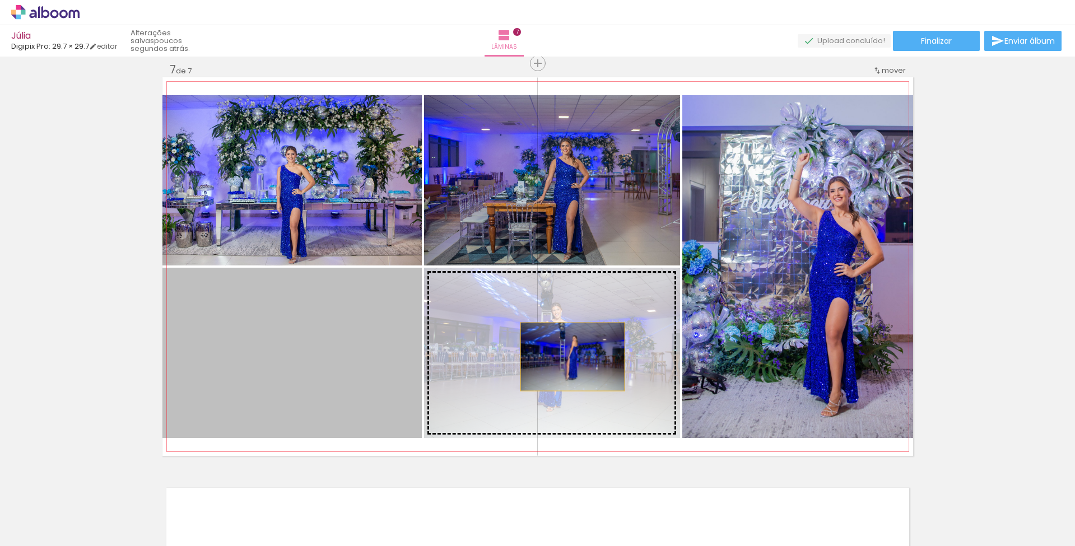
drag, startPoint x: 358, startPoint y: 355, endPoint x: 630, endPoint y: 360, distance: 272.3
click at [0, 0] on slot at bounding box center [0, 0] width 0 height 0
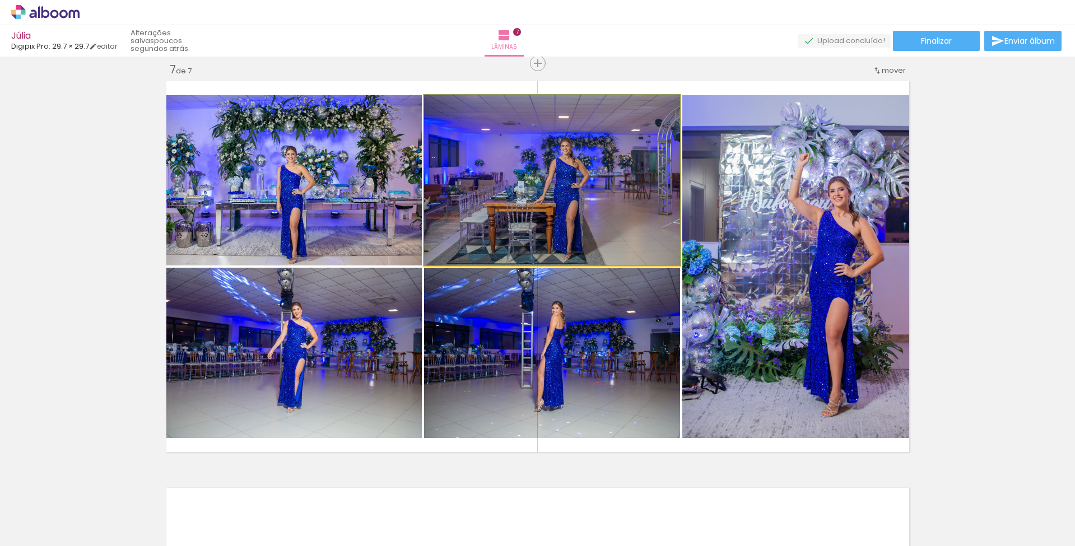
click at [562, 204] on quentale-photo at bounding box center [552, 180] width 256 height 170
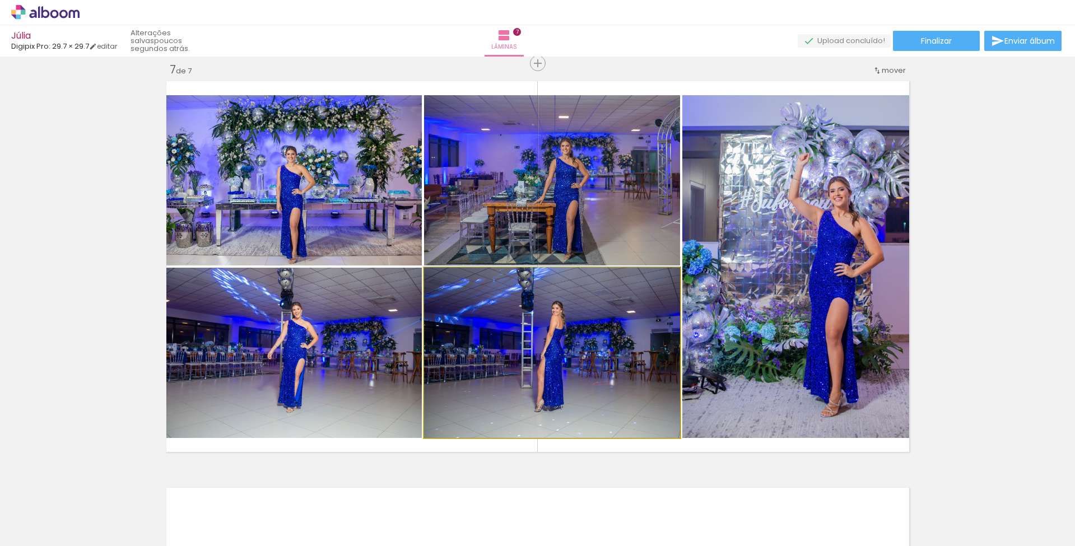
click at [562, 353] on quentale-photo at bounding box center [552, 353] width 256 height 170
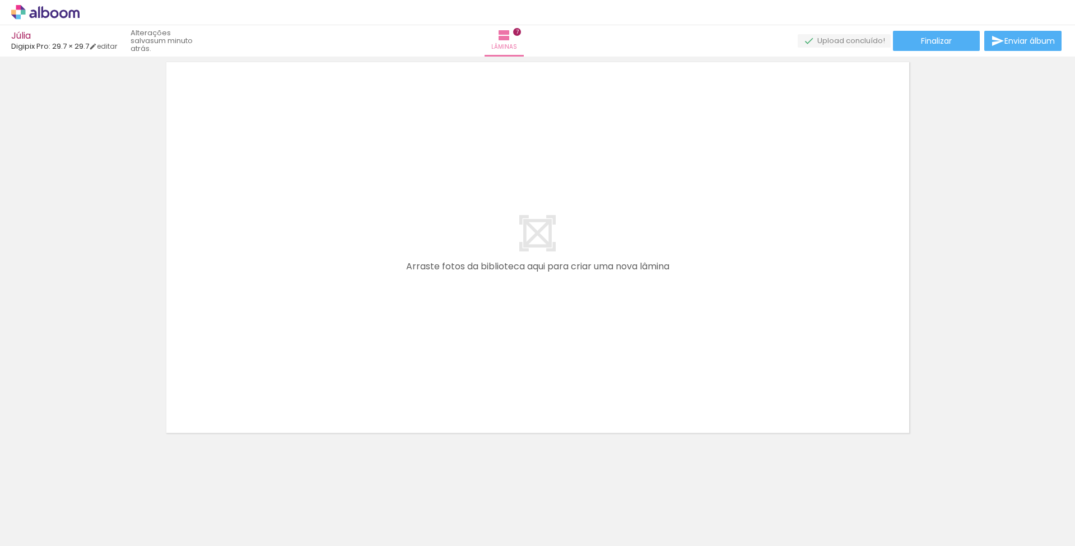
scroll to position [0, 4207]
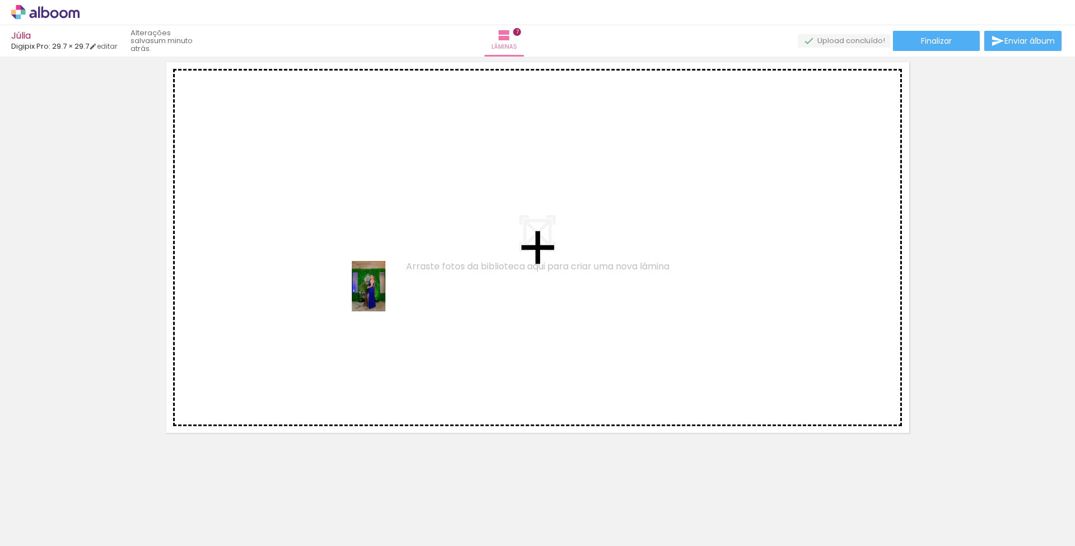
drag, startPoint x: 428, startPoint y: 518, endPoint x: 385, endPoint y: 295, distance: 227.1
click at [385, 295] on quentale-workspace at bounding box center [537, 273] width 1075 height 546
